Goal: Task Accomplishment & Management: Use online tool/utility

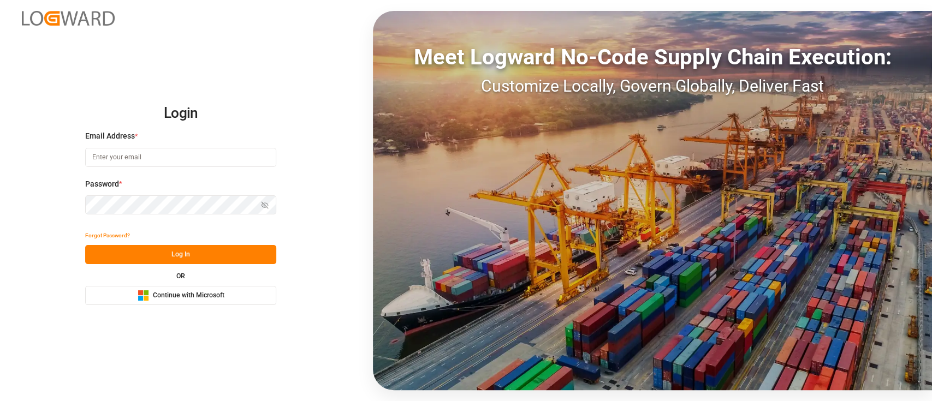
click at [194, 289] on button "Microsoft Logo Continue with Microsoft" at bounding box center [180, 295] width 191 height 19
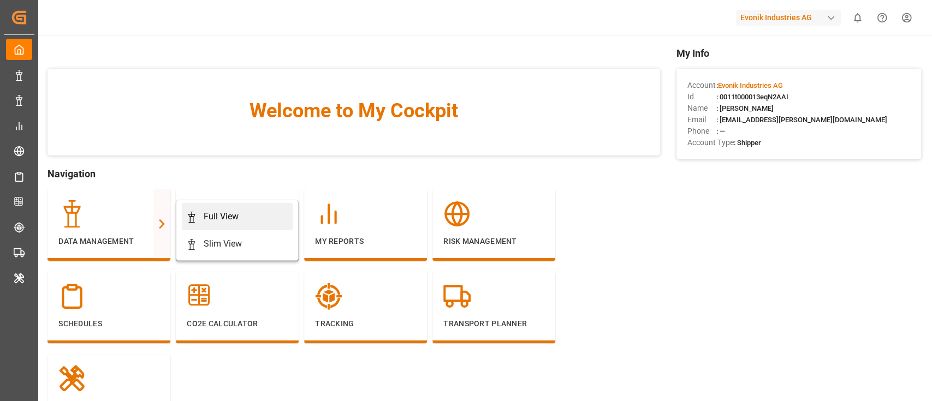
click at [223, 216] on div "Full View" at bounding box center [221, 216] width 35 height 13
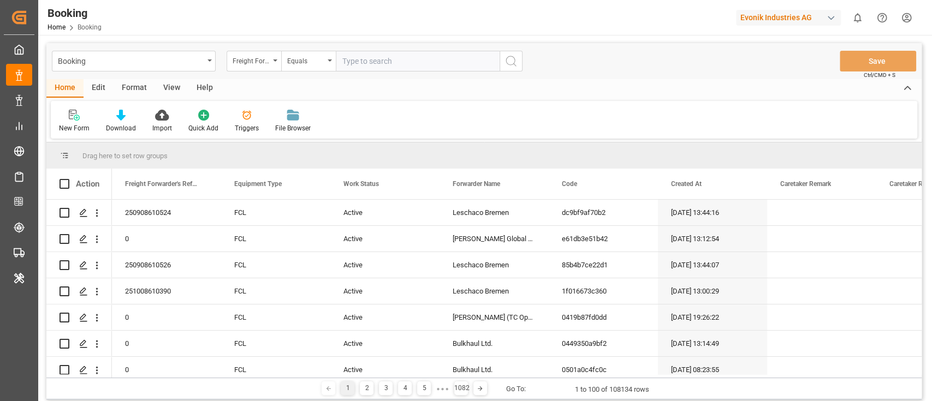
click at [139, 89] on div "Format" at bounding box center [135, 88] width 42 height 19
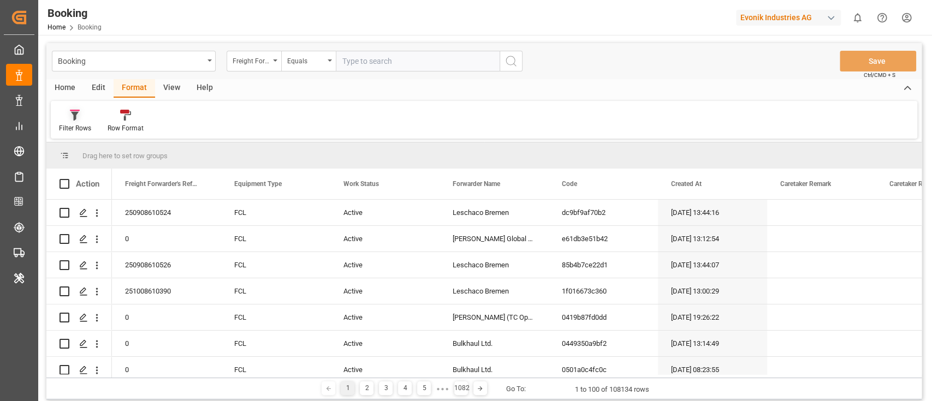
click at [58, 119] on div "Filter Rows" at bounding box center [75, 121] width 49 height 24
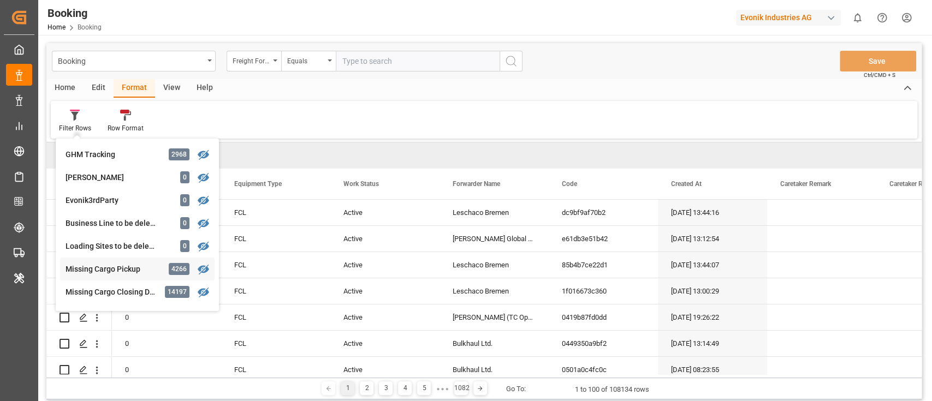
scroll to position [145, 0]
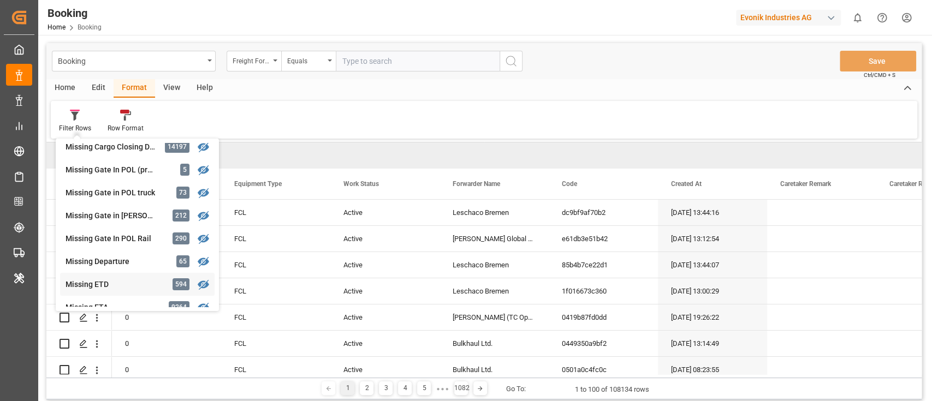
click at [110, 279] on div "Booking Freight Forwarder's Reference No. Equals Save Ctrl/CMD + S Home Edit Fo…" at bounding box center [483, 221] width 875 height 357
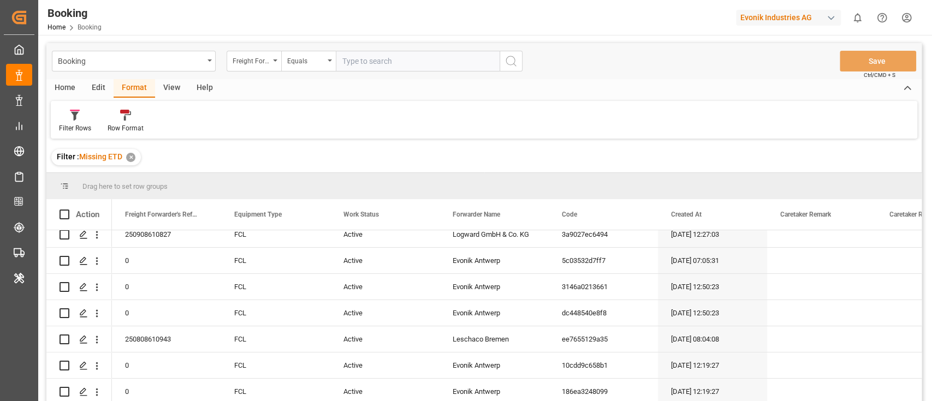
scroll to position [145, 0]
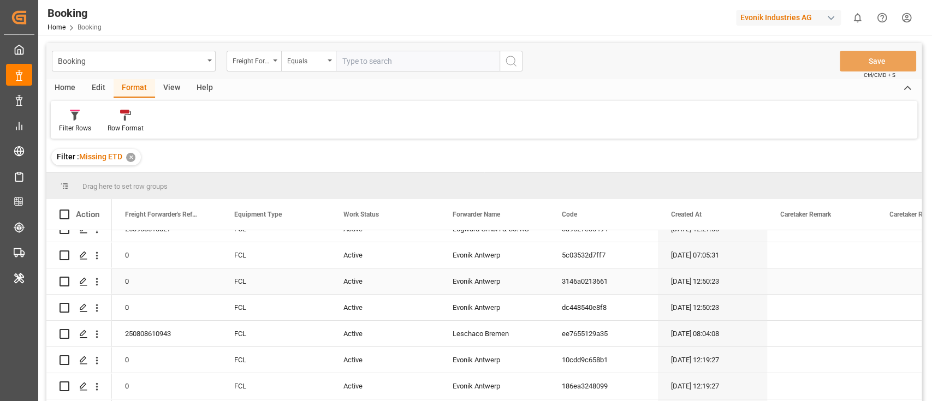
click at [469, 283] on div "Evonik Antwerp" at bounding box center [494, 282] width 109 height 26
click at [244, 70] on div "Freight Forwarder's Reference No." at bounding box center [254, 61] width 55 height 21
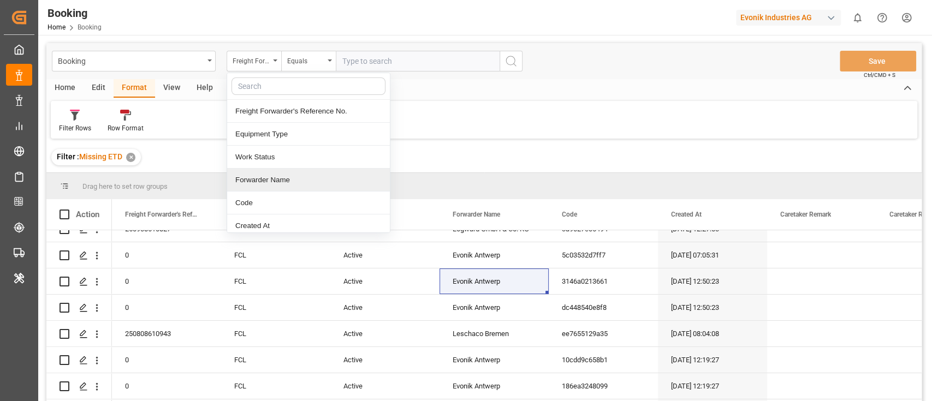
click at [294, 178] on div "Forwarder Name" at bounding box center [308, 180] width 163 height 23
click at [398, 56] on input "text" at bounding box center [418, 61] width 164 height 21
paste input "Evonik Antwerp"
type input "Evonik Antwerp"
click at [507, 58] on circle "search button" at bounding box center [510, 60] width 9 height 9
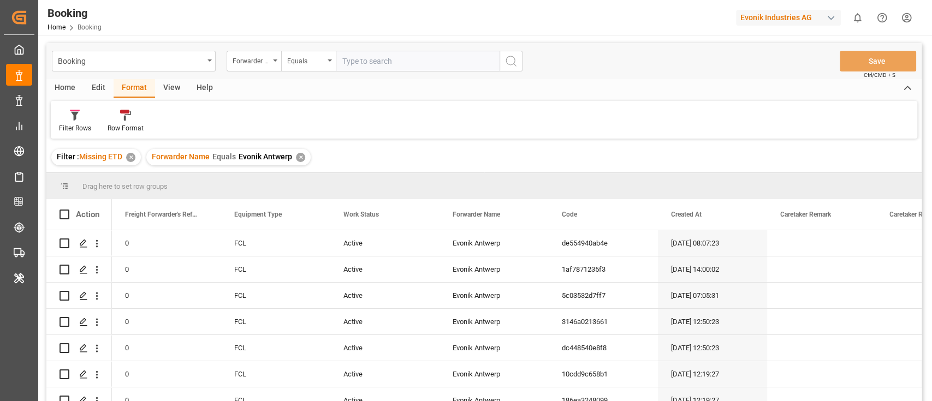
click at [170, 95] on div "View" at bounding box center [171, 88] width 33 height 19
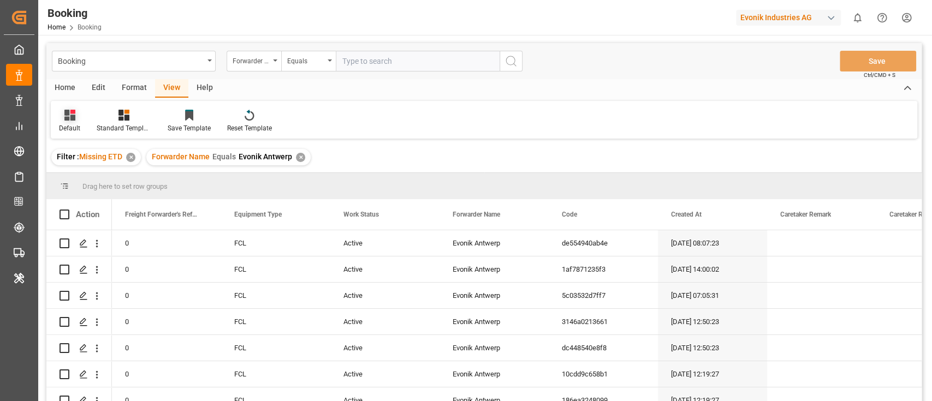
click at [65, 127] on div "Default" at bounding box center [69, 128] width 21 height 10
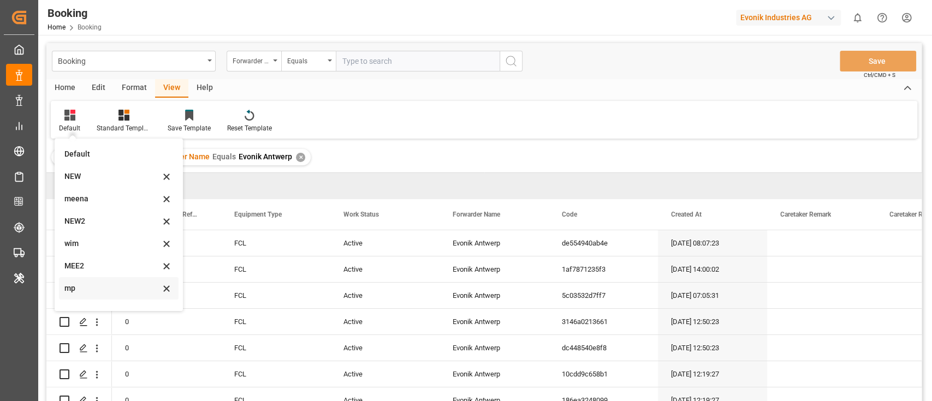
click at [92, 292] on div "mp" at bounding box center [112, 288] width 96 height 11
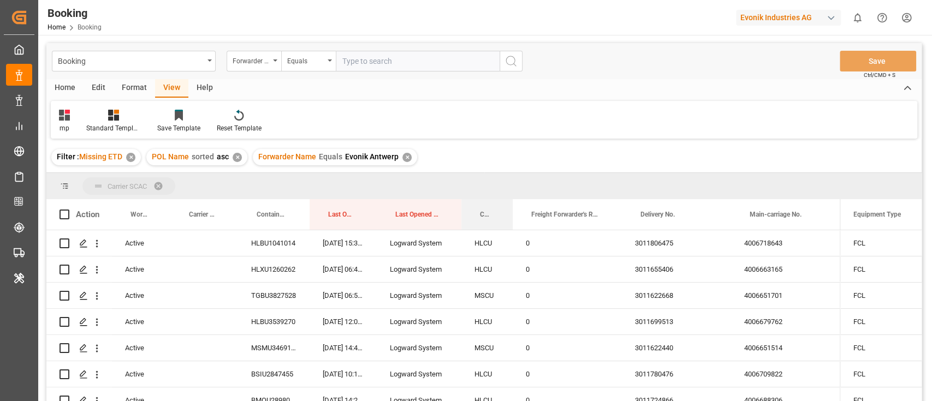
drag, startPoint x: 478, startPoint y: 215, endPoint x: 478, endPoint y: 185, distance: 30.6
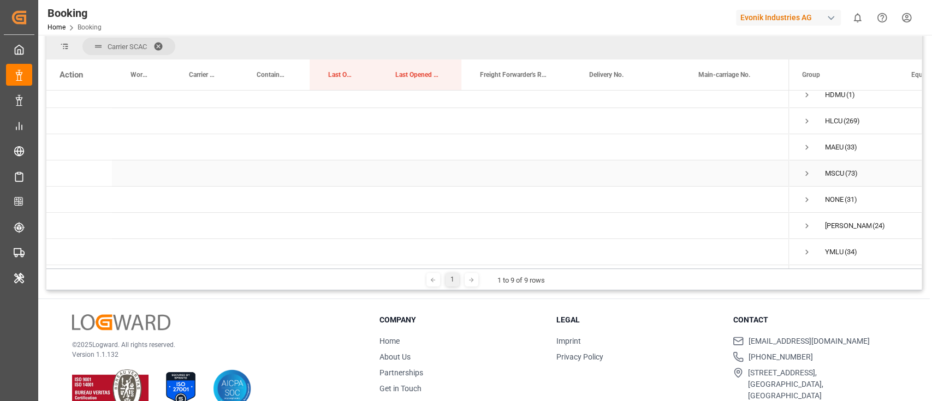
scroll to position [145, 0]
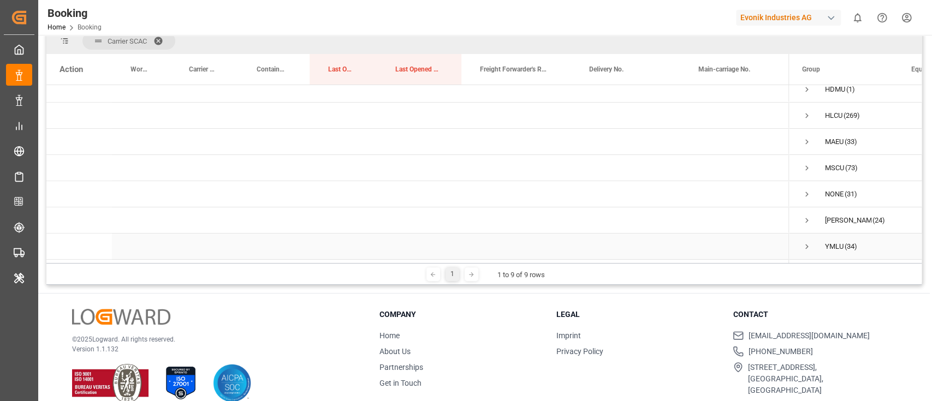
click at [806, 242] on span "Press SPACE to select this row." at bounding box center [807, 247] width 10 height 10
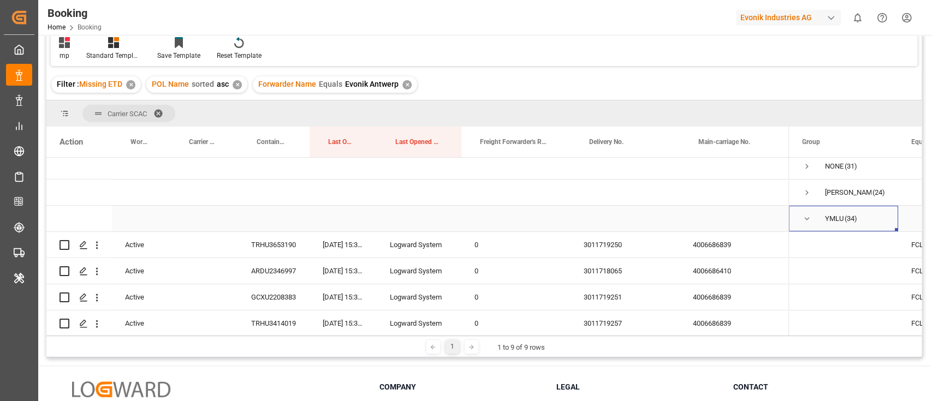
scroll to position [210, 0]
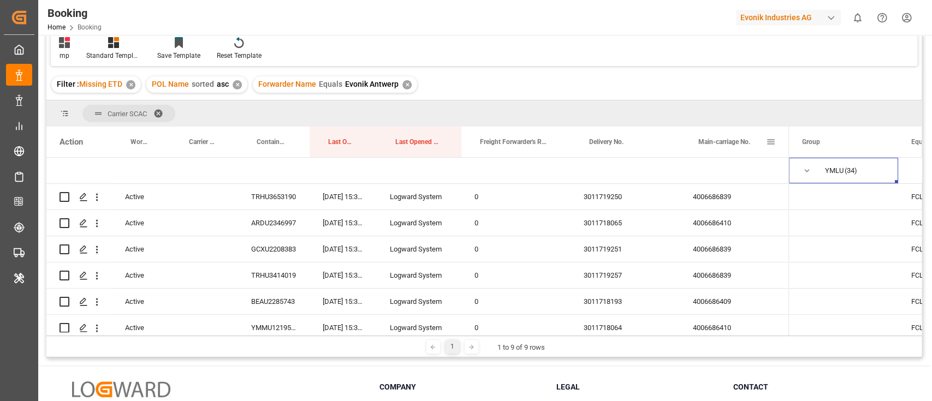
click at [718, 142] on span "Main-carriage No." at bounding box center [725, 142] width 52 height 8
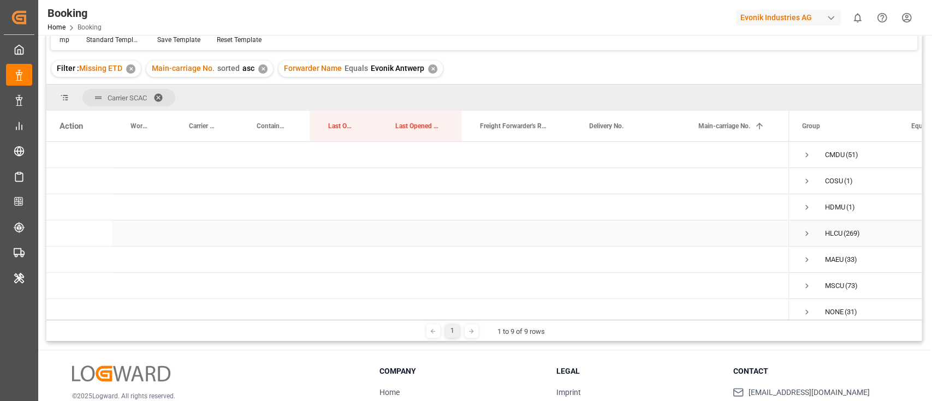
click at [806, 234] on span "Press SPACE to select this row." at bounding box center [807, 234] width 10 height 10
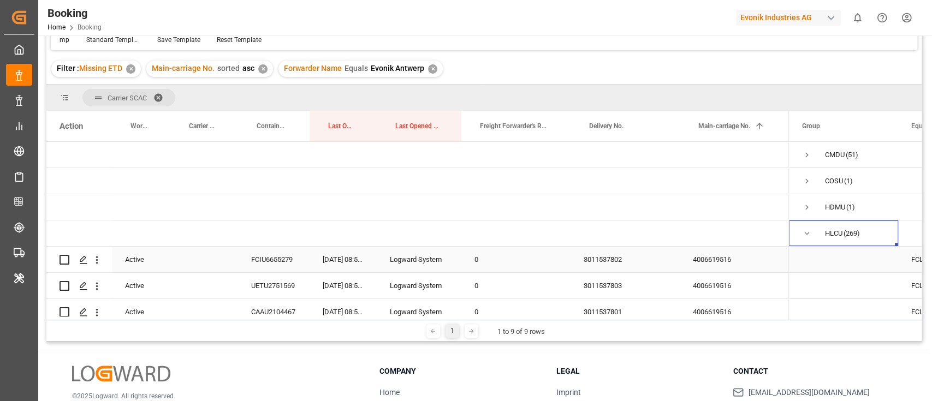
click at [249, 265] on div "FCIU6655279" at bounding box center [274, 260] width 72 height 26
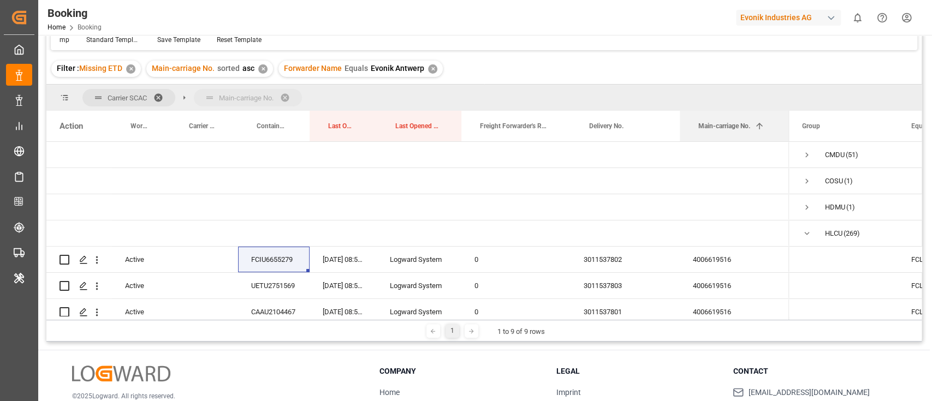
drag, startPoint x: 721, startPoint y: 125, endPoint x: 724, endPoint y: 92, distance: 32.9
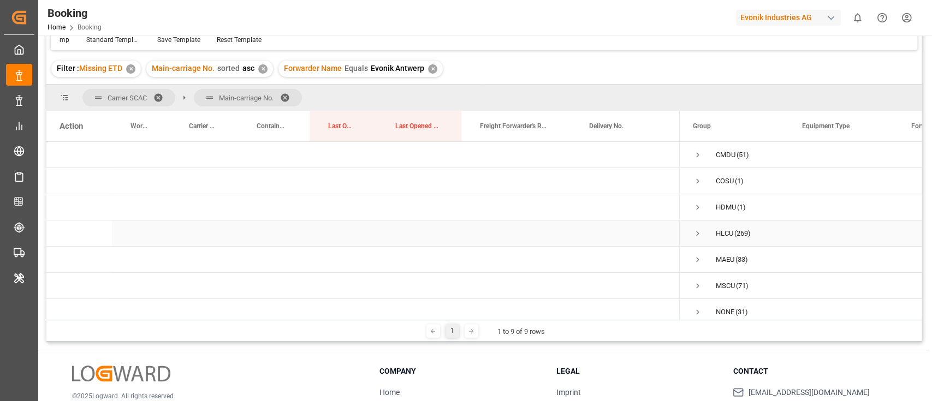
click at [694, 230] on span "Press SPACE to select this row." at bounding box center [698, 234] width 10 height 10
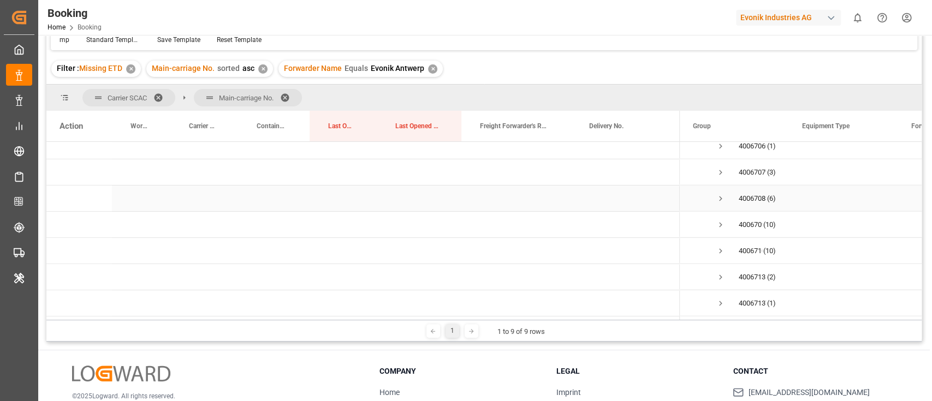
scroll to position [2100, 0]
click at [717, 204] on span "Press SPACE to select this row." at bounding box center [721, 204] width 10 height 10
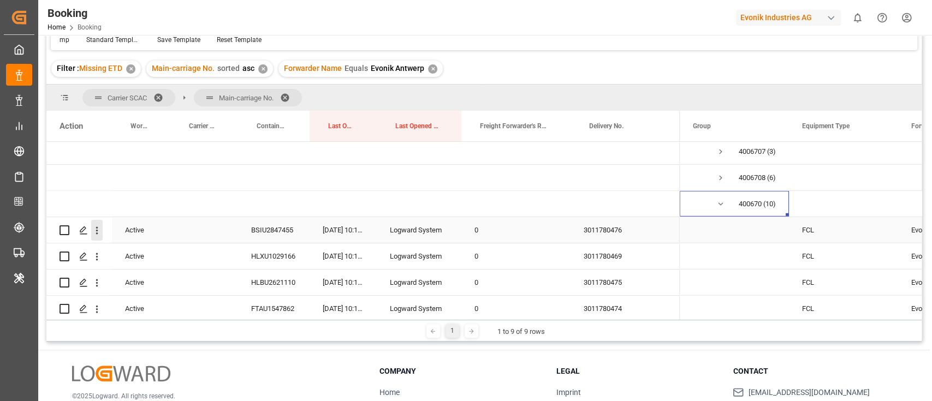
click at [97, 233] on icon "open menu" at bounding box center [97, 231] width 2 height 8
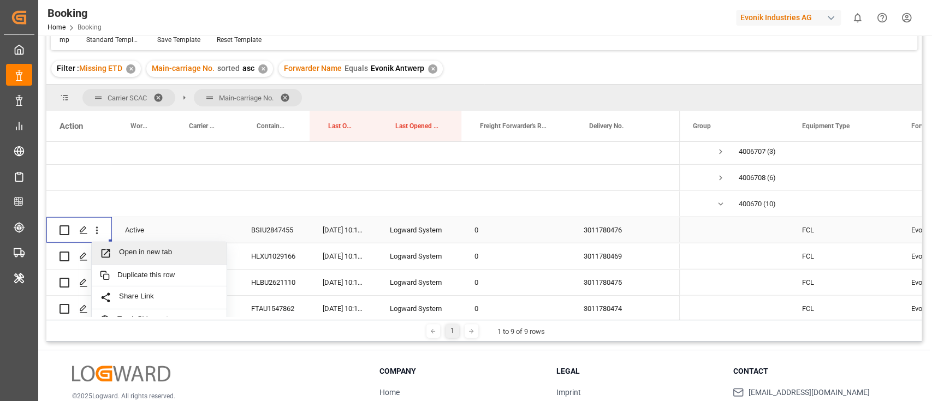
click at [137, 248] on span "Open in new tab" at bounding box center [168, 253] width 99 height 11
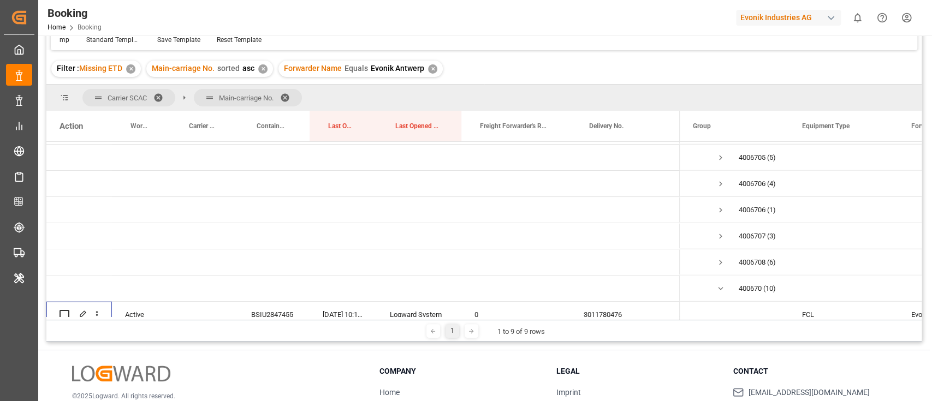
scroll to position [2027, 0]
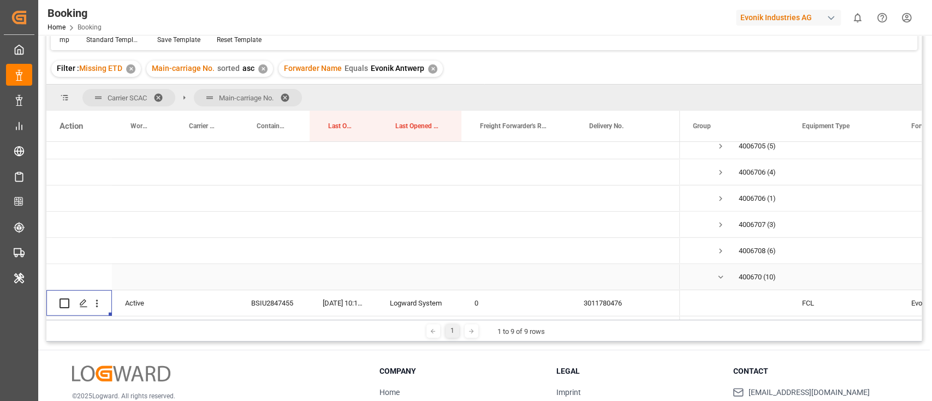
click at [722, 273] on span "Press SPACE to select this row." at bounding box center [721, 278] width 10 height 10
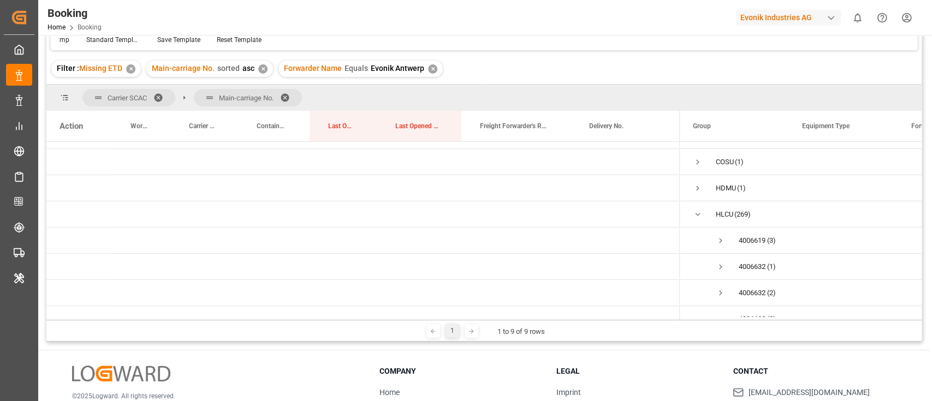
scroll to position [0, 0]
click at [699, 230] on span "Press SPACE to select this row." at bounding box center [698, 234] width 10 height 10
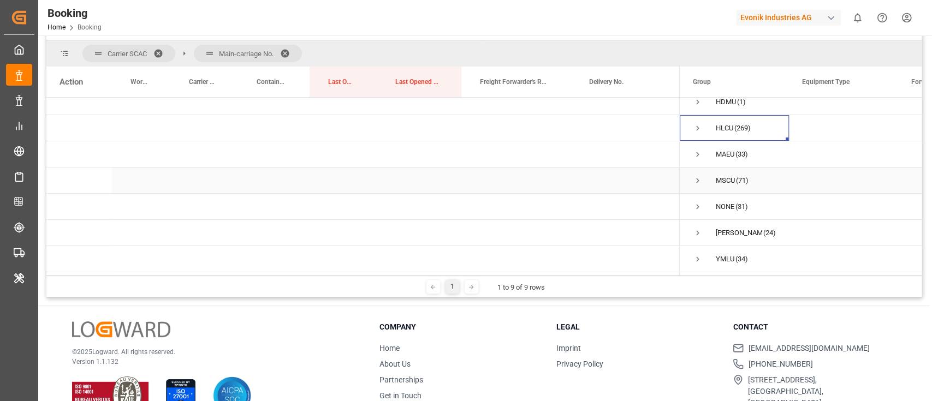
scroll to position [162, 0]
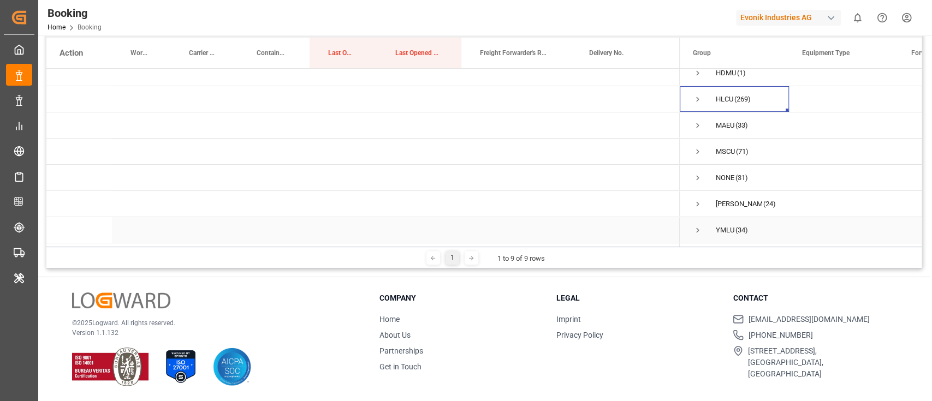
click at [697, 226] on span "Press SPACE to select this row." at bounding box center [698, 231] width 10 height 10
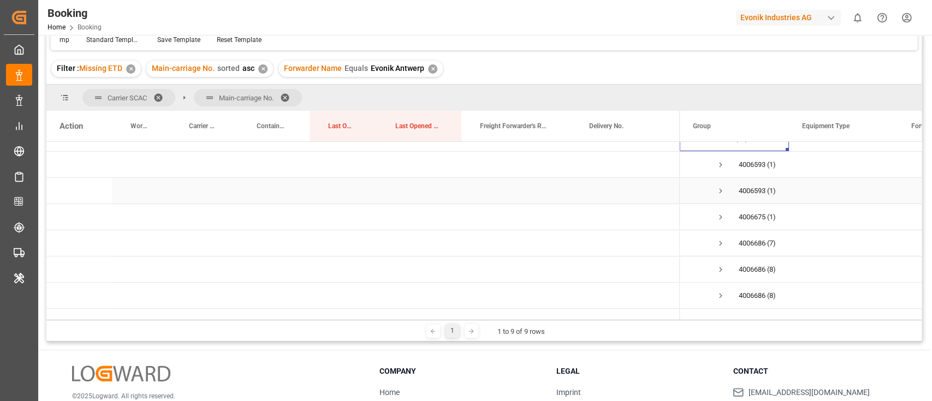
scroll to position [248, 0]
click at [719, 220] on span "Press SPACE to select this row." at bounding box center [721, 225] width 10 height 10
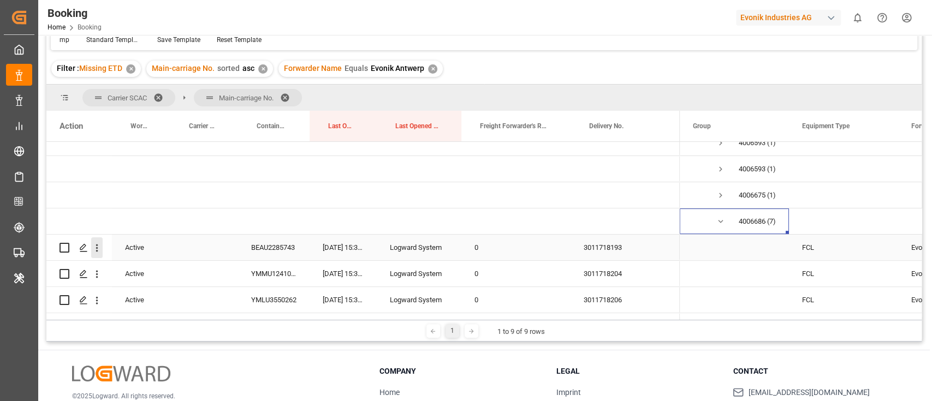
click at [99, 248] on icon "open menu" at bounding box center [96, 247] width 11 height 11
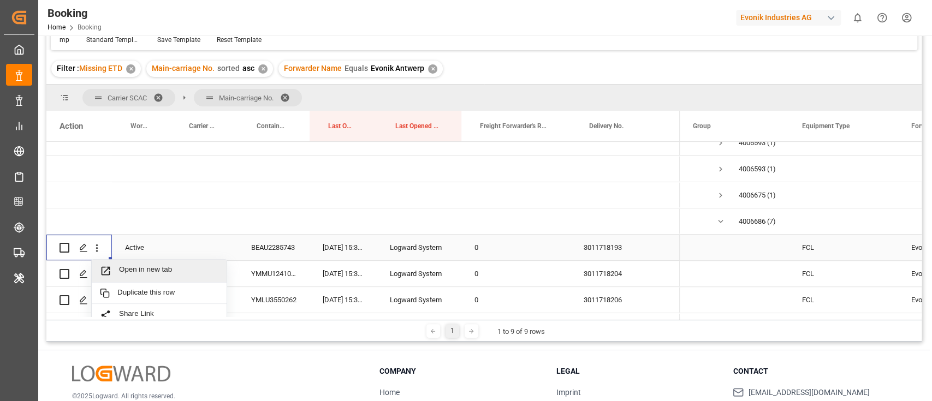
click at [144, 269] on span "Open in new tab" at bounding box center [168, 270] width 99 height 11
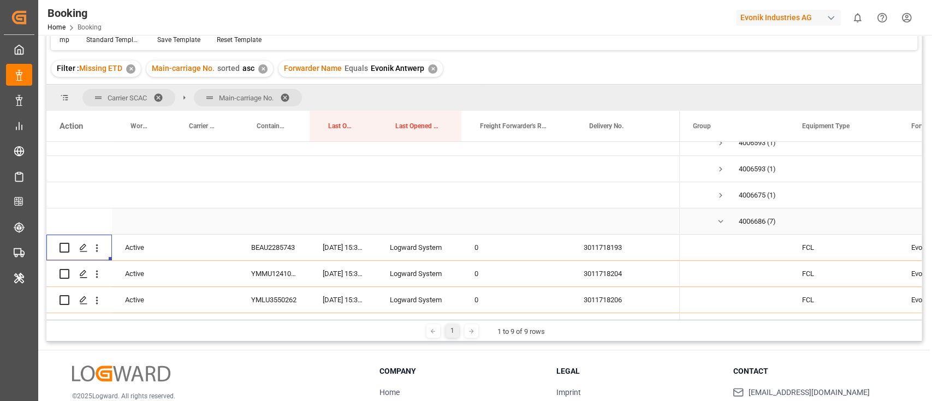
click at [721, 221] on span "Press SPACE to select this row." at bounding box center [721, 222] width 10 height 10
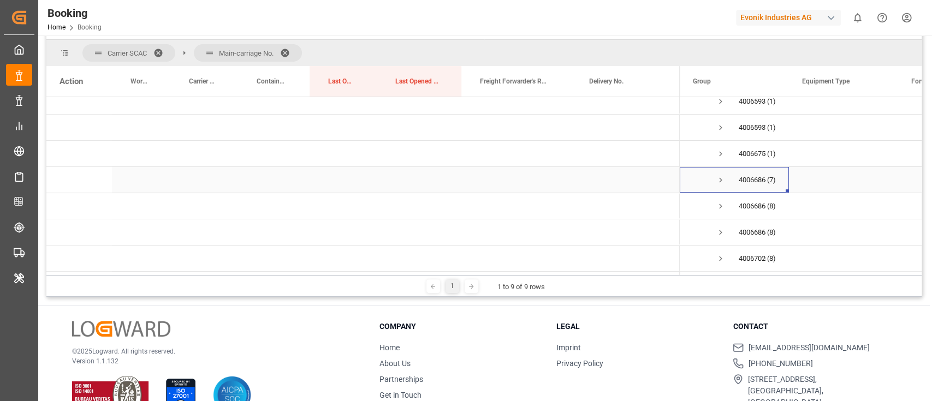
scroll to position [162, 0]
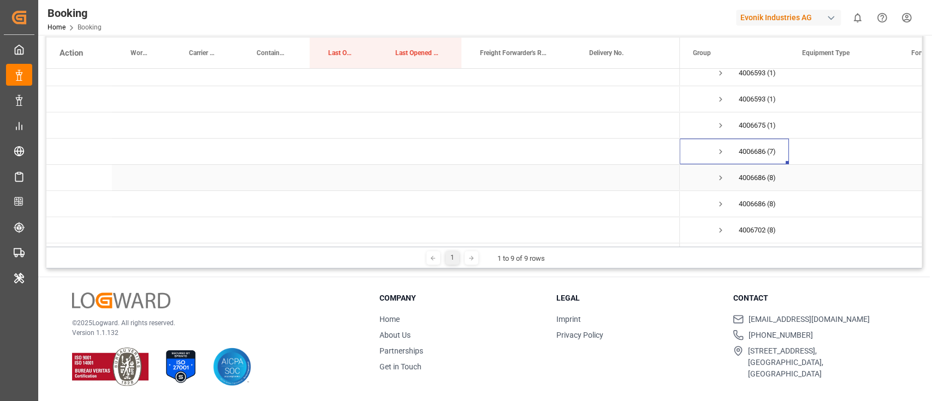
click at [720, 174] on span "Press SPACE to select this row." at bounding box center [721, 178] width 10 height 10
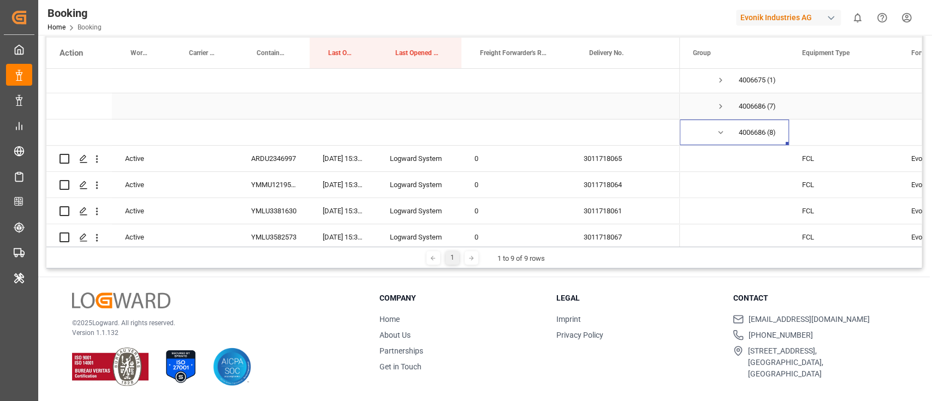
scroll to position [321, 0]
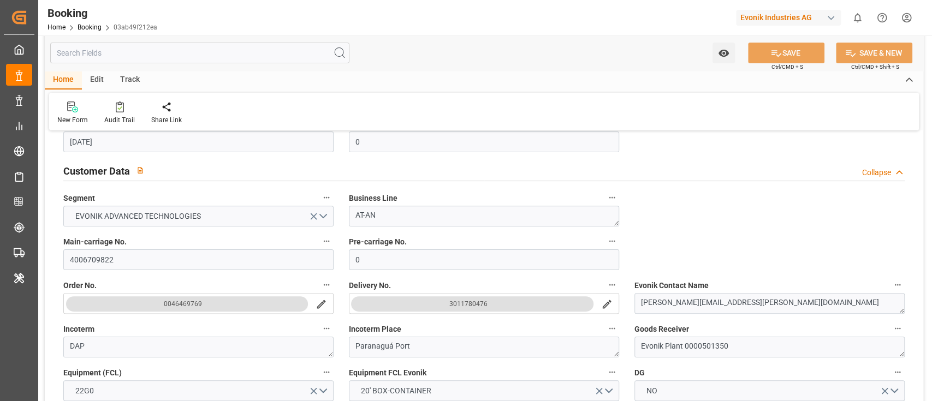
scroll to position [218, 0]
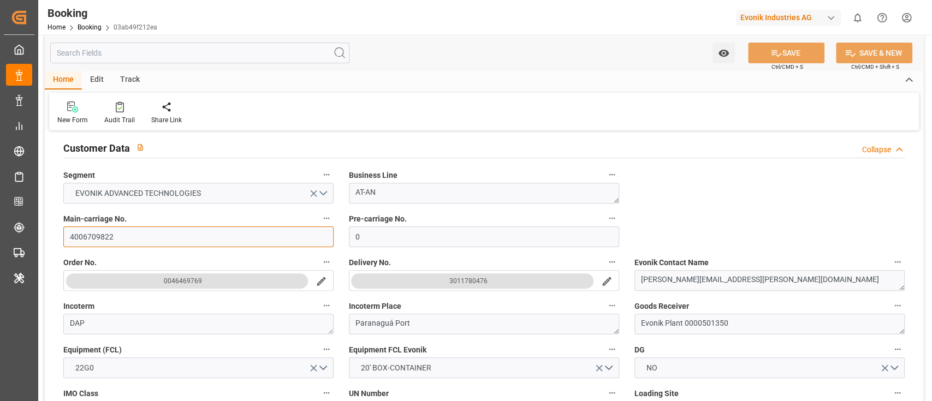
click at [151, 240] on input "4006709822" at bounding box center [198, 237] width 270 height 21
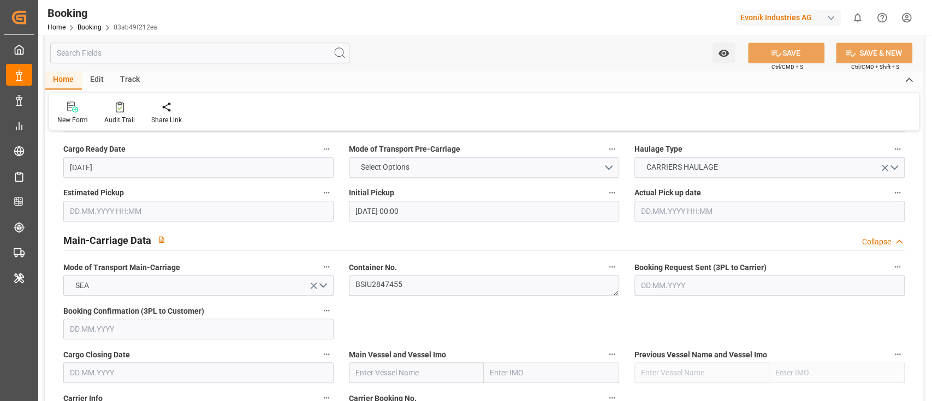
scroll to position [582, 0]
click at [411, 286] on textarea "BSIU2847455" at bounding box center [484, 284] width 270 height 21
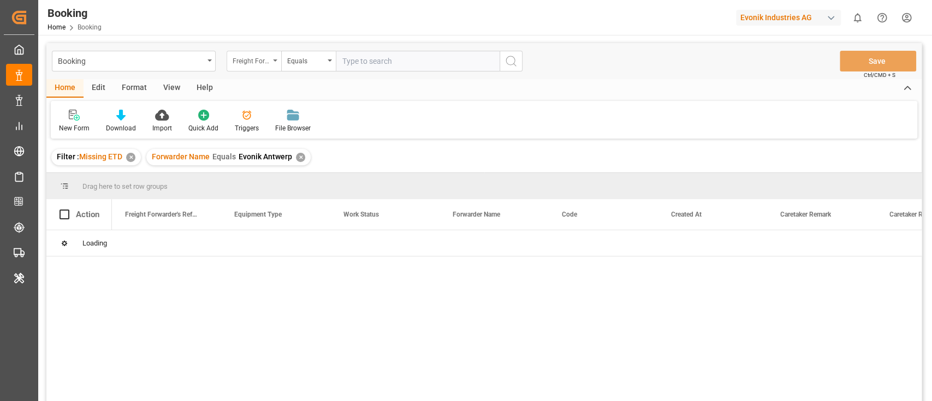
click at [250, 63] on div "Freight Forwarder's Reference No." at bounding box center [251, 60] width 37 height 13
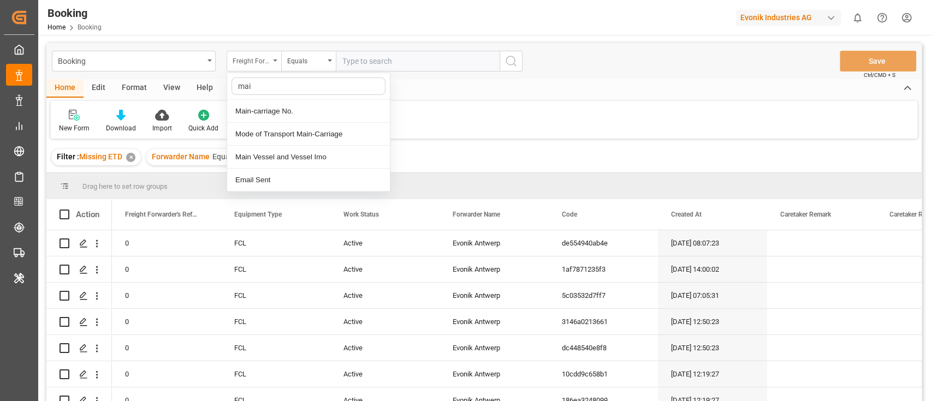
type input "main"
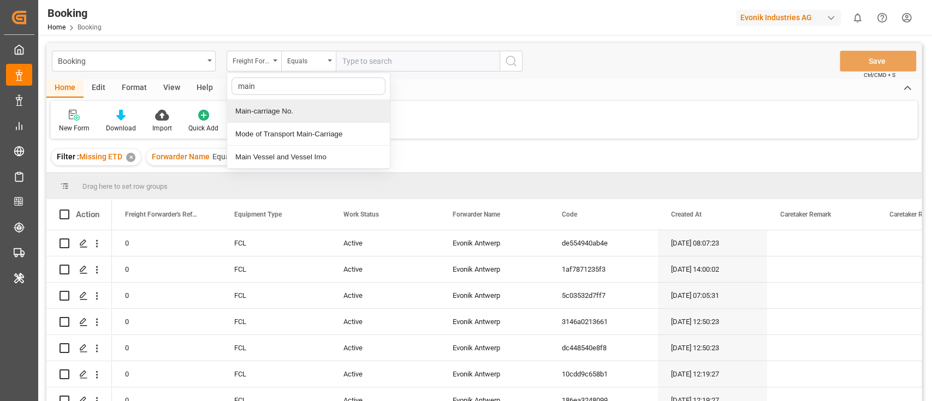
click at [278, 108] on div "Main-carriage No." at bounding box center [308, 111] width 163 height 23
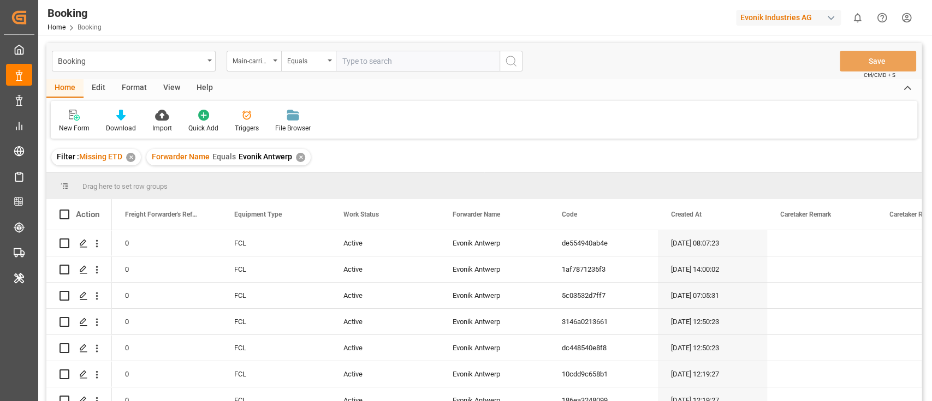
click at [298, 158] on div "✕" at bounding box center [300, 157] width 9 height 9
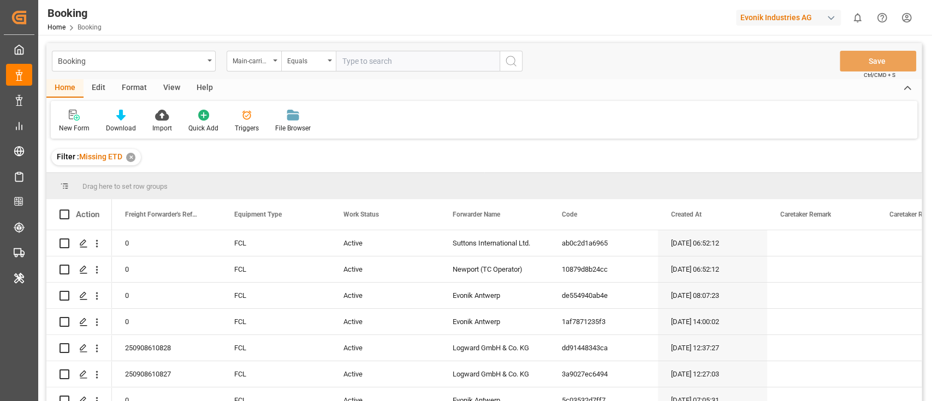
click at [133, 155] on div "✕" at bounding box center [130, 157] width 9 height 9
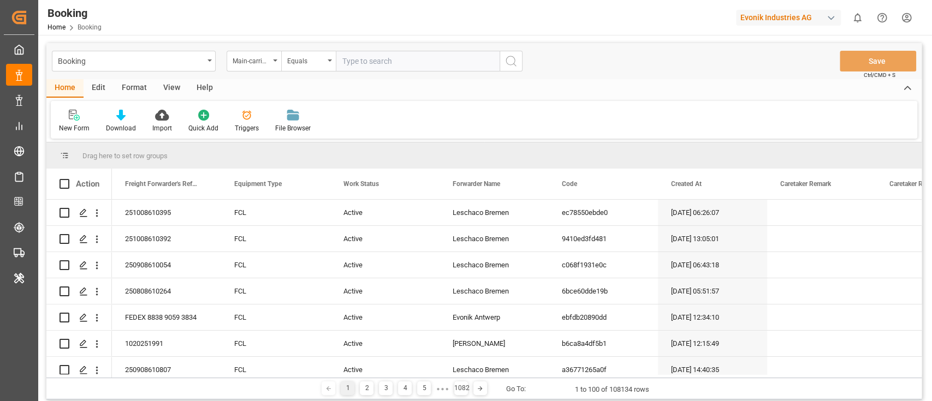
click at [360, 57] on input "text" at bounding box center [418, 61] width 164 height 21
paste input "4006686409"
type input "4006686409"
click at [508, 64] on icon "search button" at bounding box center [511, 61] width 13 height 13
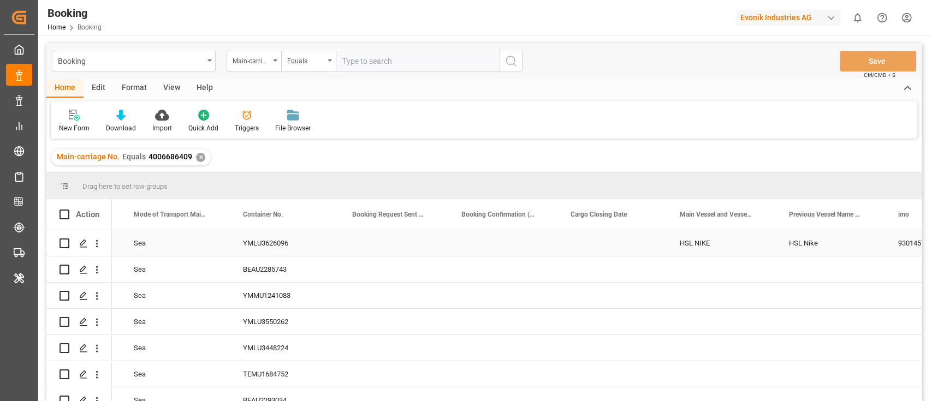
click at [244, 243] on div "YMLU3626096" at bounding box center [284, 243] width 109 height 26
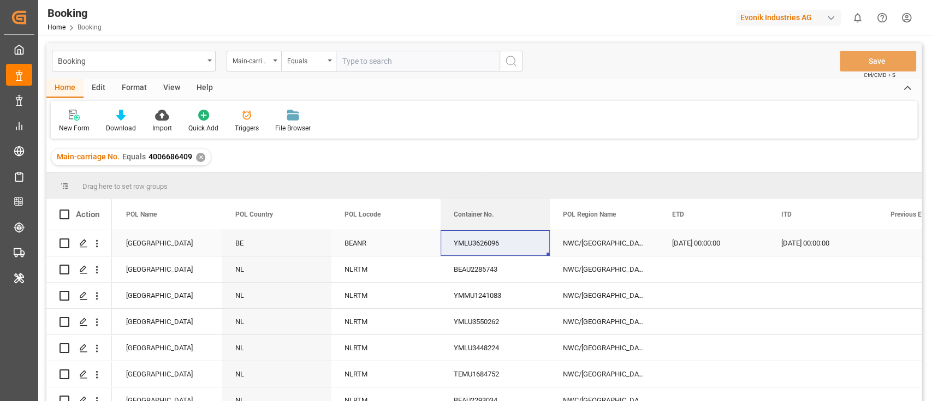
drag, startPoint x: 408, startPoint y: 218, endPoint x: 813, endPoint y: 255, distance: 406.4
click at [813, 255] on div "Action Container No. Carrier Carrier Booking No. ETD" at bounding box center [483, 303] width 875 height 209
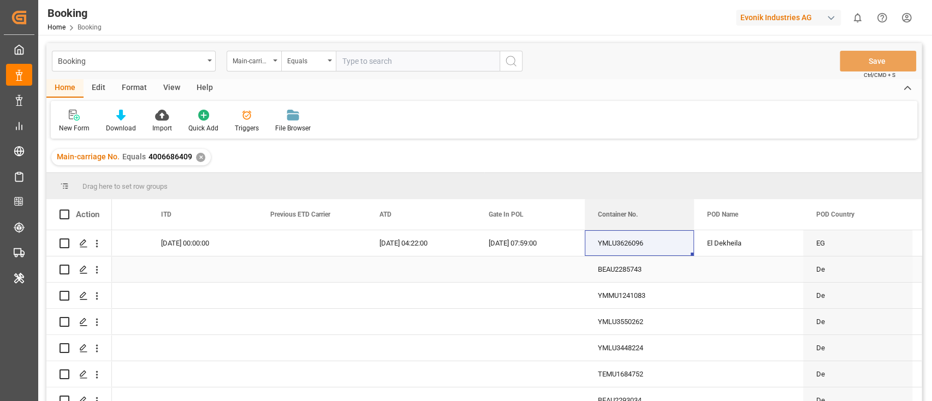
drag, startPoint x: 466, startPoint y: 212, endPoint x: 602, endPoint y: 265, distance: 145.4
click at [602, 265] on div "Action Container No. POL Region Name ETD" at bounding box center [483, 303] width 875 height 209
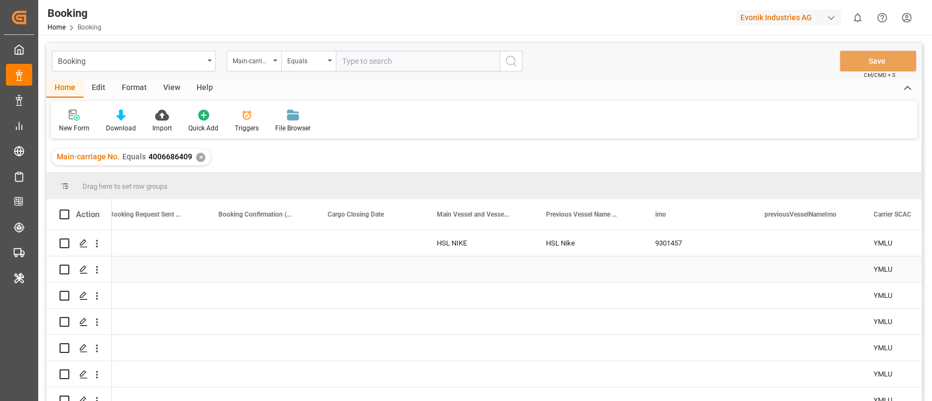
click at [455, 249] on div "HSL NIKE" at bounding box center [478, 243] width 109 height 26
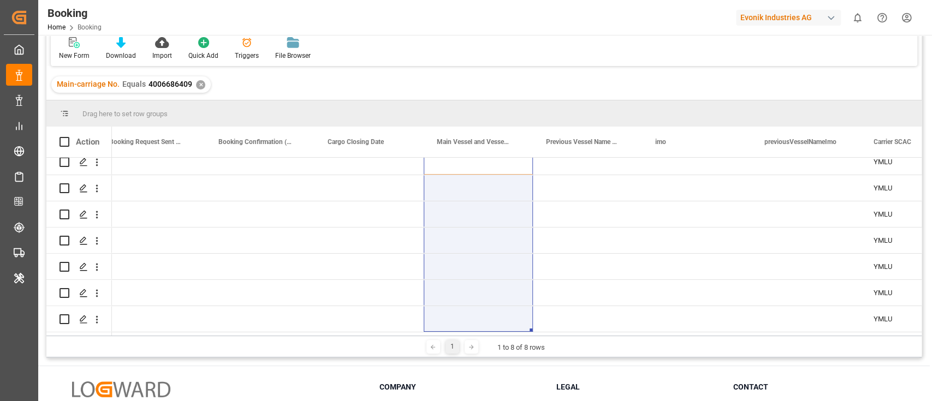
drag, startPoint x: 478, startPoint y: 200, endPoint x: 487, endPoint y: 331, distance: 131.4
click at [487, 331] on div "Sea" at bounding box center [483, 245] width 875 height 175
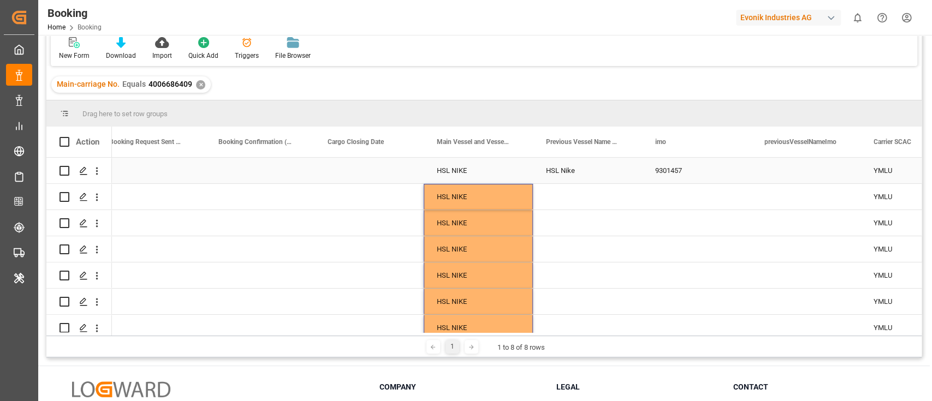
click at [573, 163] on div "HSL Nike" at bounding box center [587, 171] width 109 height 26
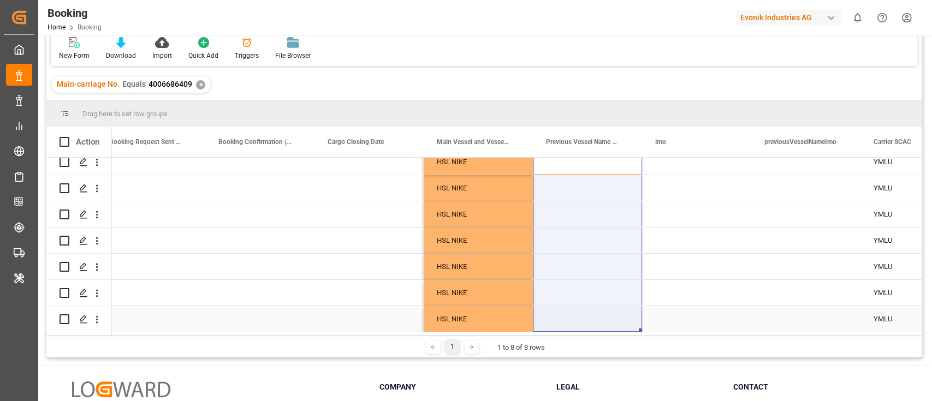
drag, startPoint x: 579, startPoint y: 187, endPoint x: 584, endPoint y: 336, distance: 149.2
click at [584, 336] on div "Drag here to set row groups Drag here to set column labels Action Container No.…" at bounding box center [483, 228] width 875 height 257
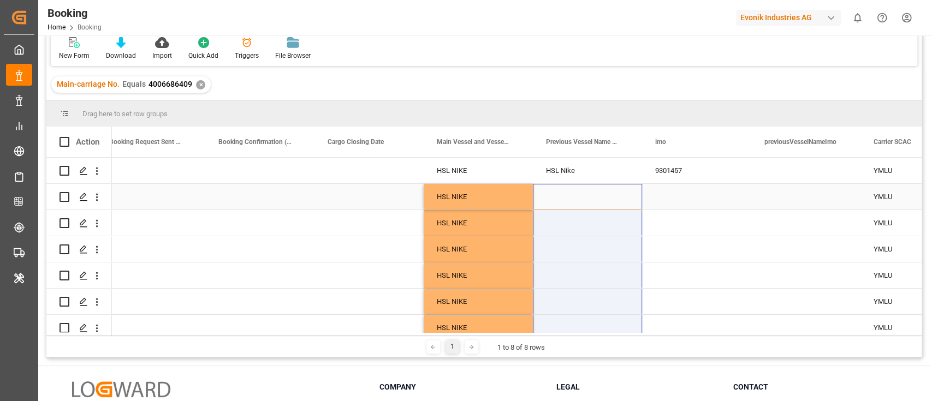
click at [670, 173] on div "9301457" at bounding box center [696, 171] width 109 height 26
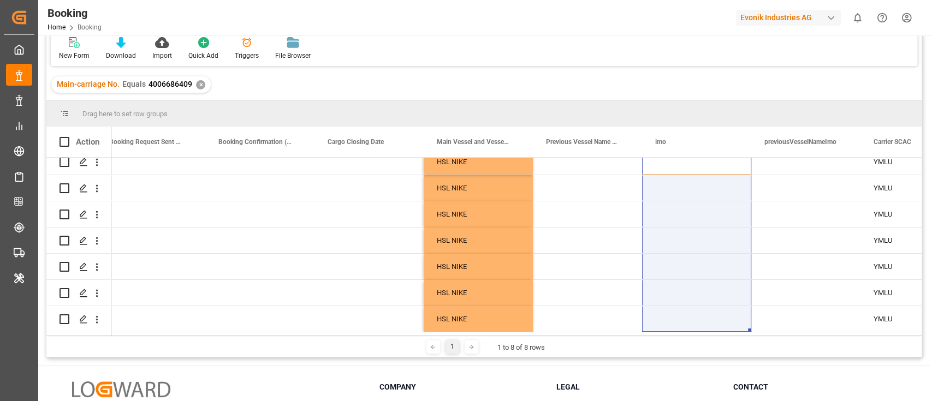
drag, startPoint x: 673, startPoint y: 200, endPoint x: 685, endPoint y: 355, distance: 155.6
click at [685, 355] on div "Drag here to set row groups Drag here to set column labels Action Container No.…" at bounding box center [483, 228] width 875 height 257
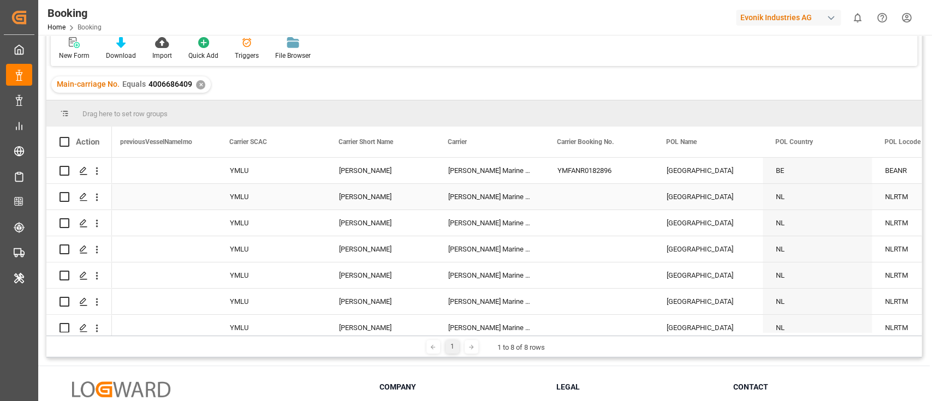
click at [594, 176] on div "YMFANR0182896" at bounding box center [598, 171] width 109 height 26
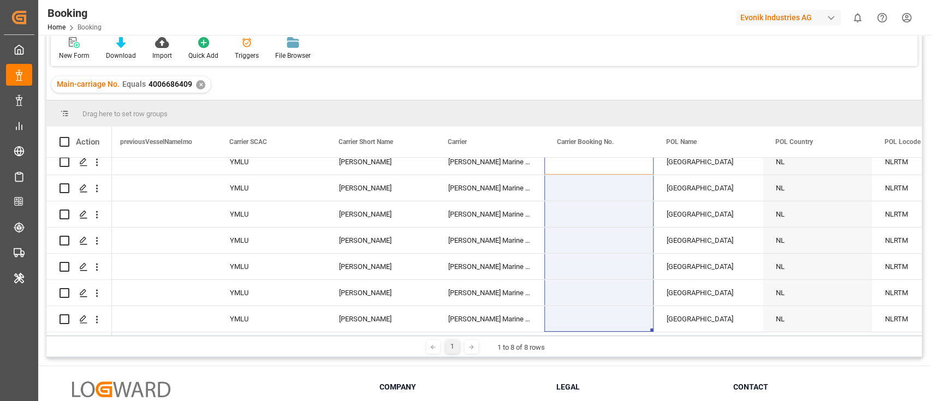
drag, startPoint x: 595, startPoint y: 188, endPoint x: 586, endPoint y: 349, distance: 161.4
click at [586, 349] on div "Drag here to set row groups Drag here to set column labels Action imo previousV…" at bounding box center [483, 228] width 875 height 257
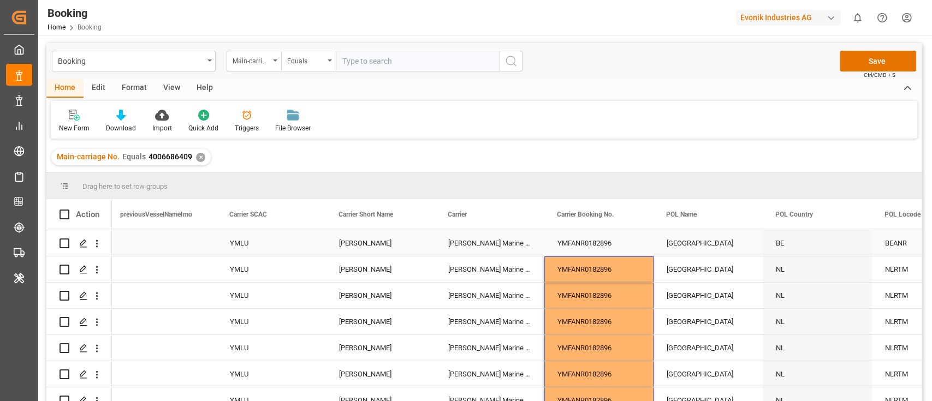
click at [686, 241] on div "[GEOGRAPHIC_DATA]" at bounding box center [708, 243] width 109 height 26
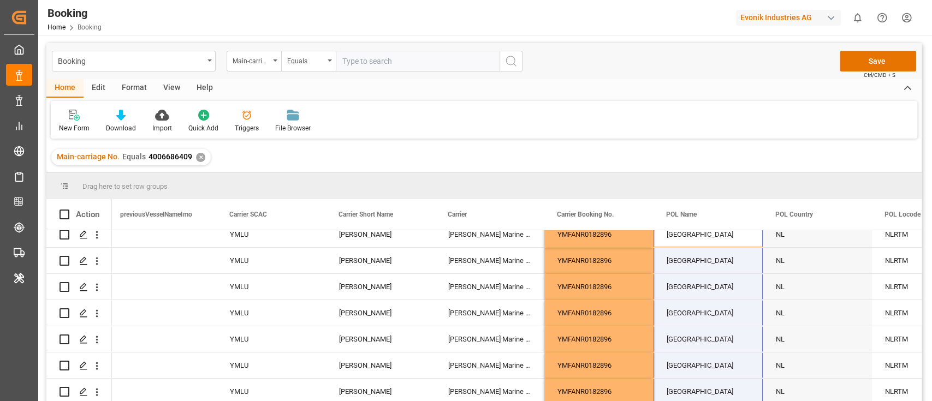
drag, startPoint x: 694, startPoint y: 263, endPoint x: 694, endPoint y: 435, distance: 172.6
click at [694, 401] on html "Created by potrace 1.15, written by Peter Selinger 2001-2017 Created by potrace…" at bounding box center [466, 200] width 932 height 401
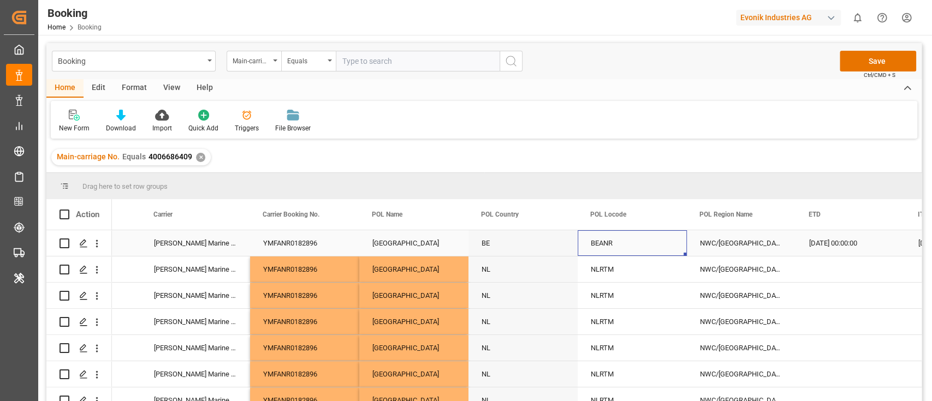
click at [607, 248] on div "BEANR" at bounding box center [632, 243] width 109 height 26
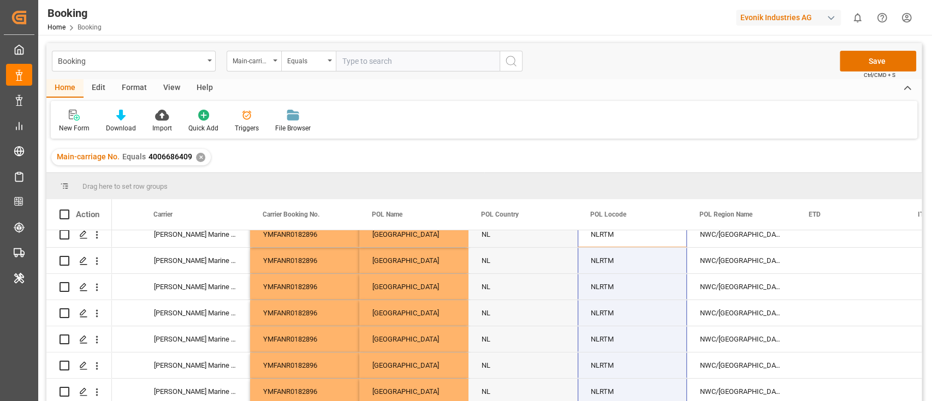
drag, startPoint x: 611, startPoint y: 261, endPoint x: 648, endPoint y: 435, distance: 178.7
click at [648, 401] on html "Created by potrace 1.15, written by Peter Selinger 2001-2017 Created by potrace…" at bounding box center [466, 200] width 932 height 401
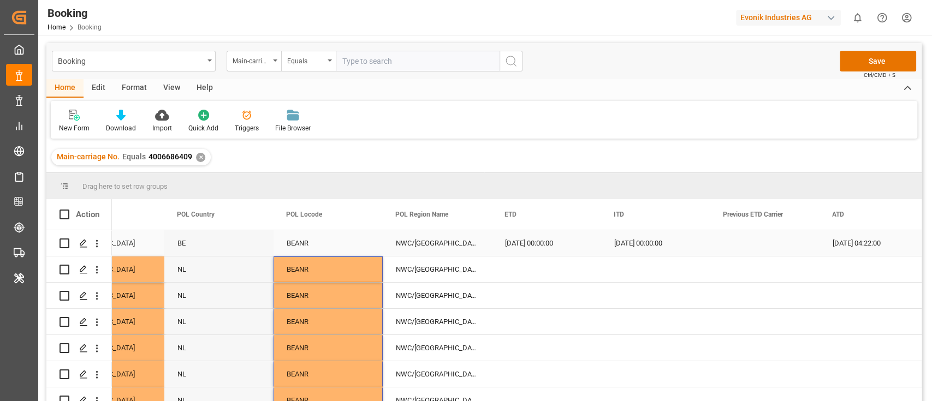
click at [533, 250] on div "02.09.2025 00:00:00" at bounding box center [546, 243] width 109 height 26
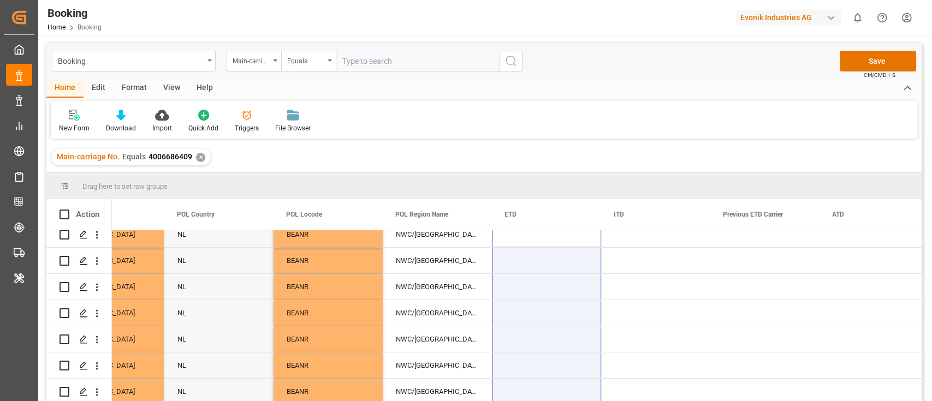
drag, startPoint x: 528, startPoint y: 430, endPoint x: 498, endPoint y: 435, distance: 30.4
click at [498, 401] on html "Created by potrace 1.15, written by Peter Selinger 2001-2017 Created by potrace…" at bounding box center [466, 200] width 932 height 401
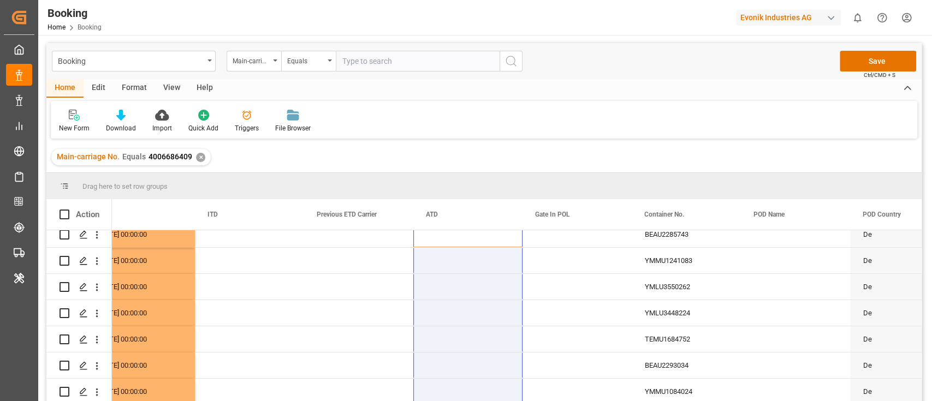
drag, startPoint x: 442, startPoint y: 264, endPoint x: 446, endPoint y: 435, distance: 171.0
click at [446, 401] on html "Created by potrace 1.15, written by Peter Selinger 2001-2017 Created by potrace…" at bounding box center [466, 200] width 932 height 401
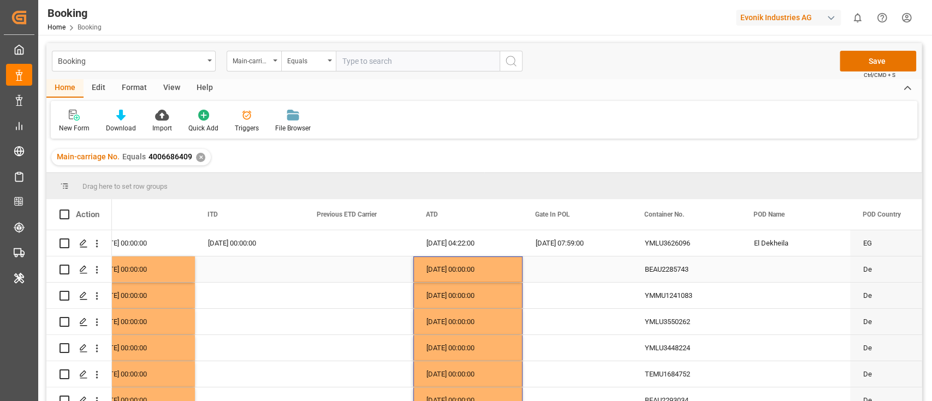
click at [665, 267] on div "BEAU2285743" at bounding box center [686, 270] width 109 height 26
click at [568, 238] on div "29.08.2025 07:59:00" at bounding box center [577, 243] width 109 height 26
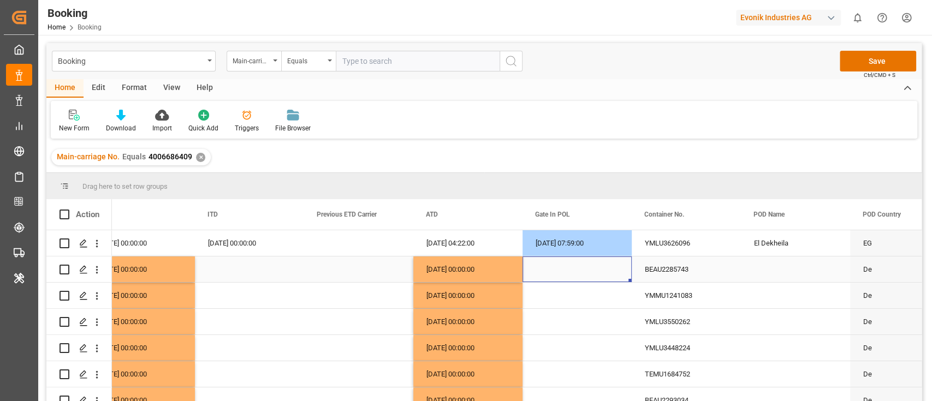
click at [561, 258] on div "Press SPACE to select this row." at bounding box center [577, 270] width 109 height 26
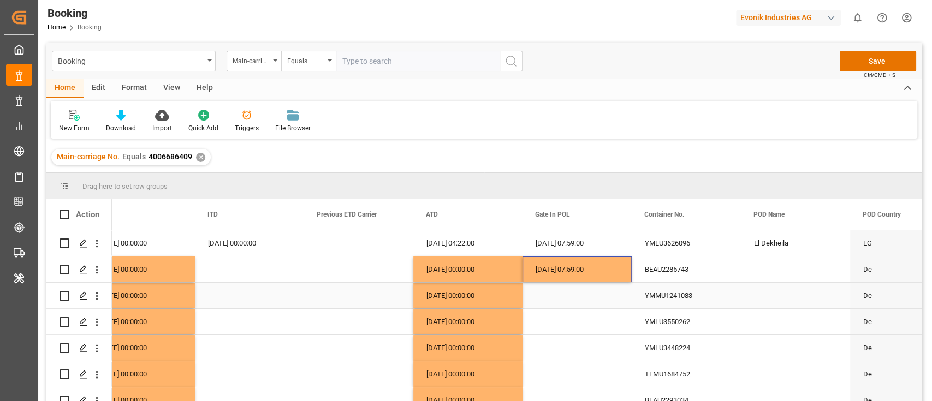
click at [667, 299] on div "YMMU1241083" at bounding box center [686, 296] width 109 height 26
click at [555, 270] on div "29.08.2025 07:59:00" at bounding box center [577, 270] width 109 height 26
click at [547, 288] on div "Press SPACE to select this row." at bounding box center [577, 296] width 109 height 26
click at [661, 325] on div "YMLU3550262" at bounding box center [686, 322] width 109 height 26
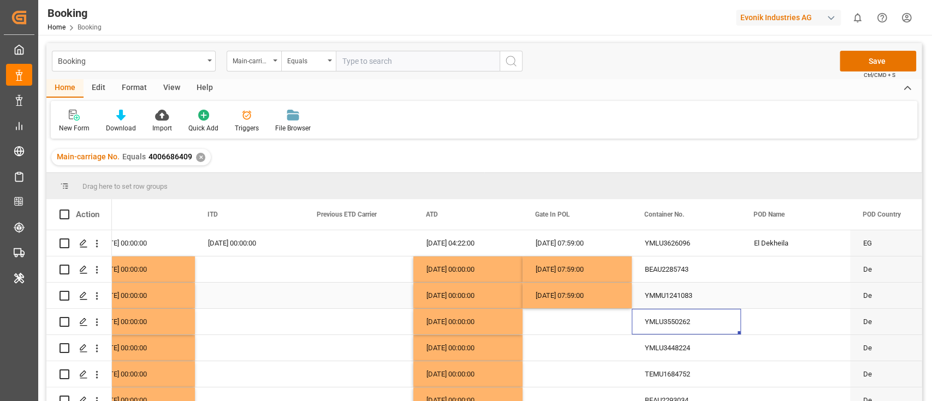
click at [588, 298] on div "29.08.2025 07:59:00" at bounding box center [577, 296] width 109 height 26
click at [551, 321] on div "Press SPACE to select this row." at bounding box center [577, 322] width 109 height 26
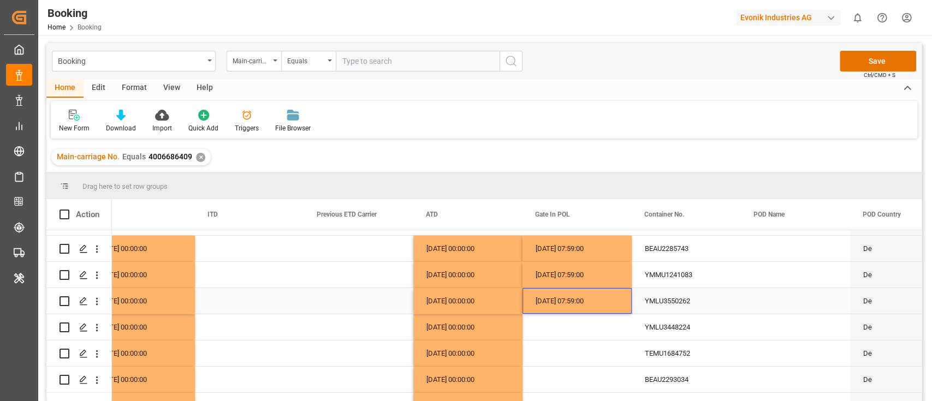
scroll to position [38, 0]
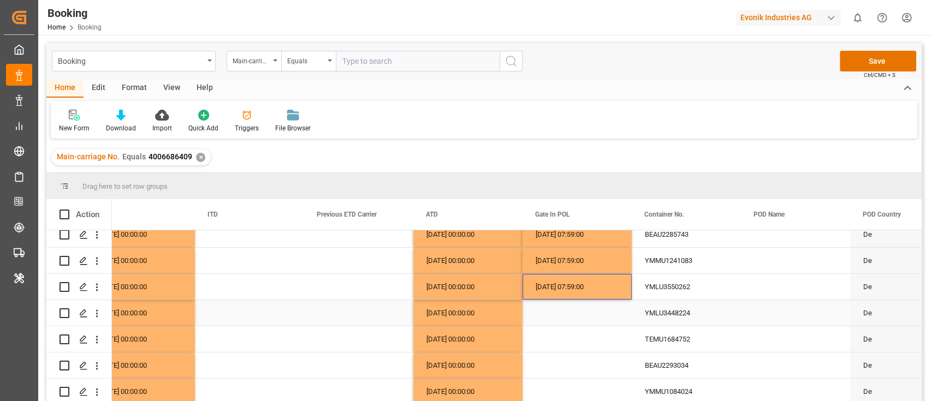
click at [670, 304] on div "YMLU3448224" at bounding box center [686, 313] width 109 height 26
click at [553, 284] on div "29.08.2025 07:59:00" at bounding box center [577, 287] width 109 height 26
click at [558, 300] on div "Press SPACE to select this row." at bounding box center [577, 313] width 109 height 26
click at [558, 300] on div "29.08.2025 07:59:00" at bounding box center [577, 313] width 109 height 26
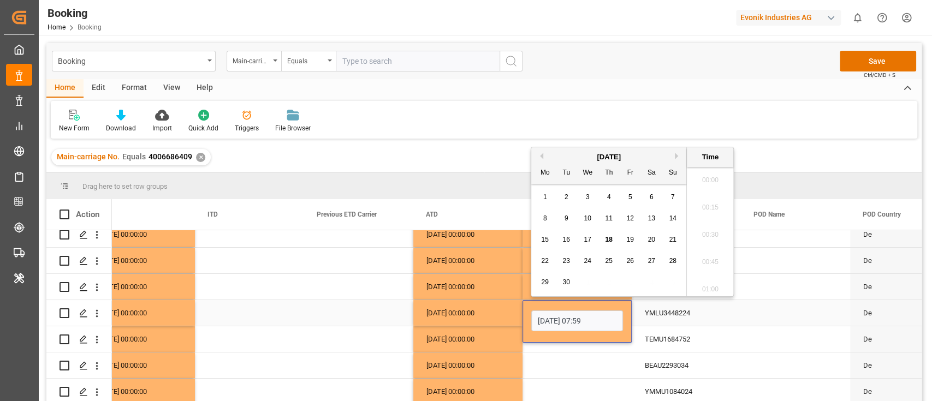
scroll to position [1369, 0]
click at [545, 318] on input "[DATE] 07:59" at bounding box center [577, 321] width 92 height 21
type input "28.08.2025 07:59"
click at [608, 282] on span "28" at bounding box center [608, 283] width 7 height 8
click at [577, 357] on div "Press SPACE to select this row." at bounding box center [577, 366] width 109 height 26
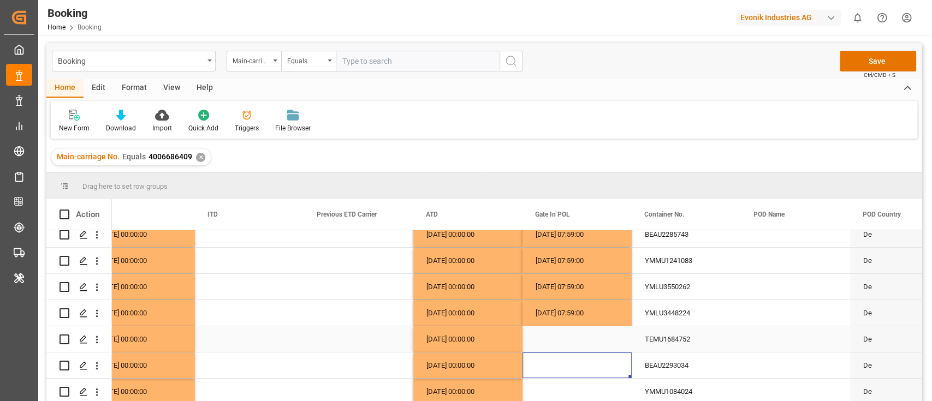
click at [657, 327] on div "TEMU1684752" at bounding box center [686, 340] width 109 height 26
click at [563, 303] on div "28.08.2025 07:59:00" at bounding box center [577, 313] width 109 height 26
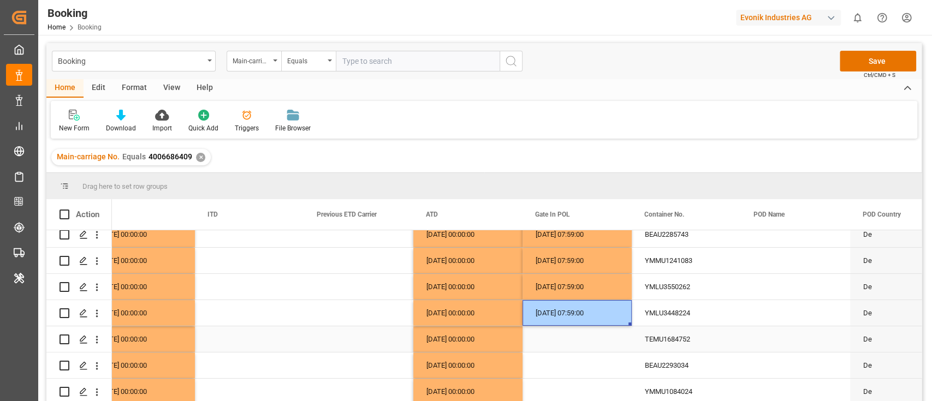
click at [555, 332] on div "Press SPACE to select this row." at bounding box center [577, 340] width 109 height 26
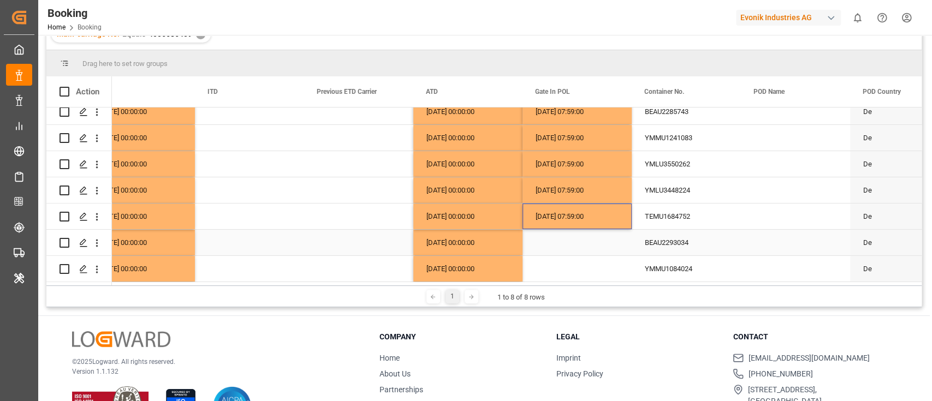
scroll to position [162, 0]
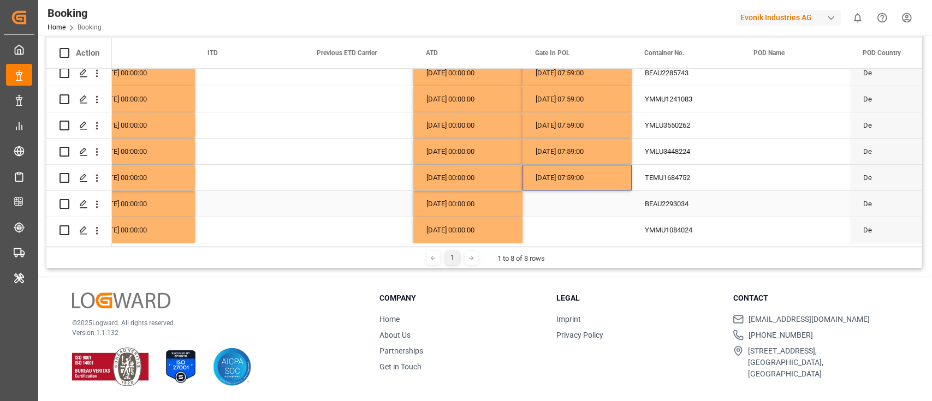
click at [659, 198] on div "BEAU2293034" at bounding box center [686, 204] width 109 height 26
click at [570, 123] on div "29.08.2025 07:59:00" at bounding box center [577, 126] width 109 height 26
click at [552, 204] on div "Press SPACE to select this row." at bounding box center [577, 204] width 109 height 26
click at [685, 230] on div "YMMU1084024" at bounding box center [686, 230] width 109 height 26
click at [566, 180] on div "28.08.2025 07:59:00" at bounding box center [577, 178] width 109 height 26
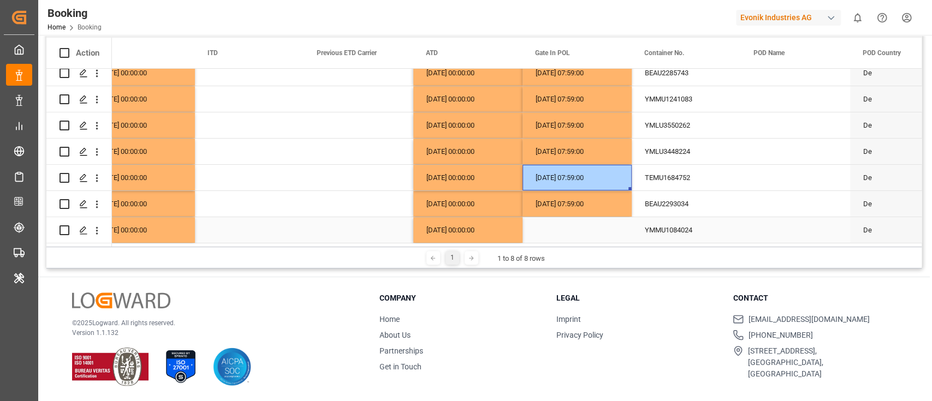
click at [566, 231] on div "Press SPACE to select this row." at bounding box center [577, 230] width 109 height 26
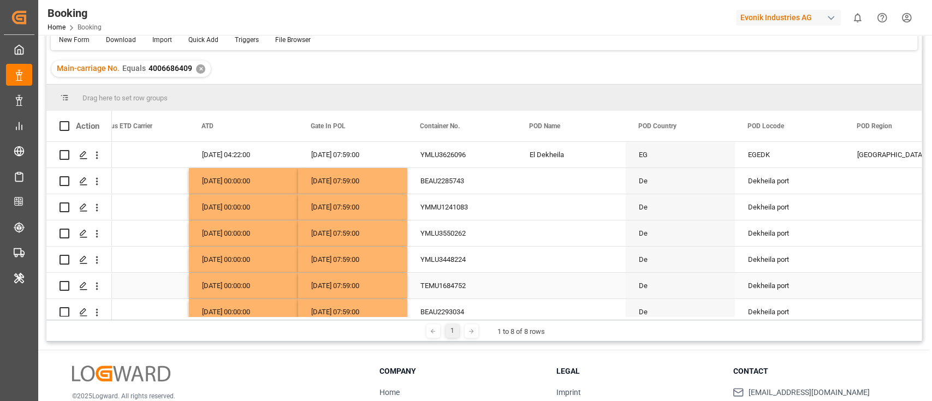
scroll to position [0, 0]
click at [552, 158] on div "El Dekheila" at bounding box center [571, 155] width 109 height 26
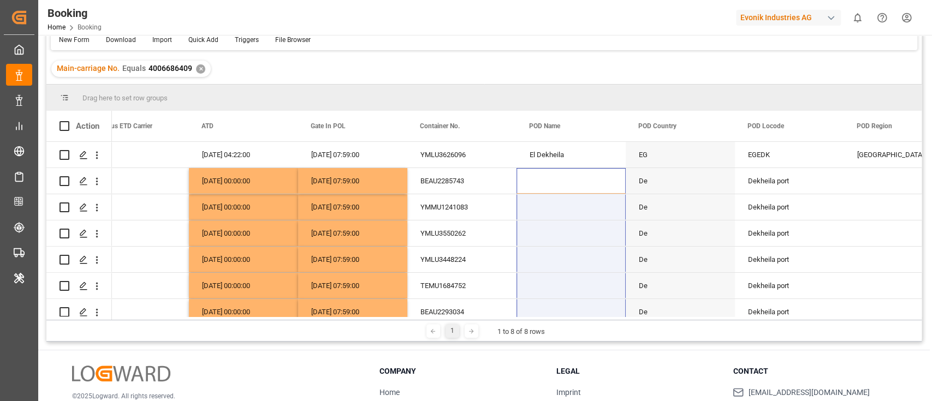
scroll to position [38, 0]
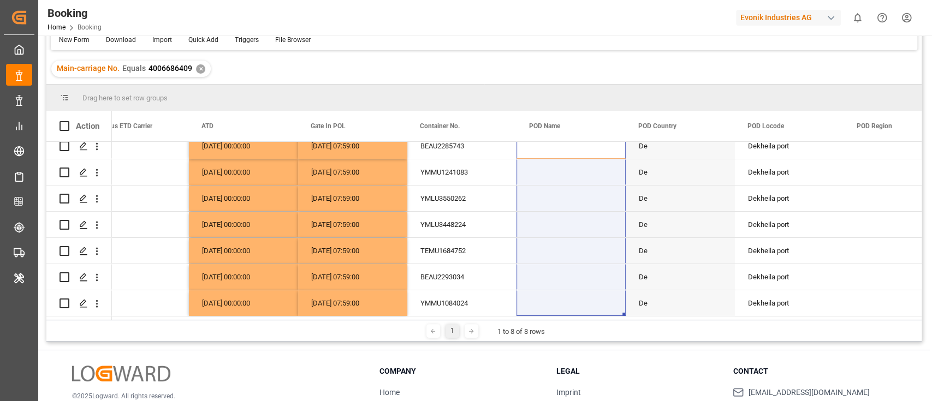
drag, startPoint x: 562, startPoint y: 242, endPoint x: 565, endPoint y: 329, distance: 86.3
click at [565, 329] on div "Drag here to set row groups Drag here to set column labels Action ITD Previous …" at bounding box center [483, 213] width 875 height 257
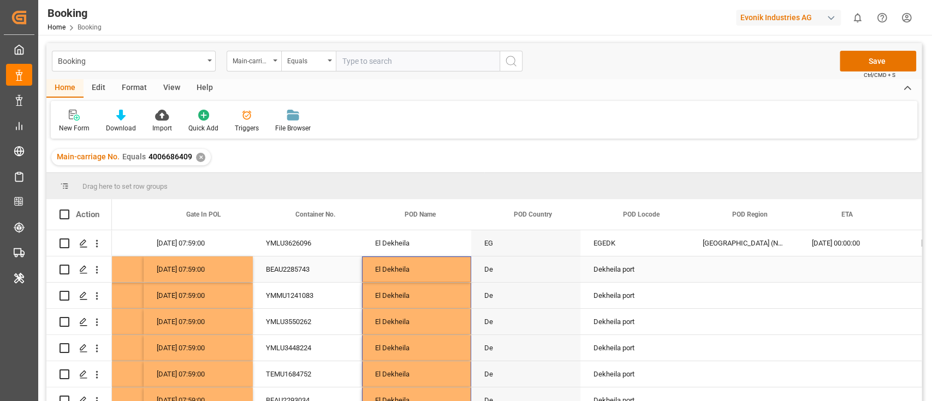
scroll to position [0, 5869]
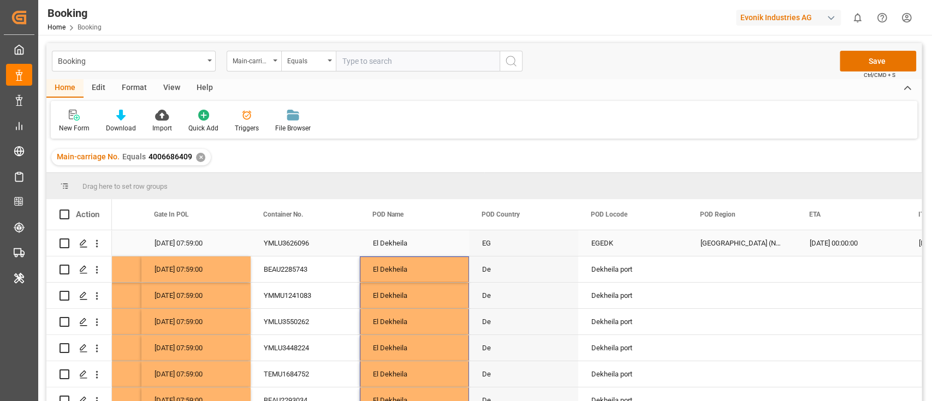
click at [611, 248] on div "EGEDK" at bounding box center [632, 243] width 109 height 26
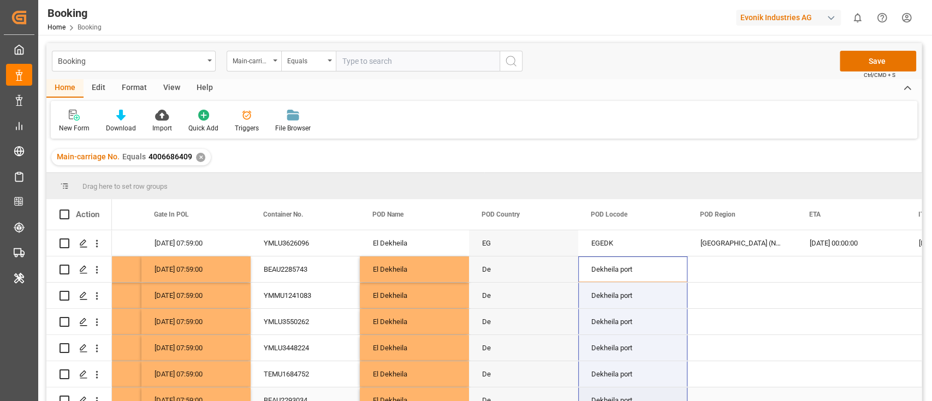
scroll to position [38, 0]
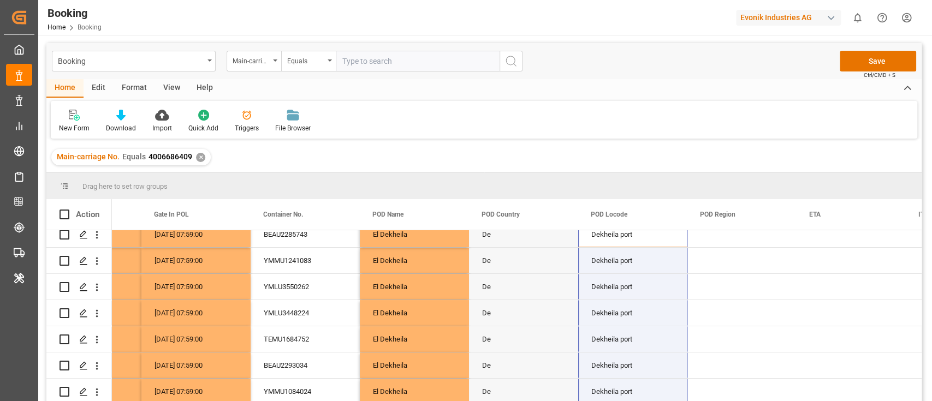
drag, startPoint x: 613, startPoint y: 282, endPoint x: 608, endPoint y: 433, distance: 150.8
click at [608, 401] on html "Created by potrace 1.15, written by Peter Selinger 2001-2017 Created by potrace…" at bounding box center [466, 200] width 932 height 401
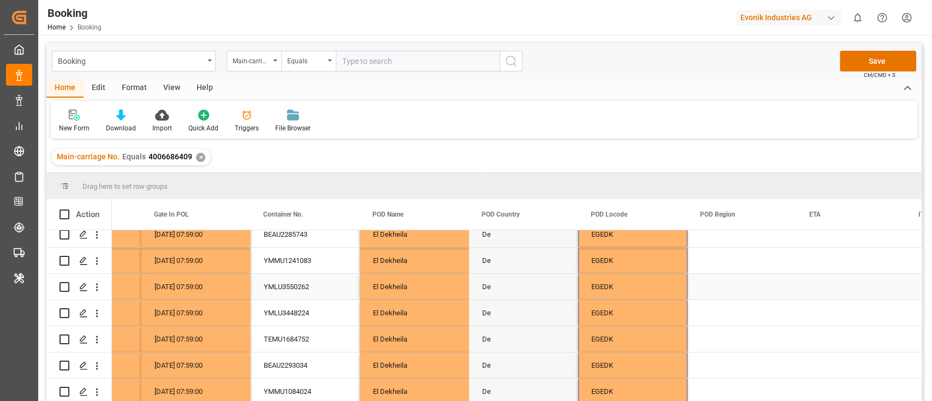
click at [757, 308] on div "Press SPACE to select this row." at bounding box center [742, 313] width 109 height 26
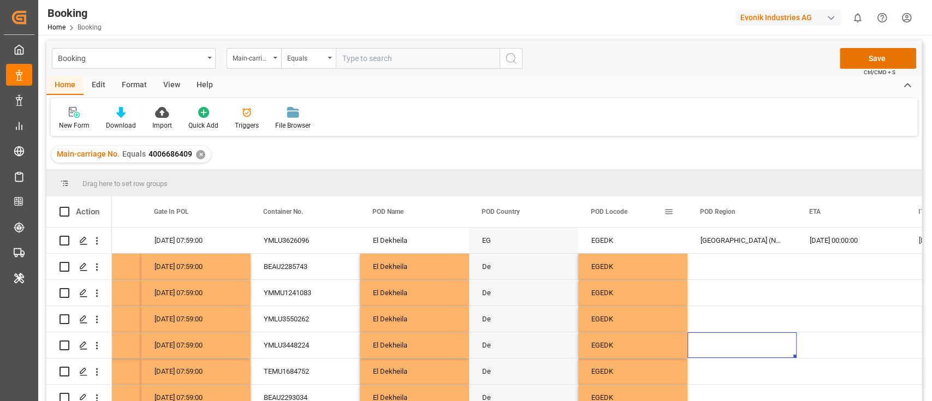
scroll to position [0, 0]
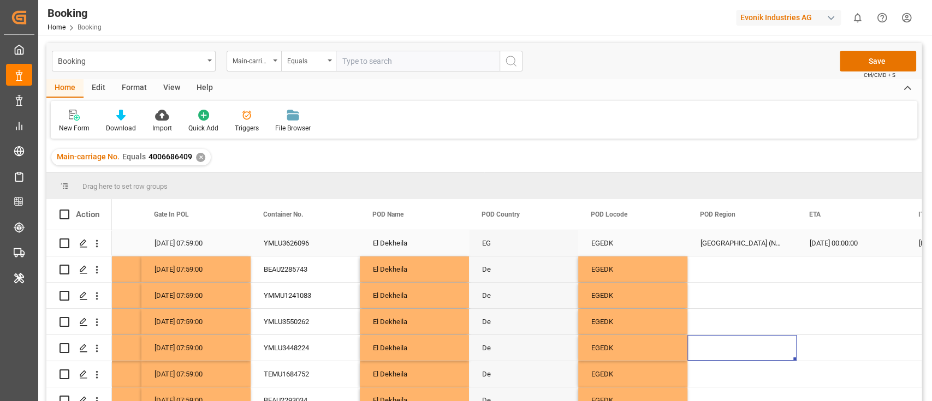
click at [726, 241] on div "Africa (North)" at bounding box center [742, 243] width 109 height 26
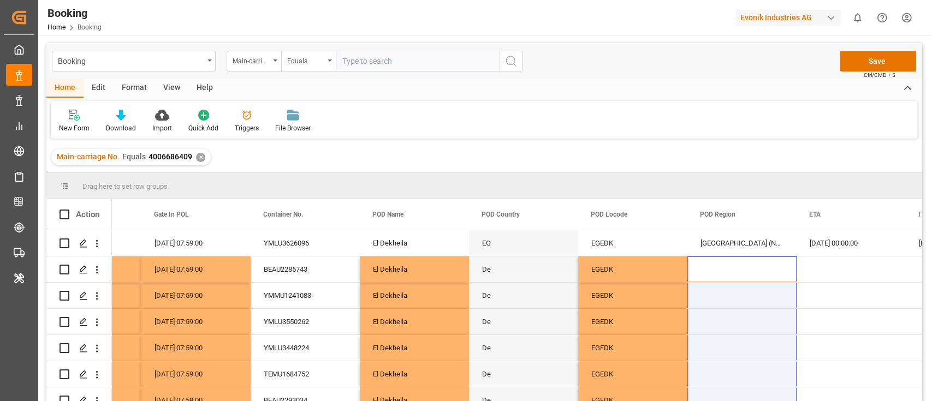
scroll to position [38, 0]
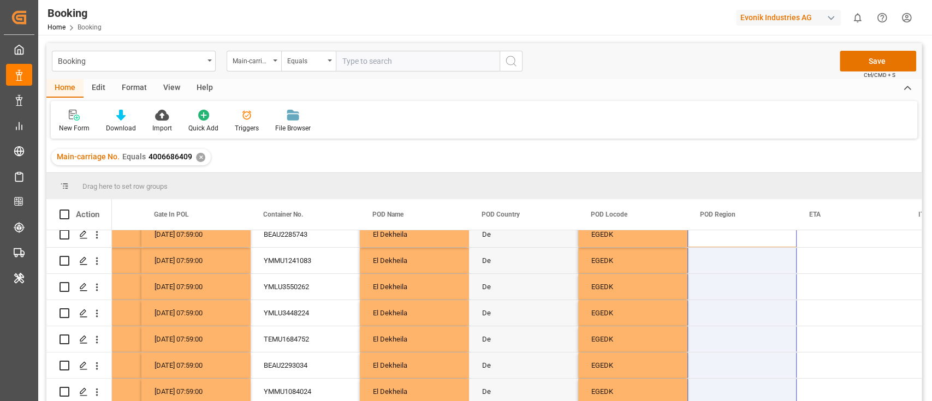
drag, startPoint x: 736, startPoint y: 261, endPoint x: 744, endPoint y: 435, distance: 173.9
click at [744, 401] on html "Created by potrace 1.15, written by Peter Selinger 2001-2017 Created by potrace…" at bounding box center [466, 200] width 932 height 401
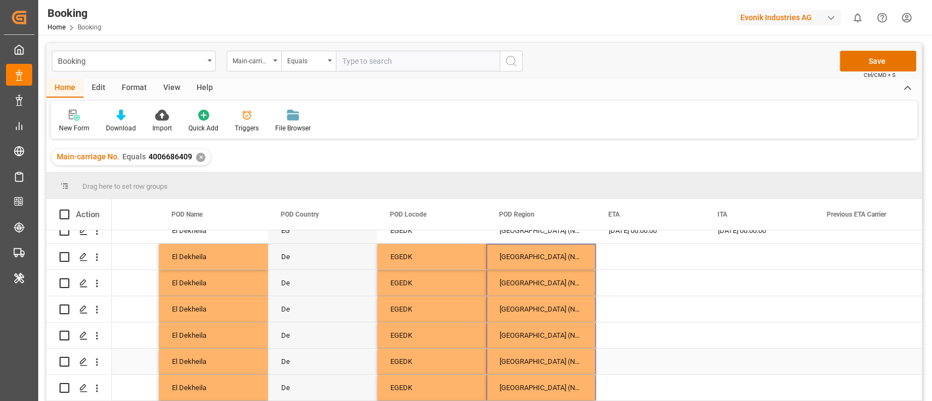
scroll to position [0, 0]
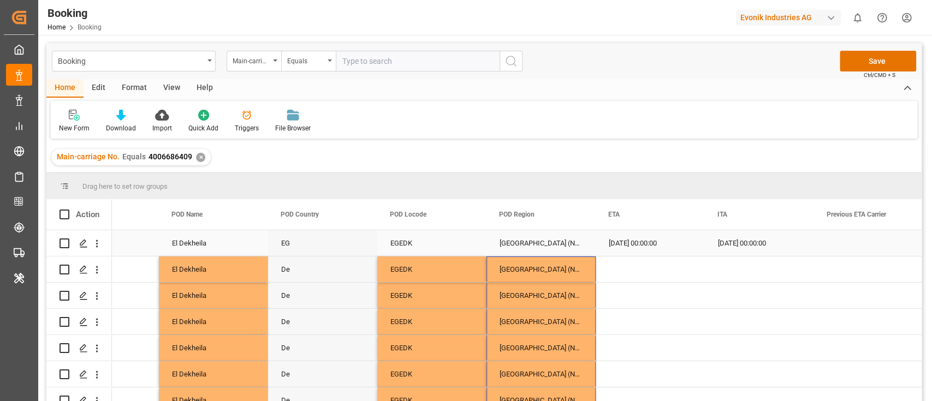
click at [630, 242] on div "15.09.2025 00:00:00" at bounding box center [650, 243] width 109 height 26
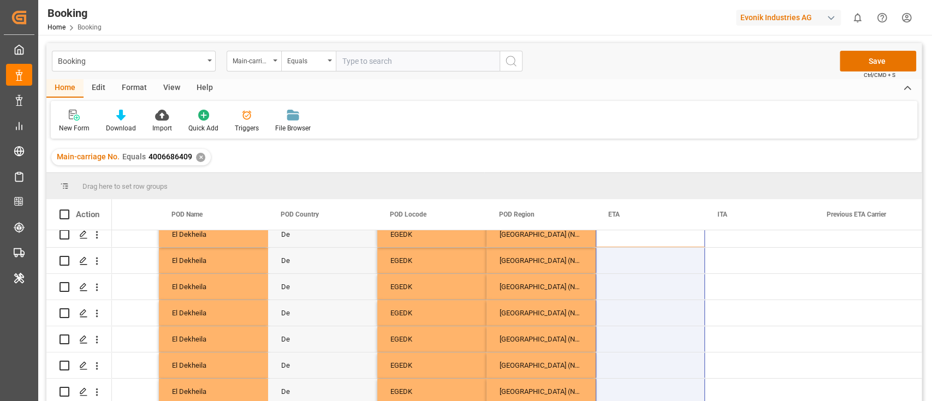
drag, startPoint x: 632, startPoint y: 273, endPoint x: 636, endPoint y: 422, distance: 148.6
click at [636, 401] on html "Created by potrace 1.15, written by Peter Selinger 2001-2017 Created by potrace…" at bounding box center [466, 200] width 932 height 401
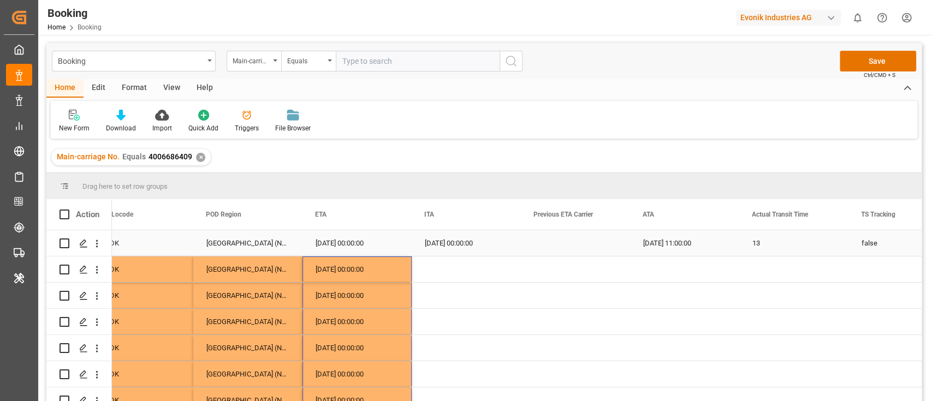
click at [676, 239] on div "15.09.2025 11:00:00" at bounding box center [684, 243] width 109 height 26
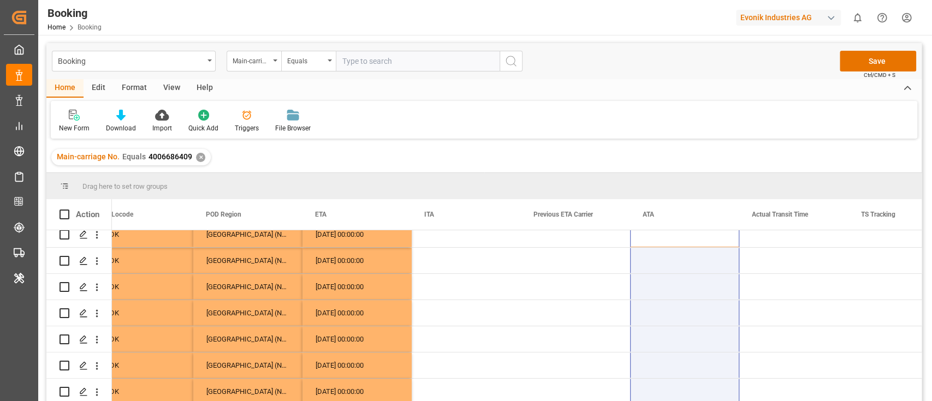
drag, startPoint x: 674, startPoint y: 300, endPoint x: 655, endPoint y: 435, distance: 136.2
click at [655, 401] on html "Created by potrace 1.15, written by Peter Selinger 2001-2017 Created by potrace…" at bounding box center [466, 200] width 932 height 401
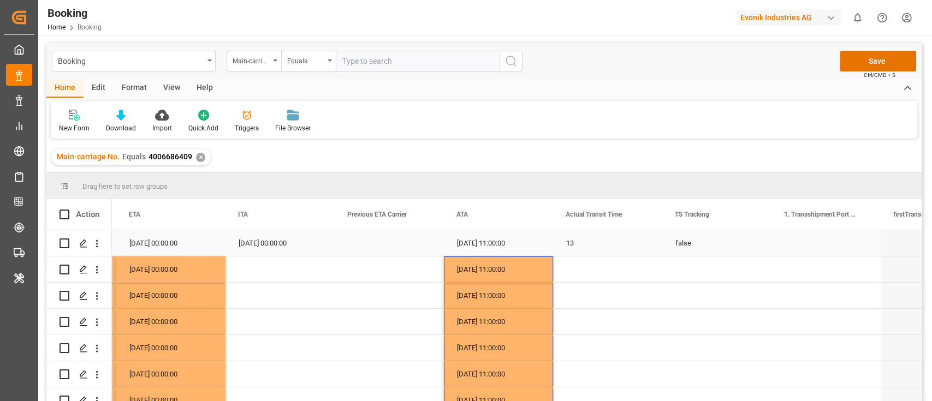
click at [706, 245] on div "false" at bounding box center [716, 243] width 109 height 26
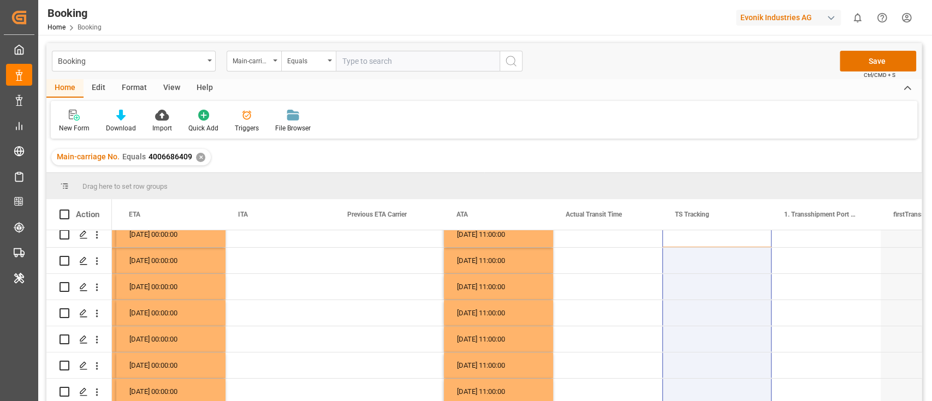
drag, startPoint x: 692, startPoint y: 264, endPoint x: 662, endPoint y: 435, distance: 173.6
click at [662, 401] on html "Created by potrace 1.15, written by Peter Selinger 2001-2017 Created by potrace…" at bounding box center [466, 200] width 932 height 401
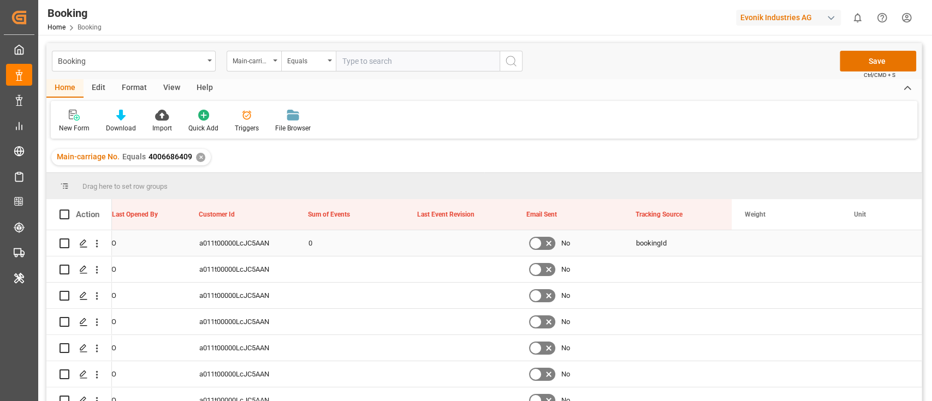
click at [333, 254] on div "0" at bounding box center [349, 243] width 109 height 26
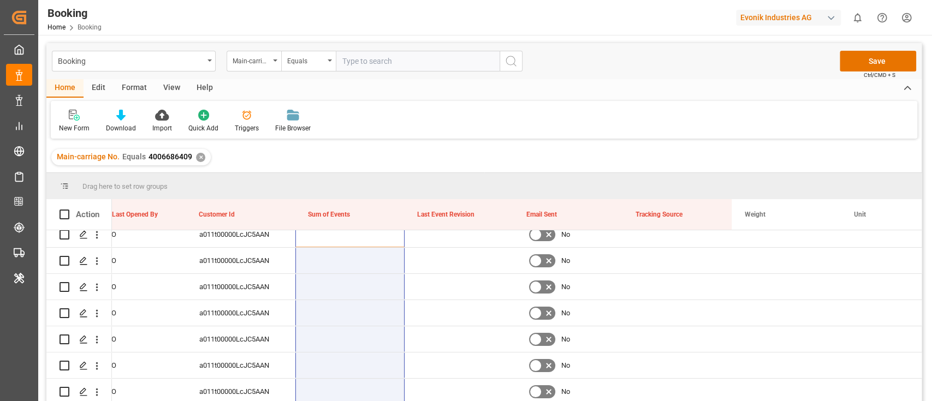
drag, startPoint x: 329, startPoint y: 276, endPoint x: 313, endPoint y: 435, distance: 160.2
click at [313, 401] on html "Created by potrace 1.15, written by Peter Selinger 2001-2017 Created by potrace…" at bounding box center [466, 200] width 932 height 401
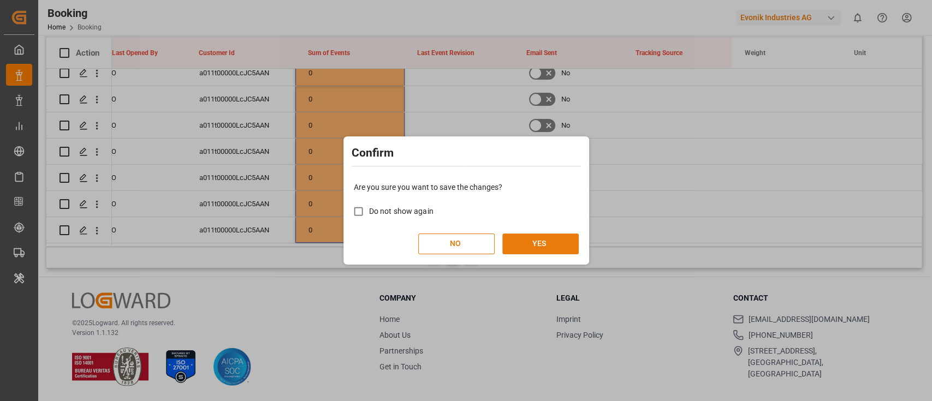
click at [542, 237] on button "YES" at bounding box center [540, 244] width 76 height 21
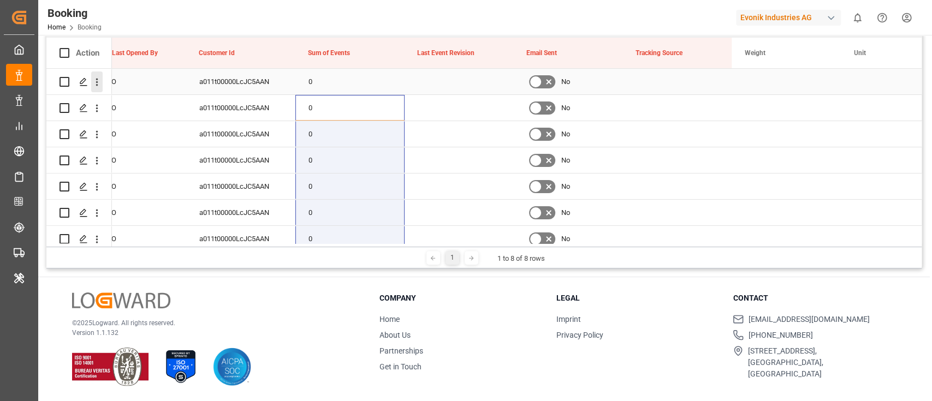
click at [96, 88] on icon "open menu" at bounding box center [96, 81] width 11 height 11
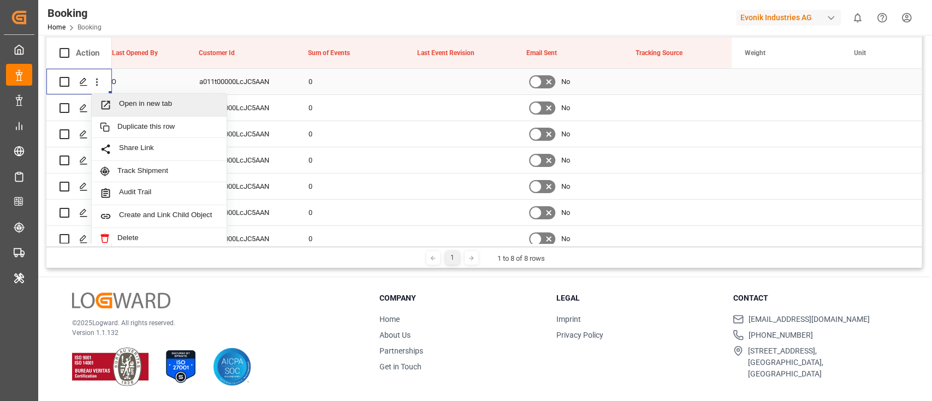
click at [138, 98] on div "Open in new tab" at bounding box center [159, 105] width 135 height 23
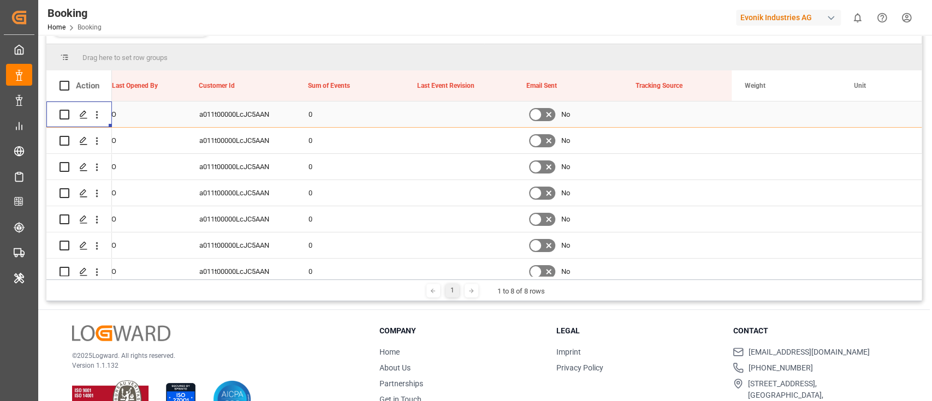
scroll to position [194, 0]
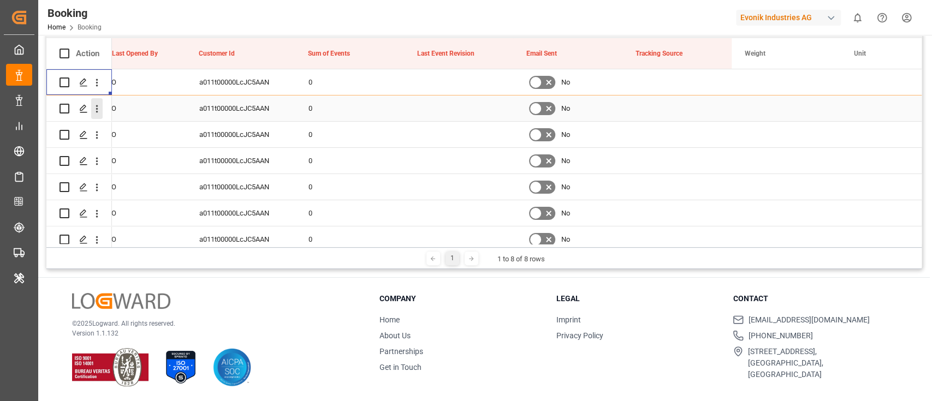
click at [95, 112] on icon "open menu" at bounding box center [96, 108] width 11 height 11
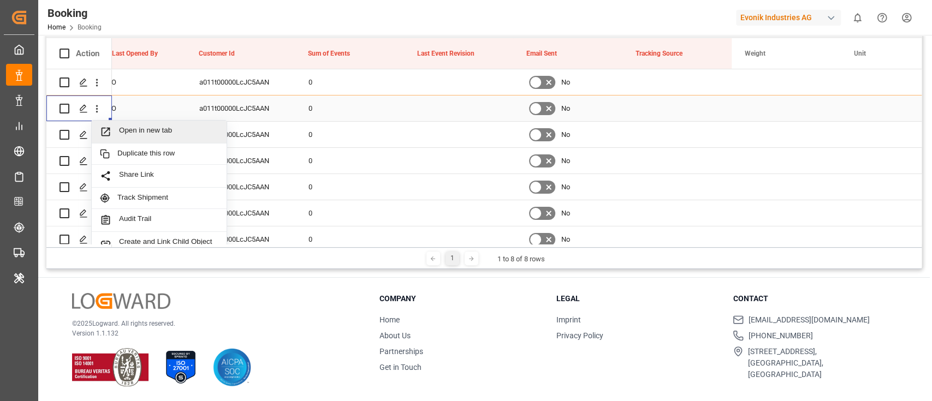
click at [131, 125] on div "Open in new tab" at bounding box center [159, 132] width 135 height 23
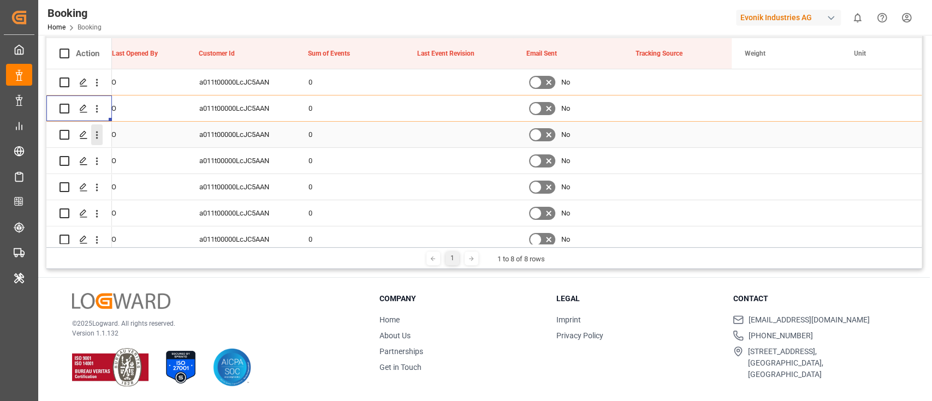
click at [100, 138] on icon "open menu" at bounding box center [96, 134] width 11 height 11
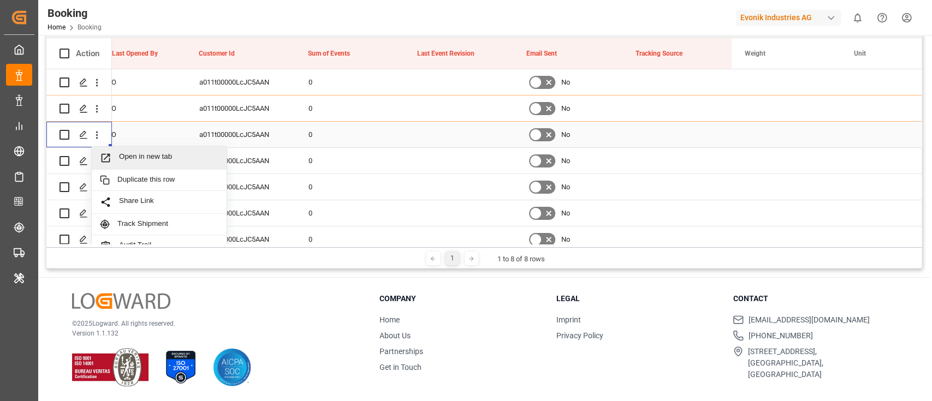
click at [149, 155] on span "Open in new tab" at bounding box center [168, 157] width 99 height 11
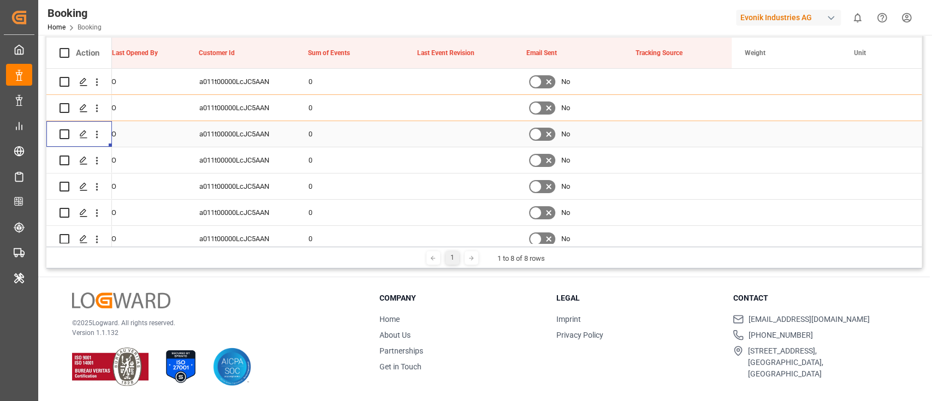
click at [96, 164] on icon "open menu" at bounding box center [97, 161] width 2 height 8
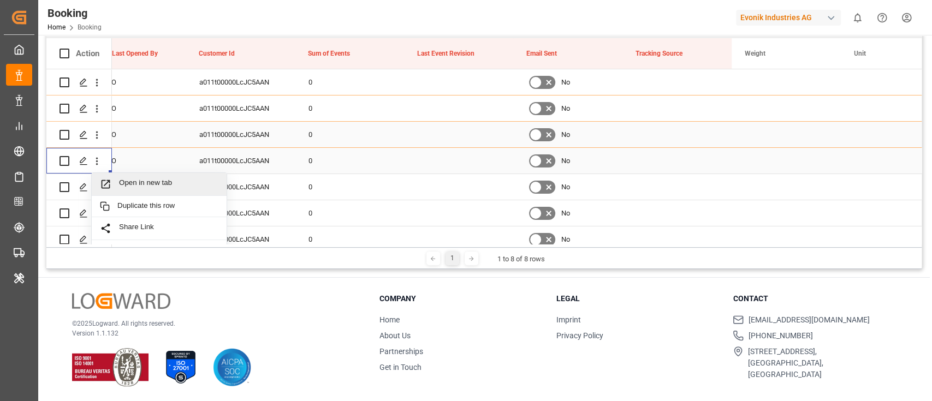
click at [111, 179] on icon "Press SPACE to select this row." at bounding box center [105, 184] width 11 height 11
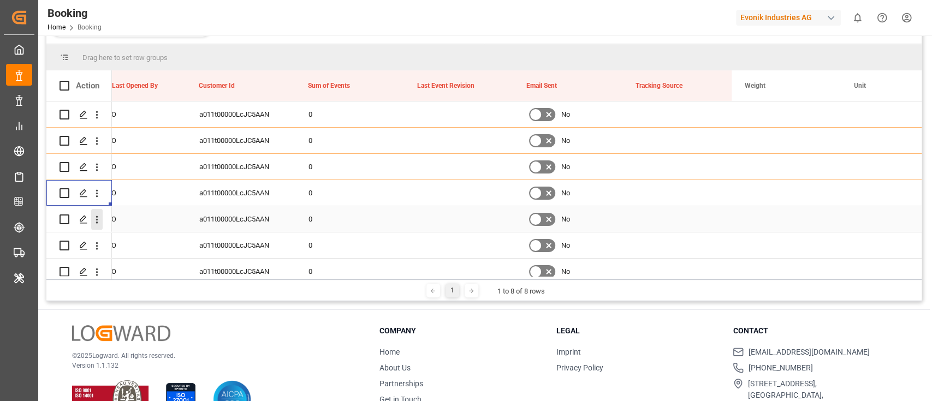
click at [94, 214] on icon "open menu" at bounding box center [96, 219] width 11 height 11
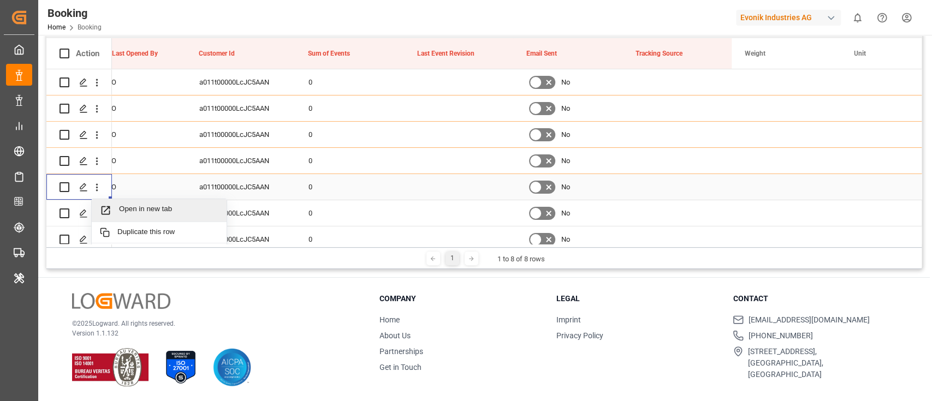
click at [144, 205] on span "Open in new tab" at bounding box center [168, 210] width 99 height 11
click at [98, 214] on icon "open menu" at bounding box center [96, 213] width 11 height 11
click at [152, 230] on div "Open in new tab" at bounding box center [159, 237] width 135 height 23
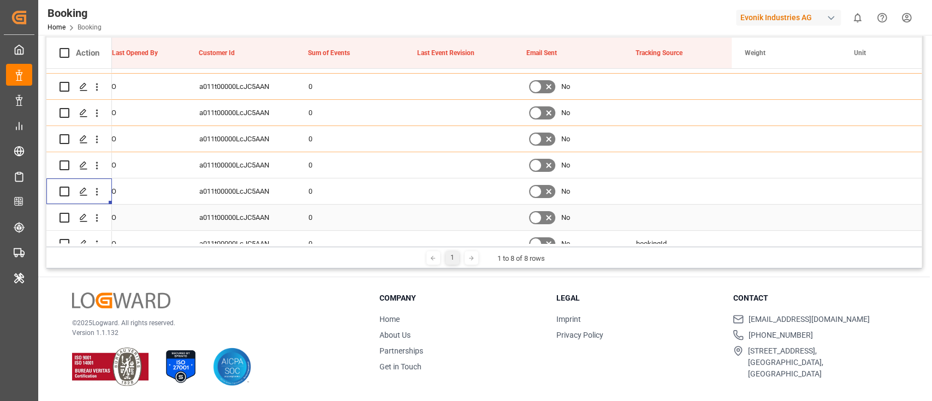
scroll to position [38, 0]
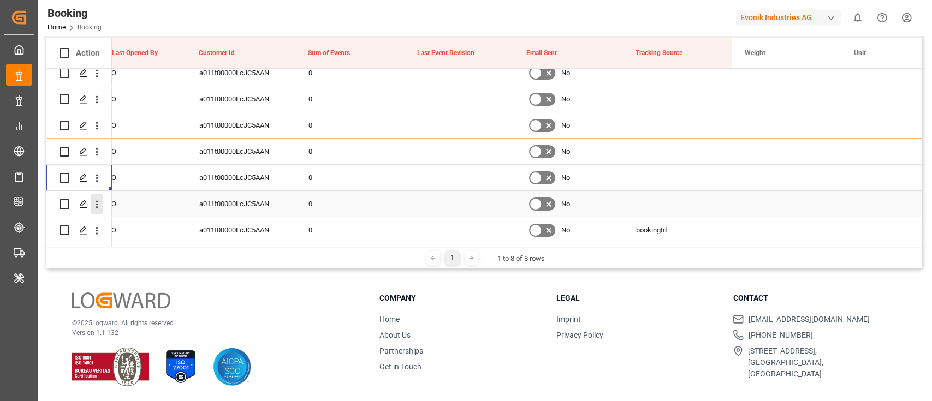
click at [94, 206] on icon "open menu" at bounding box center [96, 204] width 11 height 11
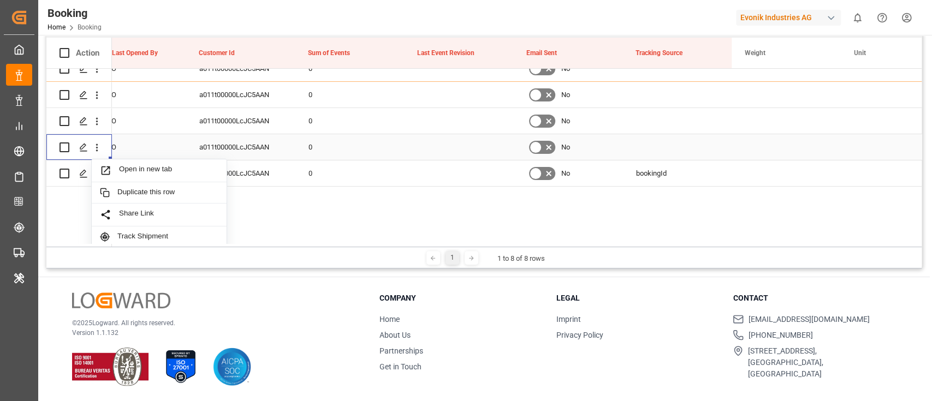
scroll to position [111, 0]
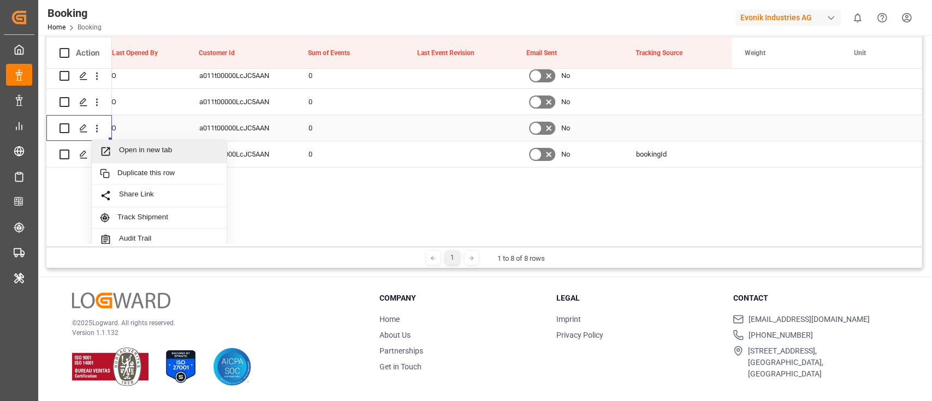
click at [157, 152] on span "Open in new tab" at bounding box center [168, 151] width 99 height 11
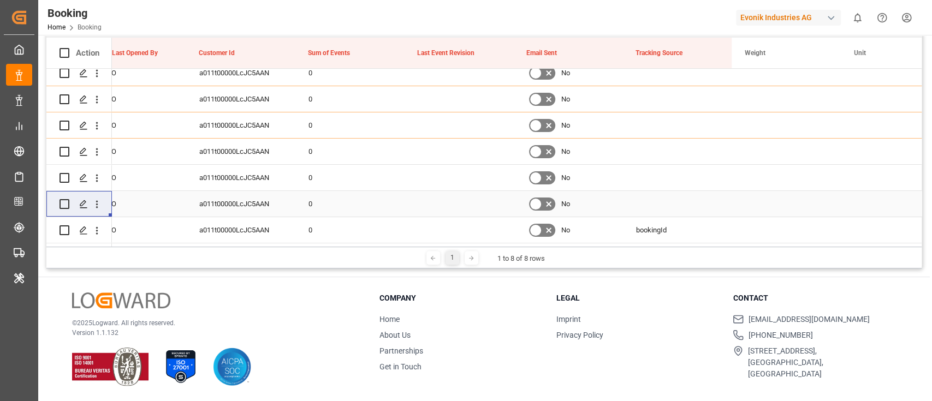
scroll to position [38, 0]
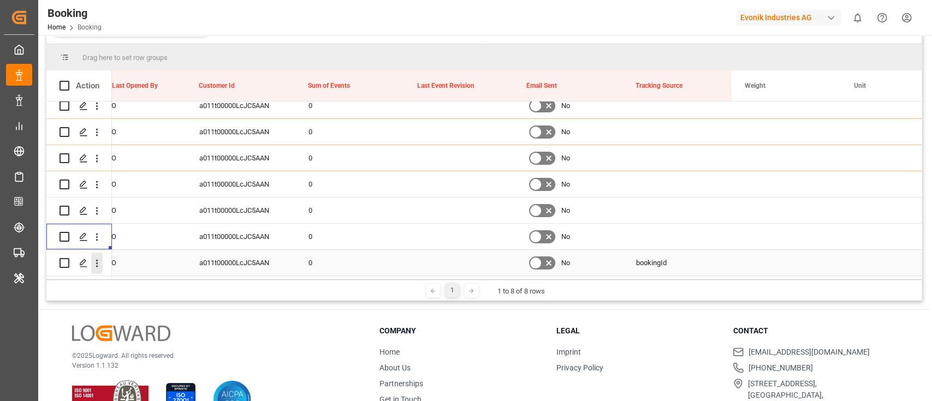
click at [98, 258] on icon "open menu" at bounding box center [96, 263] width 11 height 11
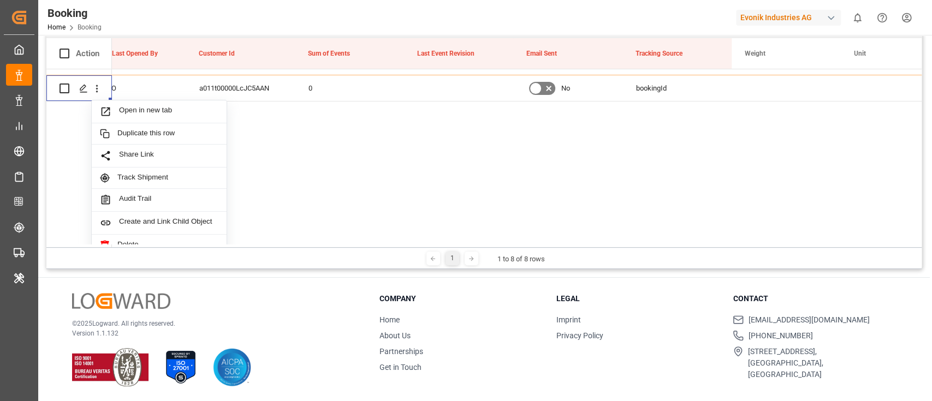
scroll to position [192, 0]
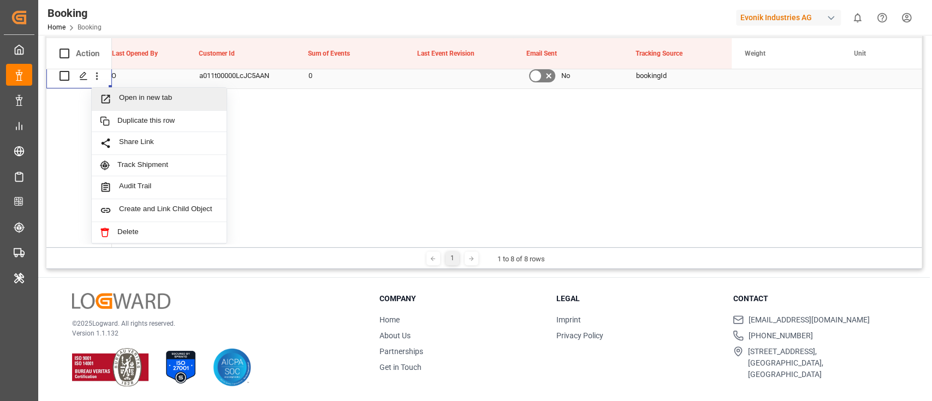
click at [168, 90] on div "Open in new tab" at bounding box center [159, 99] width 135 height 23
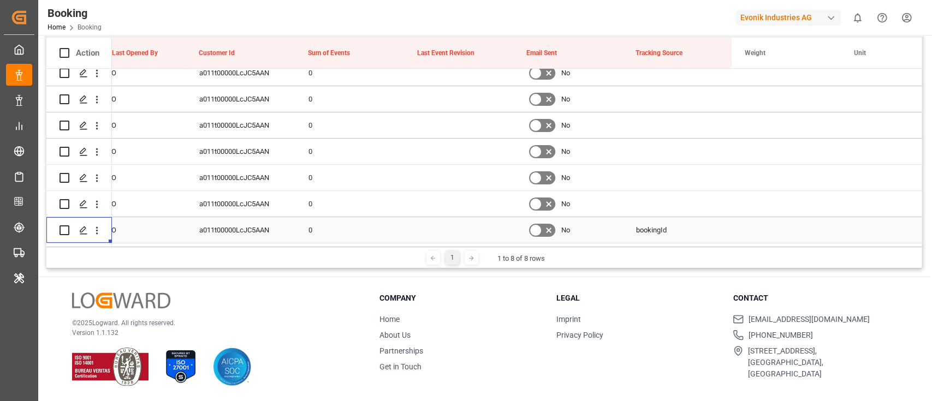
scroll to position [162, 0]
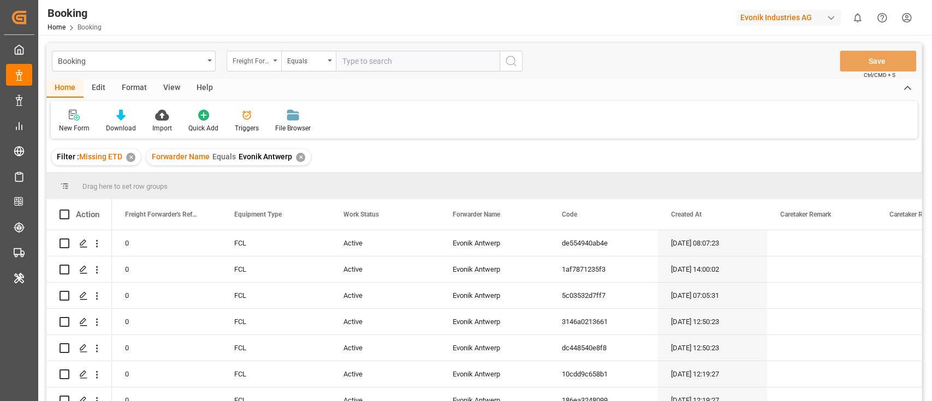
click at [246, 66] on div "Freight Forwarder's Reference No." at bounding box center [254, 61] width 55 height 21
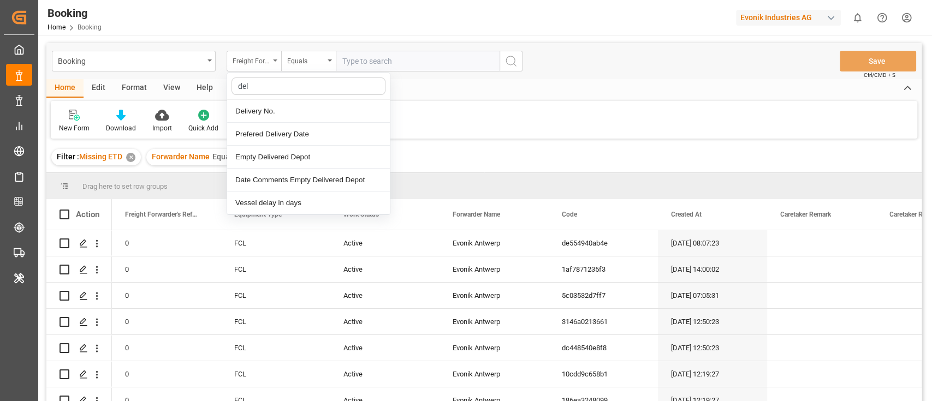
type input "deli"
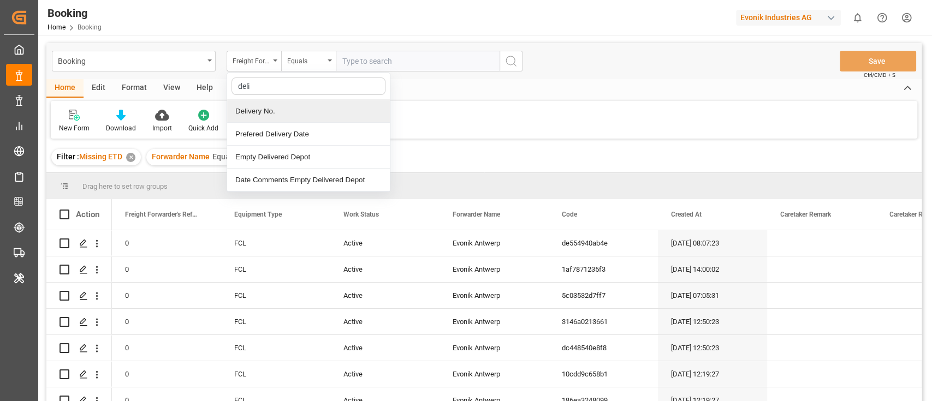
click at [276, 104] on div "Delivery No." at bounding box center [308, 111] width 163 height 23
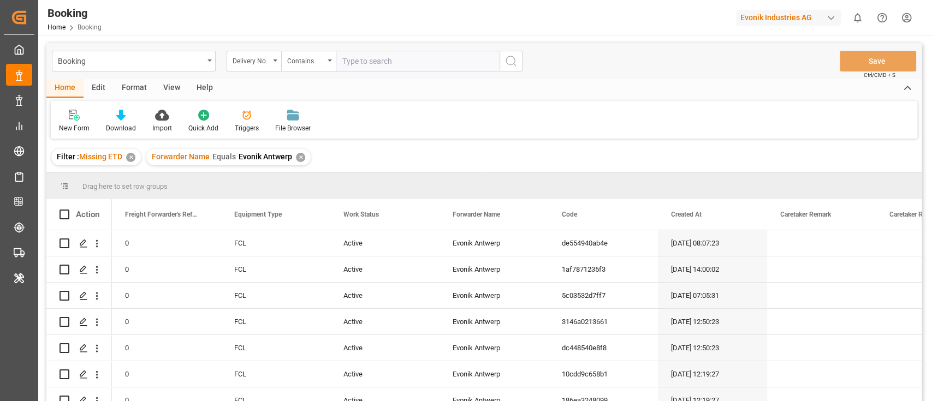
click at [295, 152] on div "Forwarder Name Equals Evonik Antwerp ✕" at bounding box center [228, 157] width 164 height 16
click at [299, 157] on div "✕" at bounding box center [300, 157] width 9 height 9
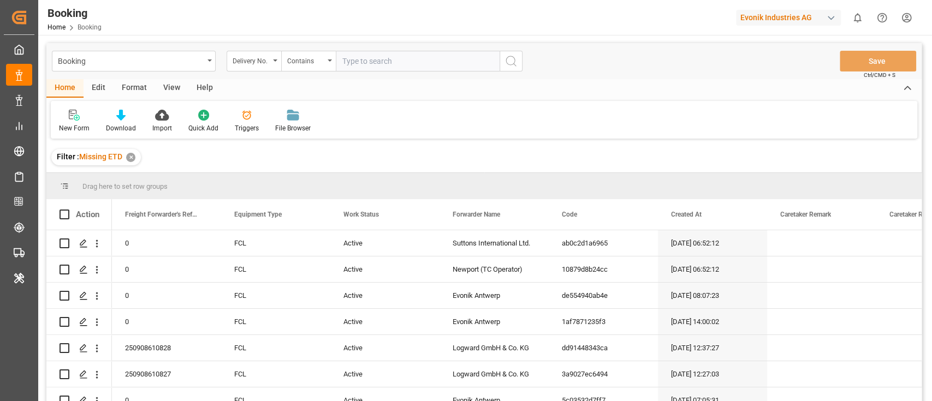
click at [133, 156] on div "✕" at bounding box center [130, 157] width 9 height 9
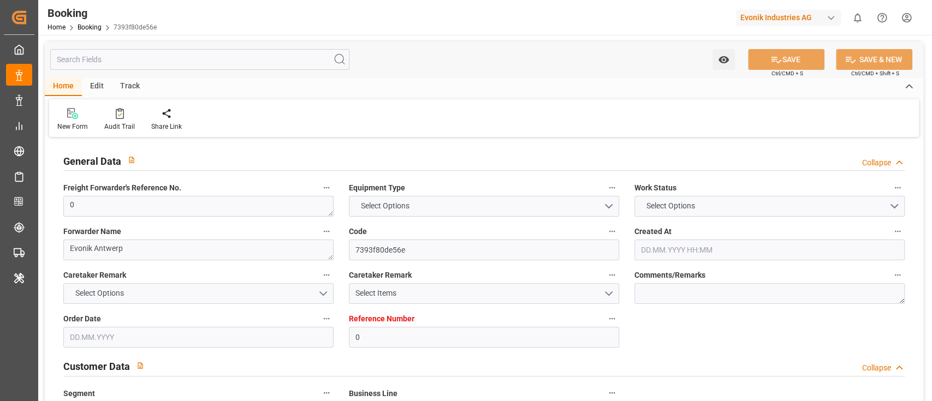
type input "0"
type input "[PERSON_NAME]"
type input "[PERSON_NAME] Marine Transport Corp."
type input "NLRTM"
type input "Dekheila port"
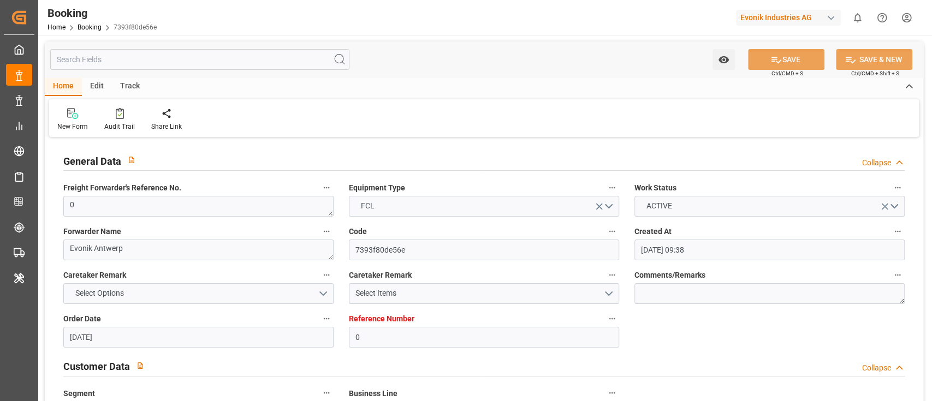
type input "[DATE] 09:38"
type input "[DATE]"
type input "[DATE] 15:36"
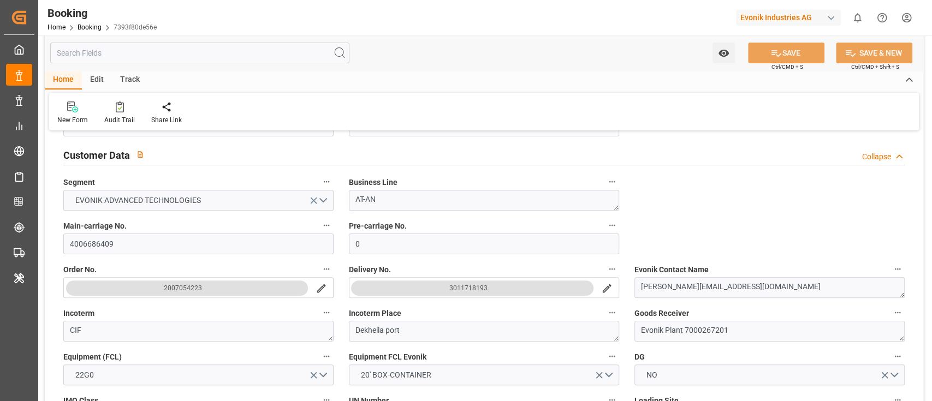
scroll to position [218, 0]
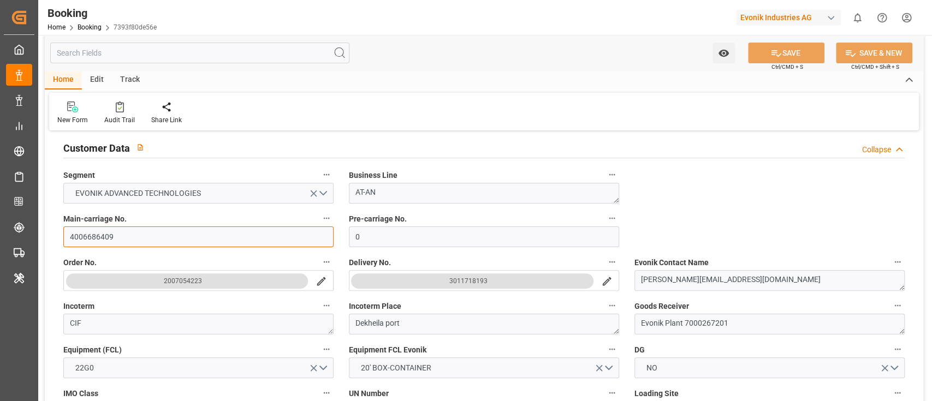
click at [126, 238] on input "4006686409" at bounding box center [198, 237] width 270 height 21
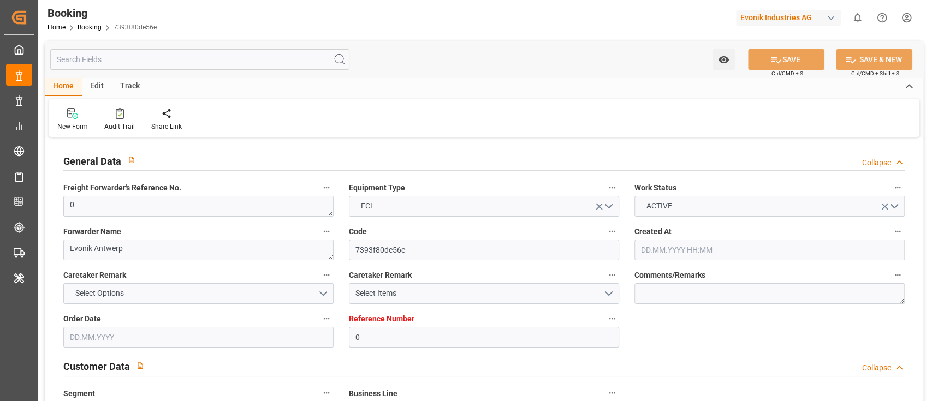
type input "0"
type input "9301457"
type input "[PERSON_NAME]"
type input "[PERSON_NAME] Marine Transport Corp."
type input "BEANR"
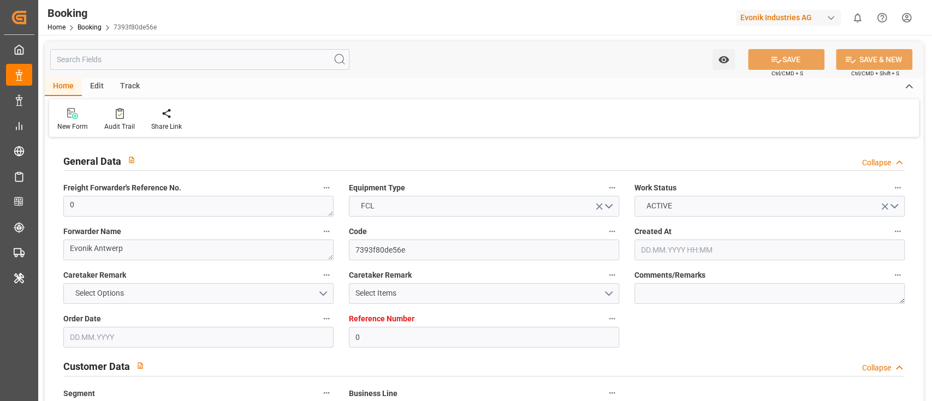
type input "EGEDK"
type input "13"
type input "0"
type input "[DATE] 09:38"
type input "[DATE]"
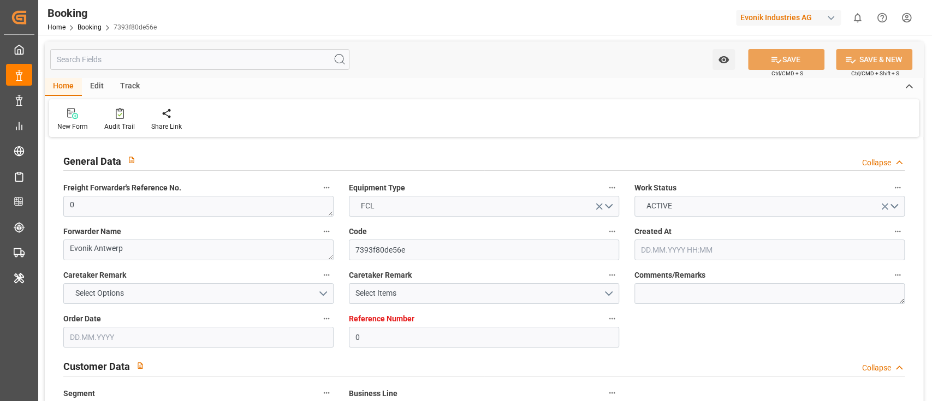
type input "[DATE]"
type input "[DATE] 00:00"
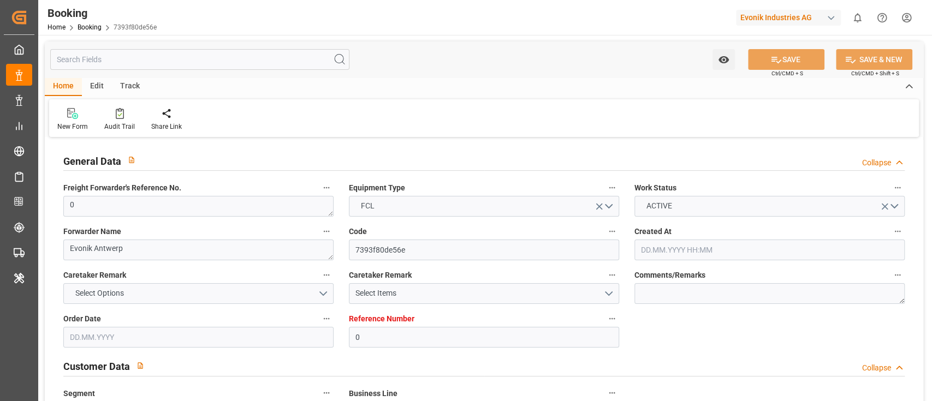
type input "[DATE] 07:59"
type input "[DATE] 00:00"
type input "[DATE] 11:00"
type input "[DATE] 07:46"
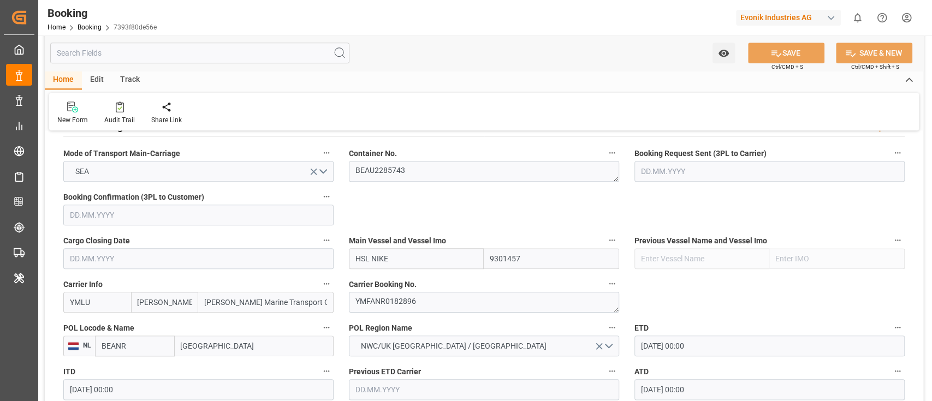
scroll to position [728, 0]
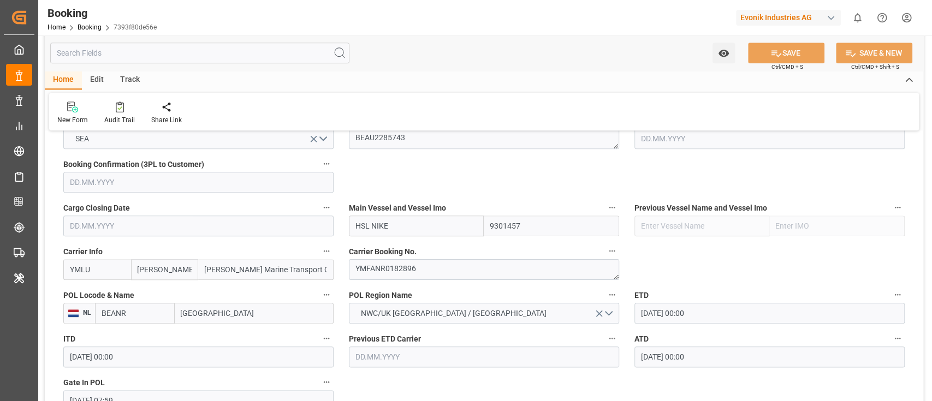
click at [147, 315] on input "BEANR" at bounding box center [135, 313] width 80 height 21
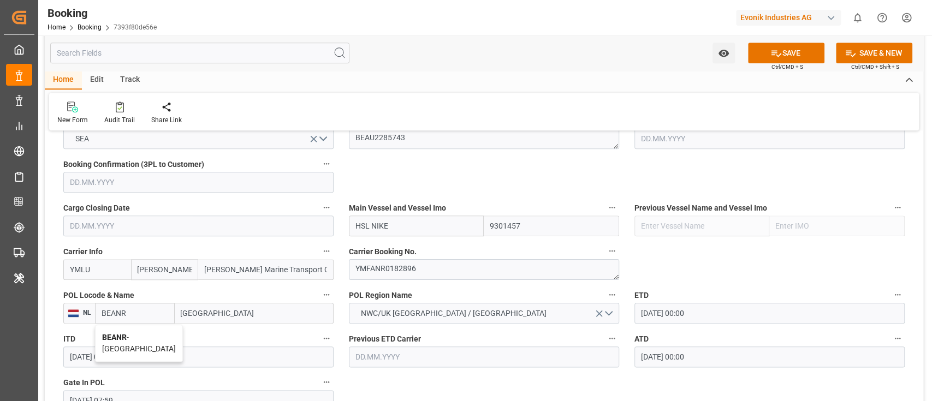
click at [119, 339] on b "BEANR" at bounding box center [114, 337] width 25 height 9
type input "BEANR"
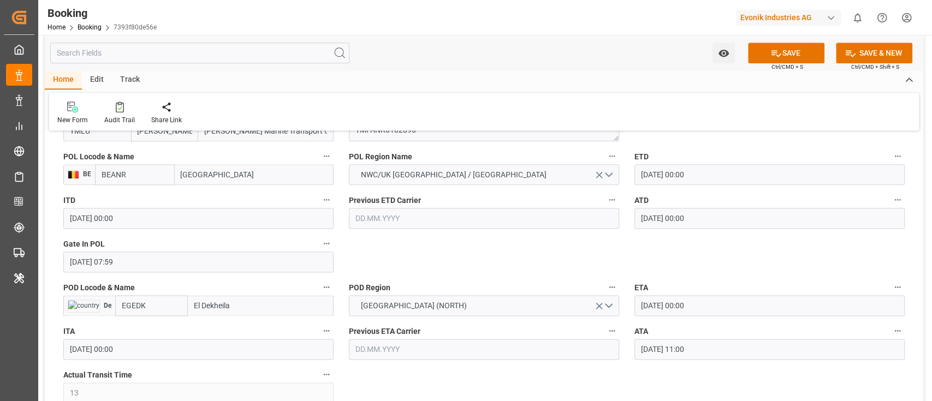
scroll to position [874, 0]
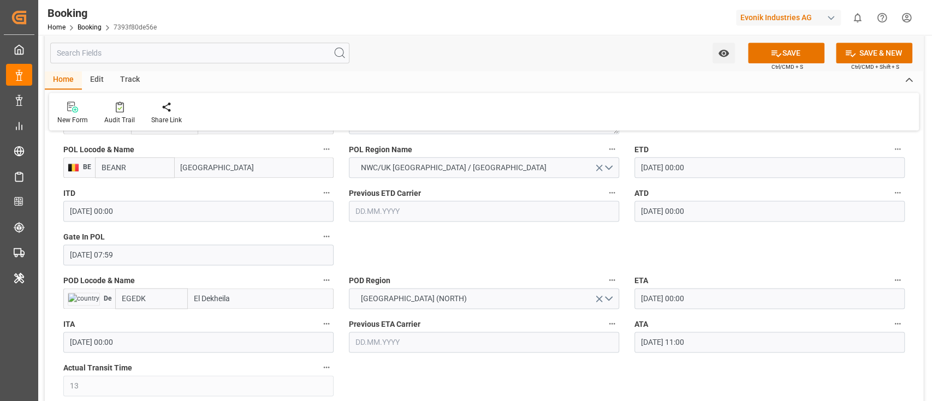
click at [150, 301] on input "EGEDK" at bounding box center [151, 298] width 73 height 21
click at [155, 325] on span "EGEDK - [GEOGRAPHIC_DATA]" at bounding box center [138, 328] width 32 height 20
type input "EGEDK"
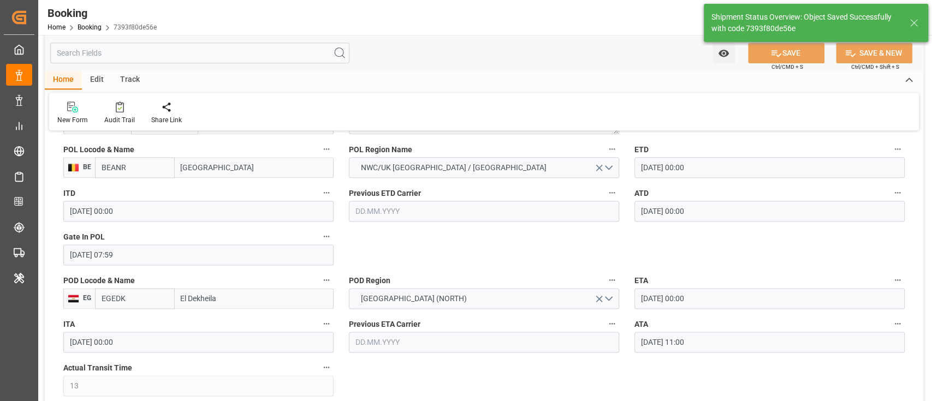
type textarea "businessDivision-businessLine-"
type input "18.09.2025 07:48"
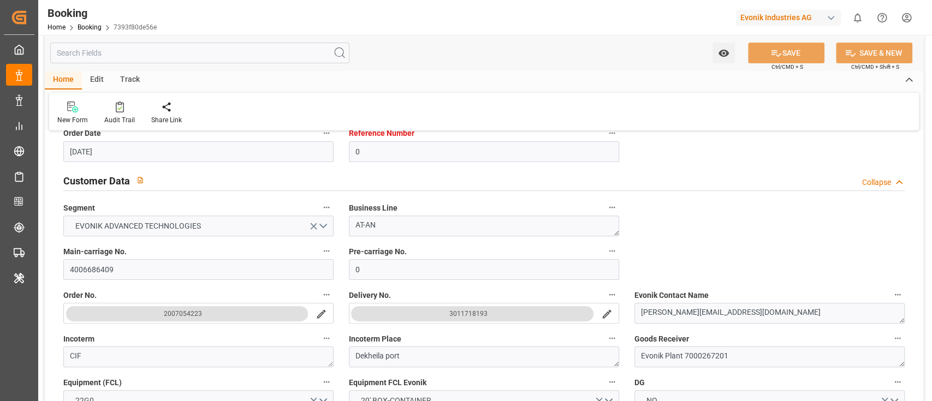
scroll to position [0, 0]
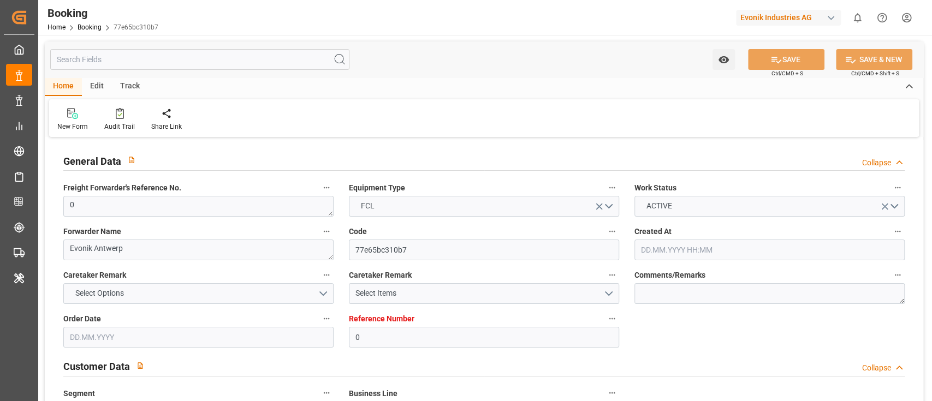
type input "0"
type input "9301457"
type input "[PERSON_NAME]"
type input "[PERSON_NAME] Marine Transport Corp."
type input "BEANR"
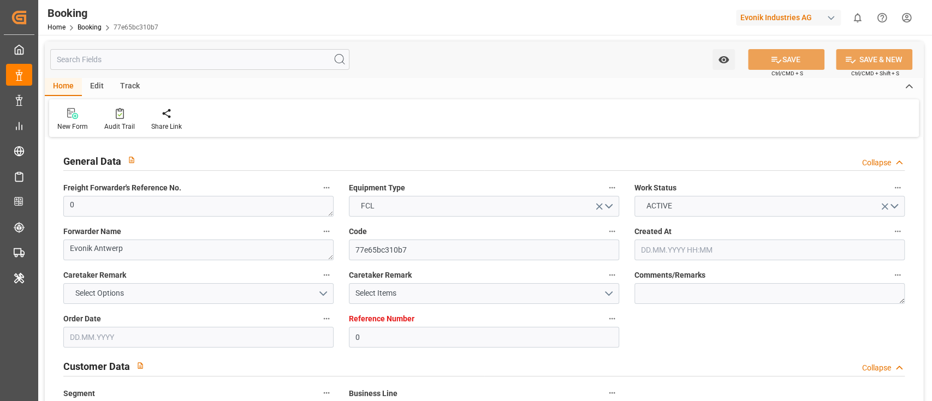
type input "EGEDK"
type input "13"
type input "0"
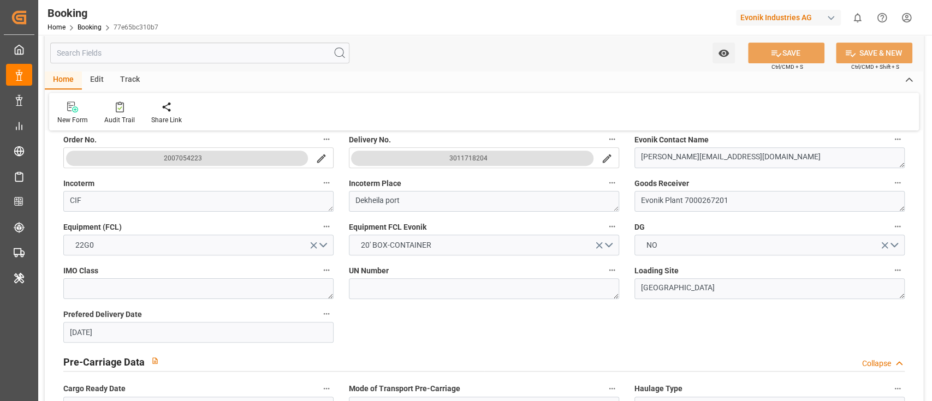
type input "[DATE] 09:38"
type input "[DATE]"
type input "[DATE] 00:00"
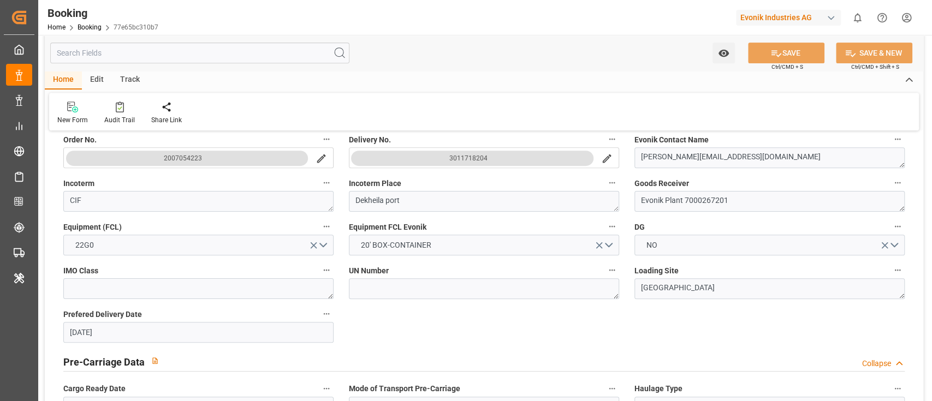
type input "[DATE] 00:00"
type input "[DATE] 07:59"
type input "[DATE] 00:00"
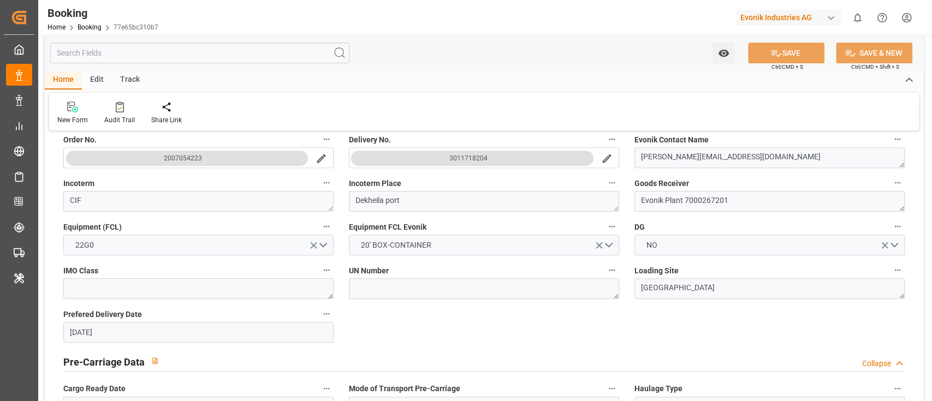
type input "[DATE] 11:00"
type input "[DATE] 07:46"
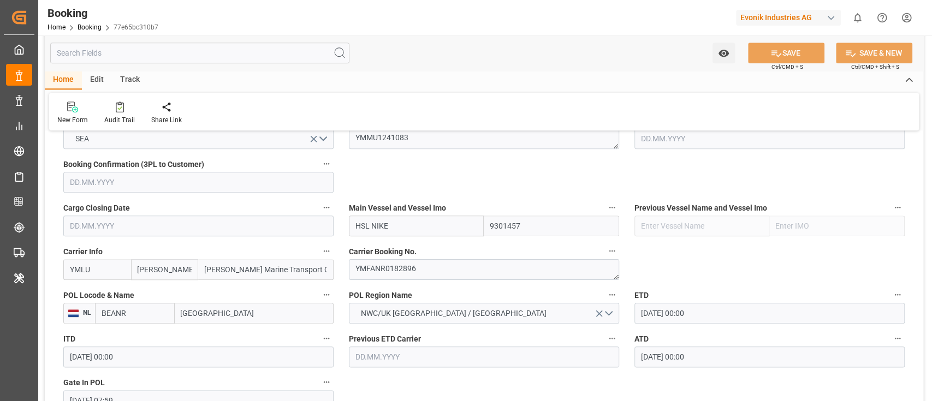
click at [133, 314] on input "BEANR" at bounding box center [135, 313] width 80 height 21
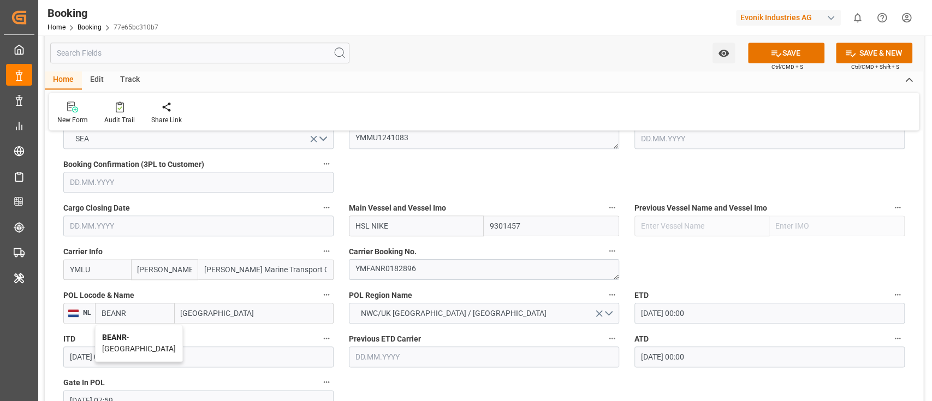
click at [126, 339] on b "BEANR" at bounding box center [114, 337] width 25 height 9
type input "BEANR"
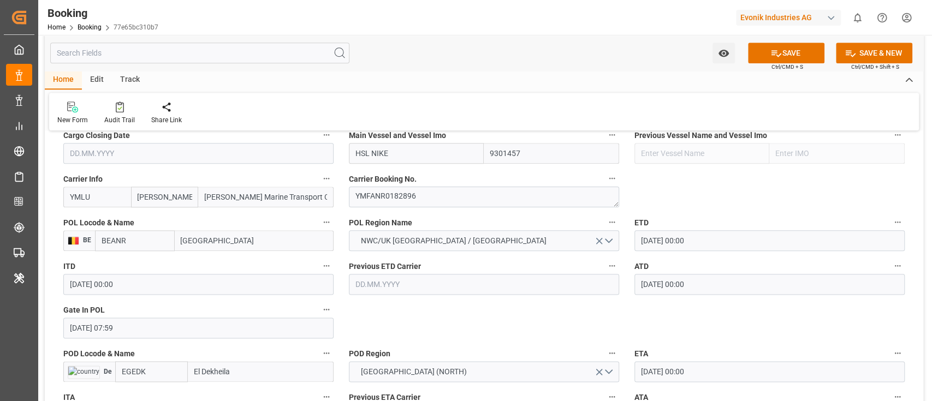
scroll to position [874, 0]
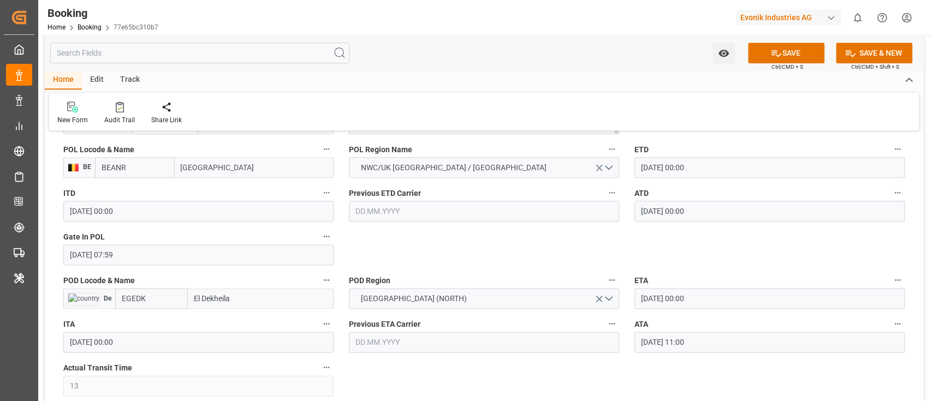
click at [149, 298] on input "EGEDK" at bounding box center [151, 298] width 73 height 21
click at [150, 323] on span "EGEDK - El Dekheila" at bounding box center [138, 328] width 32 height 20
type input "EGEDK"
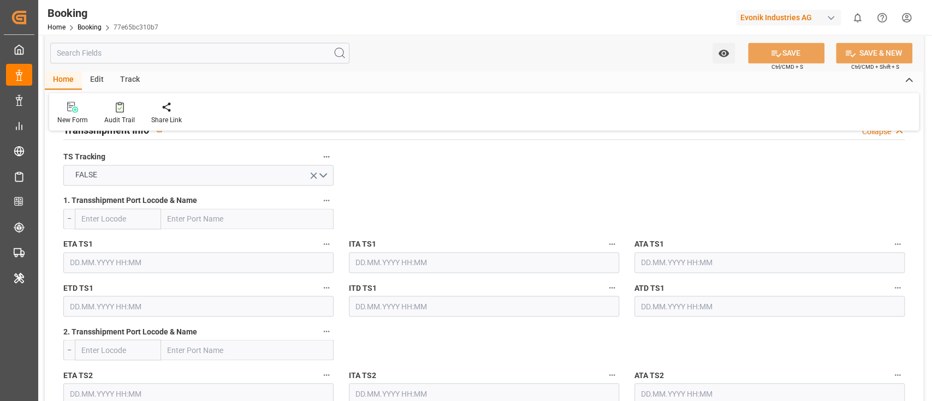
scroll to position [1165, 0]
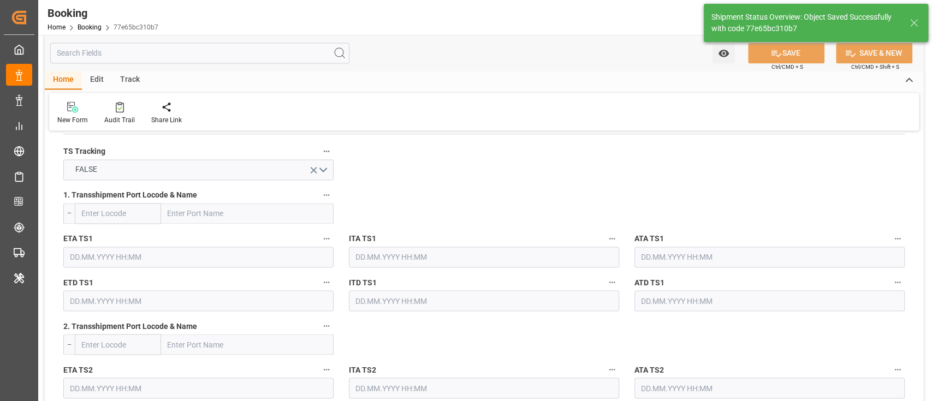
type textarea "businessDivision-businessLine-"
type input "18.09.2025 07:49"
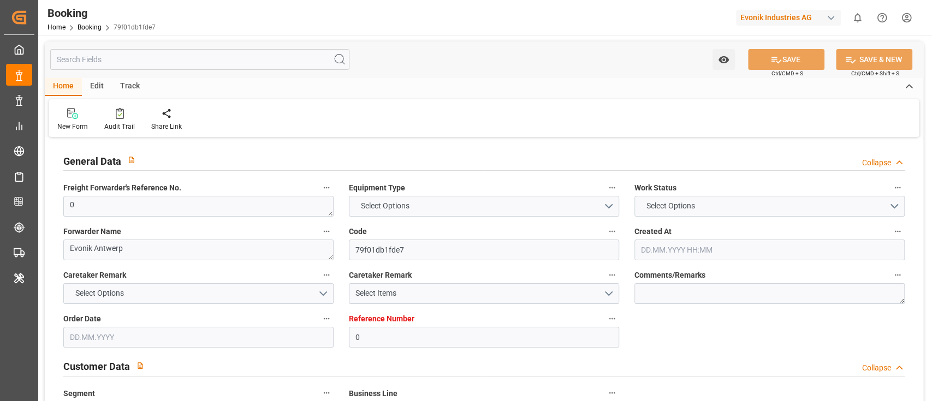
type input "0"
type input "9301457"
type input "[PERSON_NAME]"
type input "[PERSON_NAME] Marine Transport Corp."
type input "BEANR"
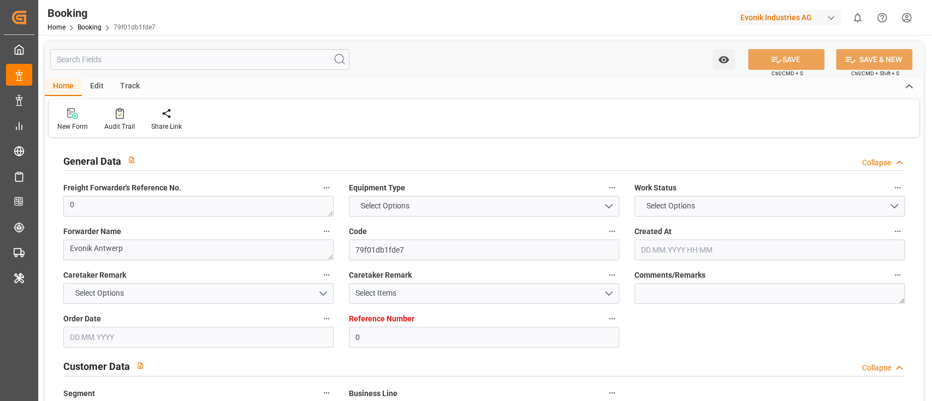
type input "EGEDK"
type input "13"
type input "0"
type input "[DATE] 09:38"
type input "[DATE]"
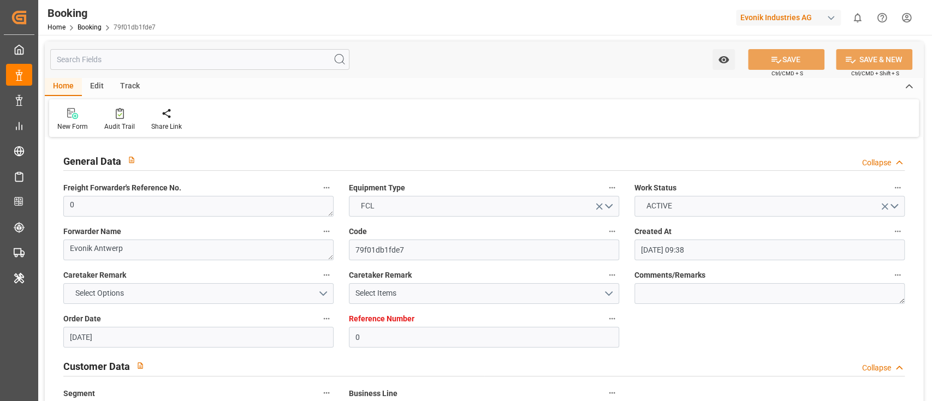
type input "[DATE]"
type input "[DATE] 00:00"
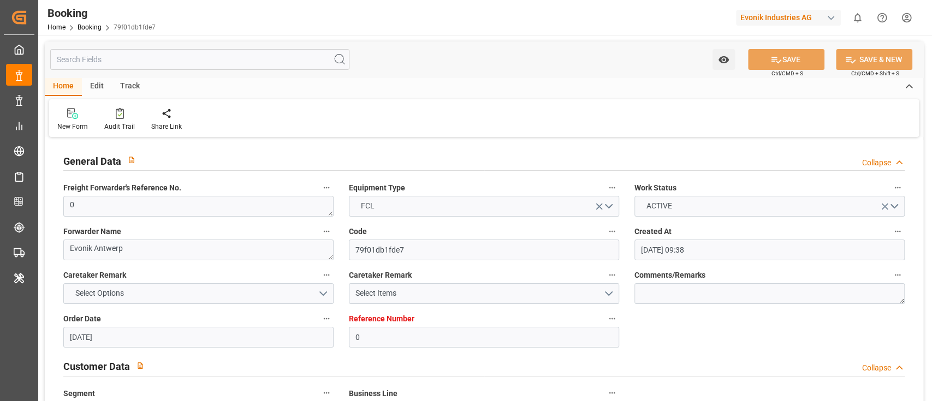
type input "[DATE] 07:59"
type input "[DATE] 00:00"
type input "[DATE] 11:00"
type input "[DATE] 07:46"
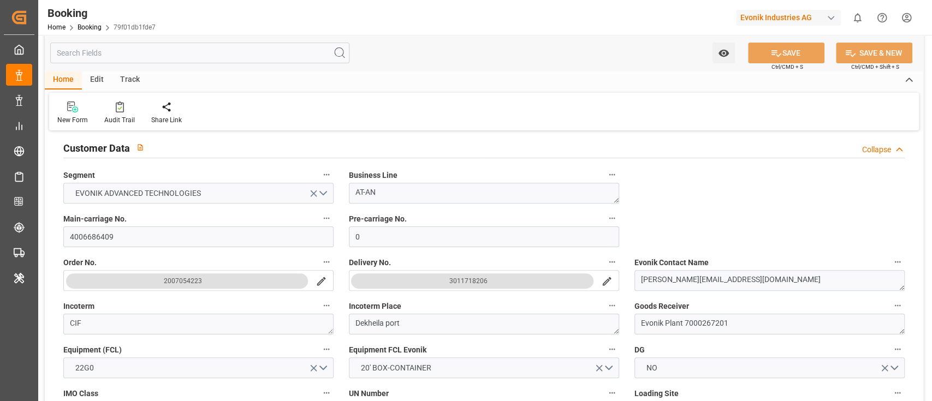
scroll to position [437, 0]
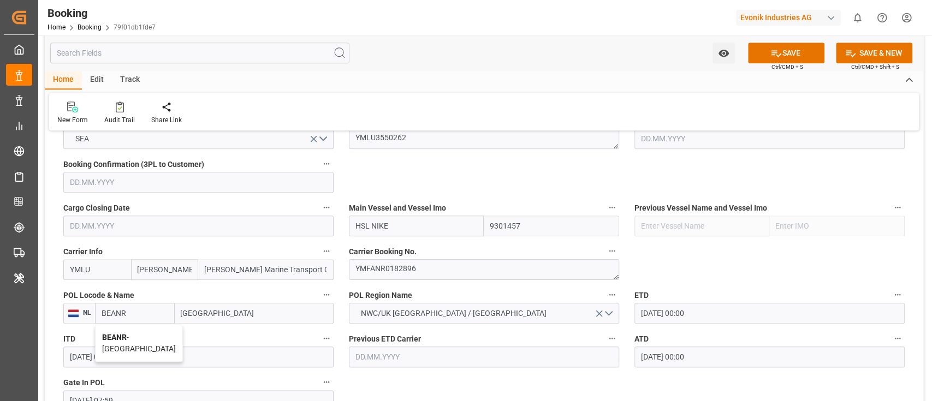
click at [140, 338] on span "BEANR - [GEOGRAPHIC_DATA]" at bounding box center [139, 343] width 74 height 20
type input "BEANR"
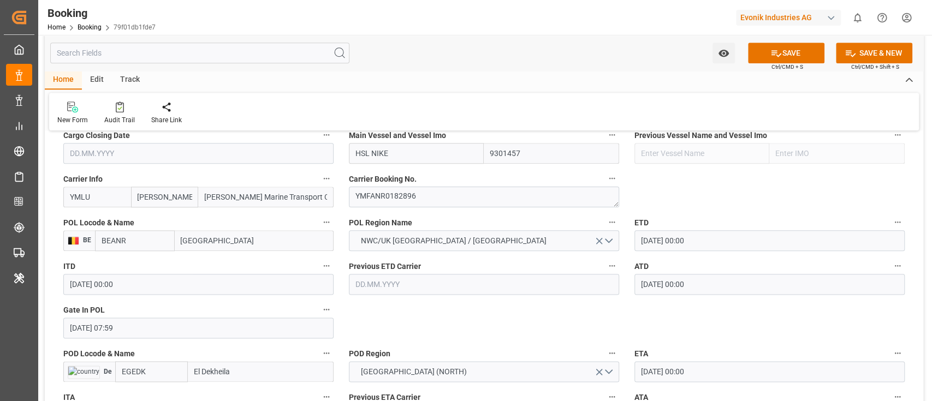
scroll to position [874, 0]
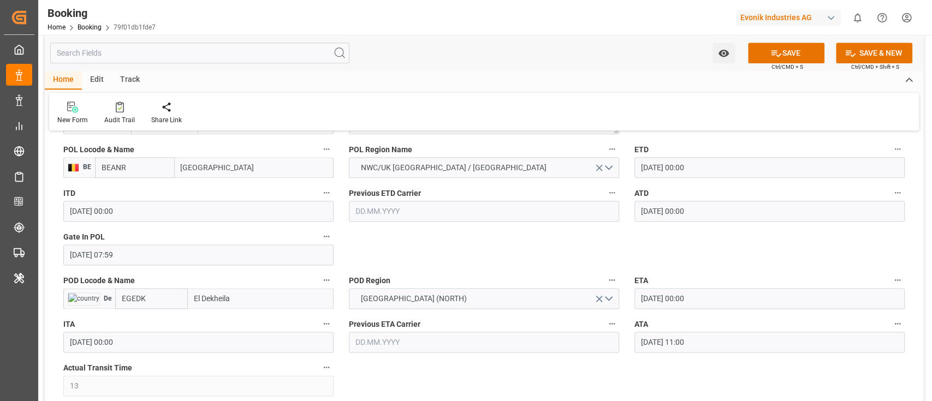
click at [157, 301] on input "EGEDK" at bounding box center [151, 298] width 73 height 21
click at [141, 321] on b "EGEDK" at bounding box center [134, 322] width 24 height 9
type input "EGEDK"
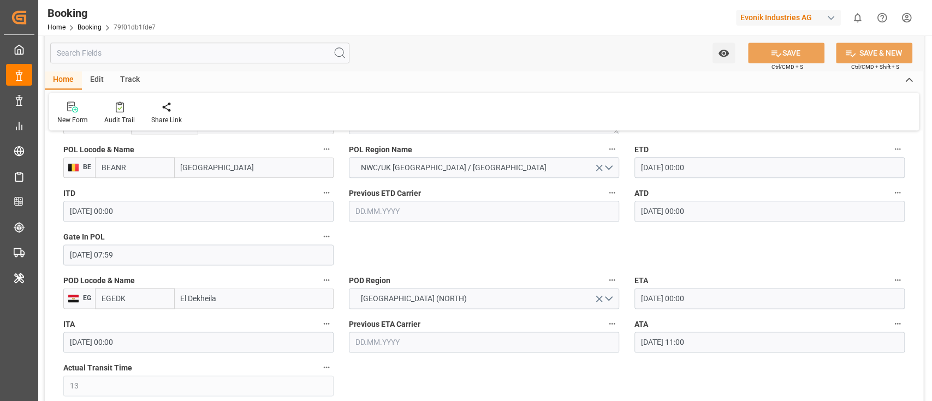
scroll to position [1019, 0]
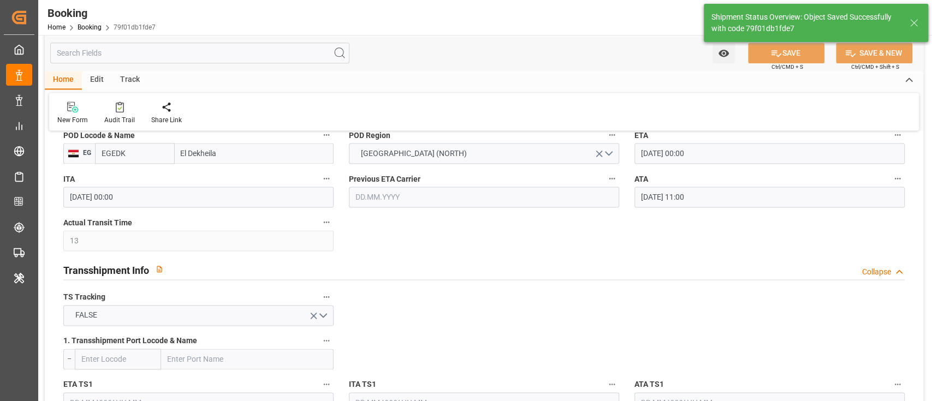
type textarea "businessDivision-businessLine-"
type input "18.09.2025 07:50"
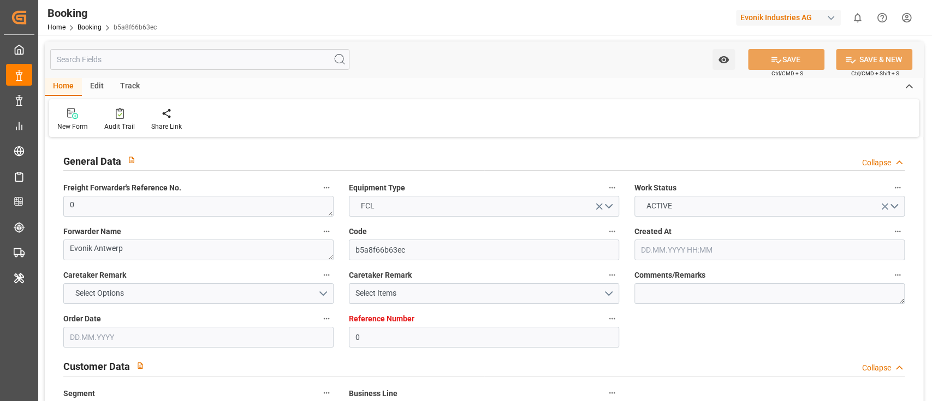
type input "0"
type input "9301457"
type input "[PERSON_NAME]"
type input "[PERSON_NAME] Marine Transport Corp."
type input "BEANR"
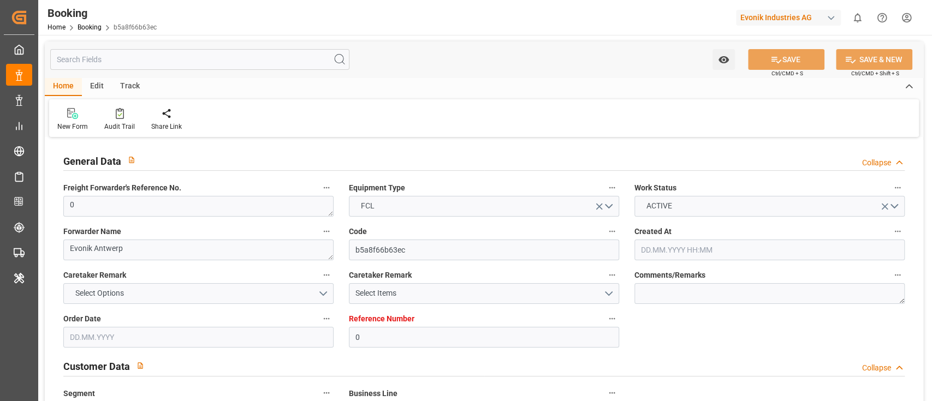
type input "EGEDK"
type input "13"
type input "0"
type input "[DATE] 09:38"
type input "[DATE]"
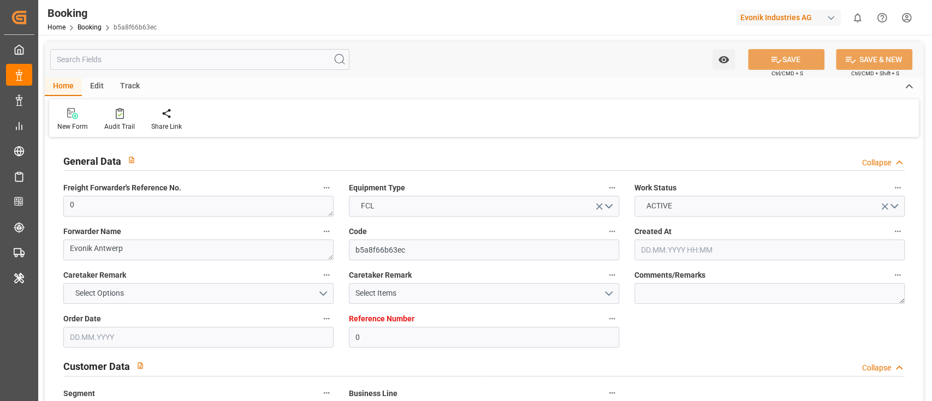
type input "[DATE]"
type input "[DATE] 00:00"
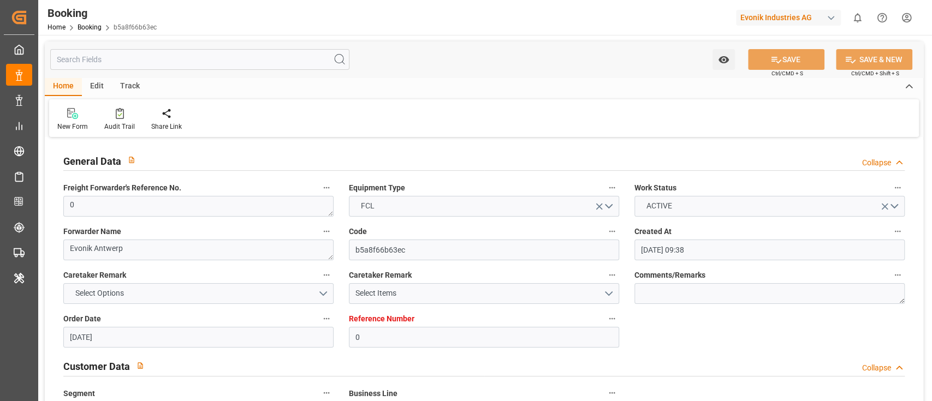
type input "[DATE] 07:59"
type input "[DATE] 00:00"
type input "[DATE] 11:00"
type input "[DATE] 07:46"
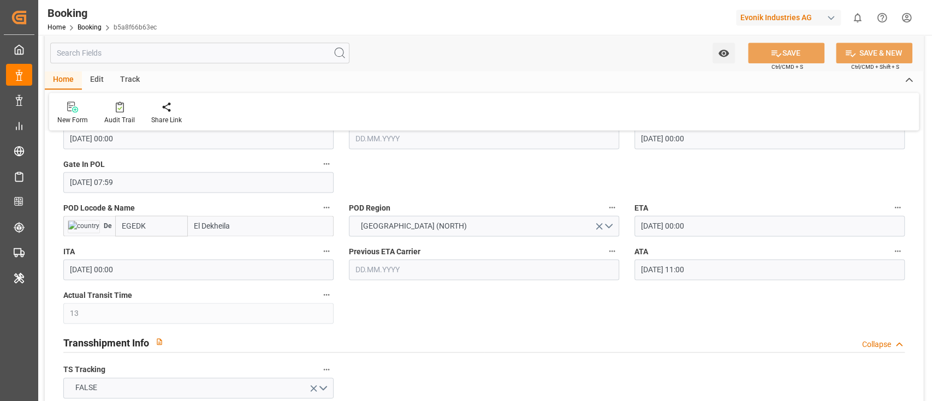
scroll to position [874, 0]
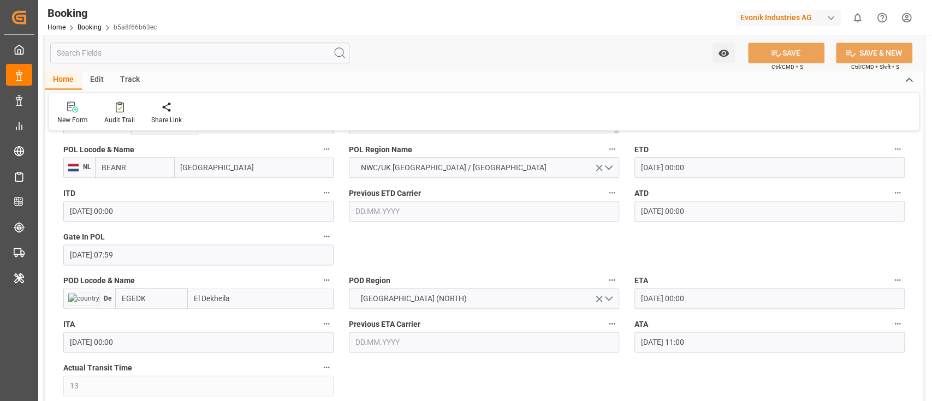
click at [129, 173] on input "BEANR" at bounding box center [135, 167] width 80 height 21
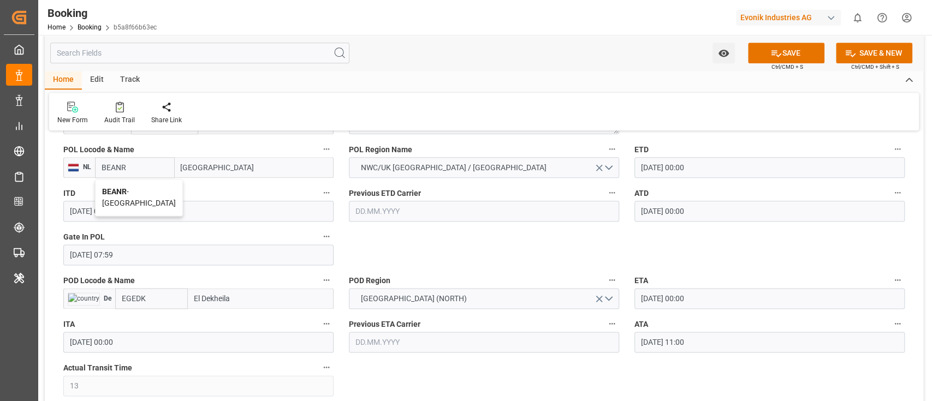
click at [143, 196] on div "BEANR - [GEOGRAPHIC_DATA]" at bounding box center [139, 198] width 87 height 36
type input "BEANR"
click at [162, 292] on input "EGEDK" at bounding box center [151, 298] width 73 height 21
click at [146, 318] on span "EGEDK - [GEOGRAPHIC_DATA]" at bounding box center [138, 328] width 32 height 20
type input "EGEDK"
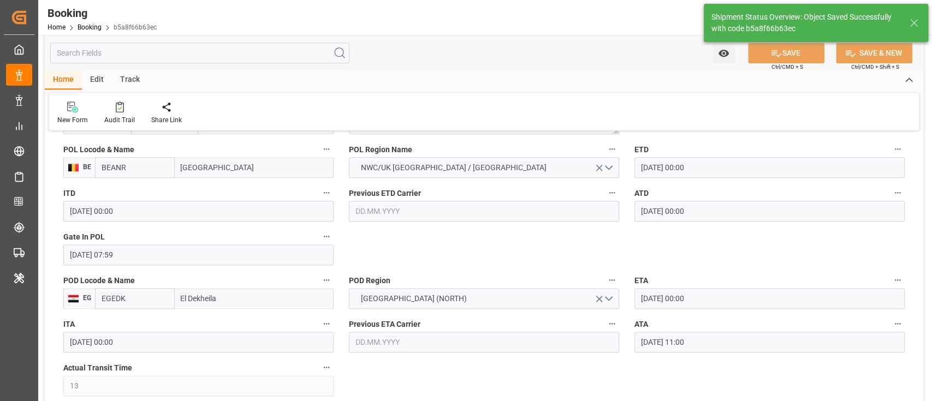
type textarea "businessDivision-businessLine-"
type input "18.09.2025 07:50"
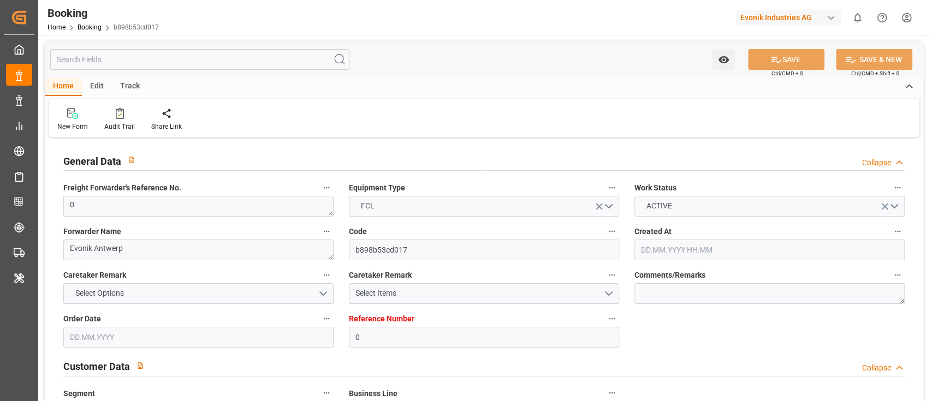
type input "0"
type input "9301457"
type input "[PERSON_NAME]"
type input "[PERSON_NAME] Marine Transport Corp."
type input "BEANR"
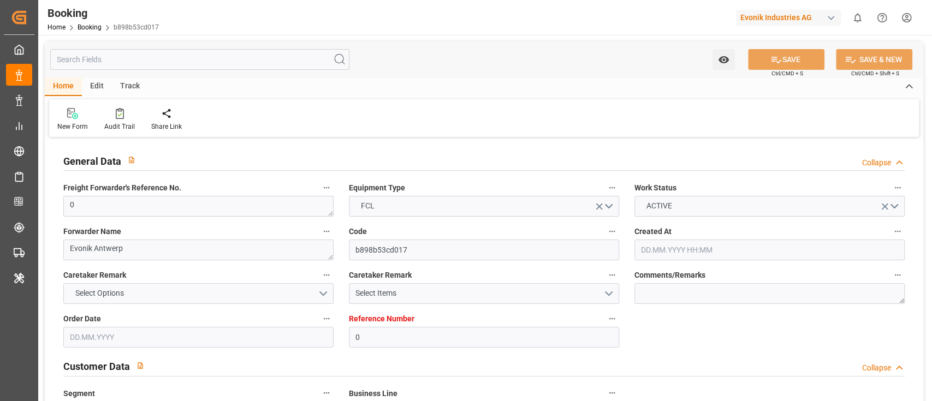
type input "EGEDK"
type input "13"
type input "0"
type input "[DATE] 09:38"
type input "[DATE]"
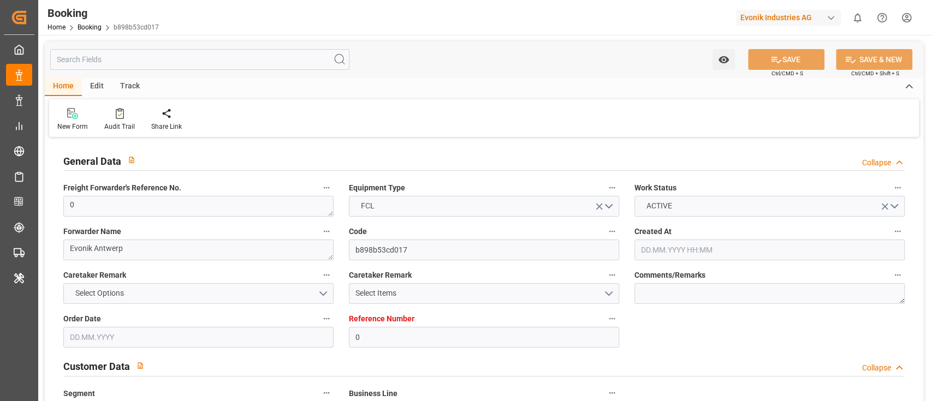
type input "[DATE]"
type input "[DATE] 00:00"
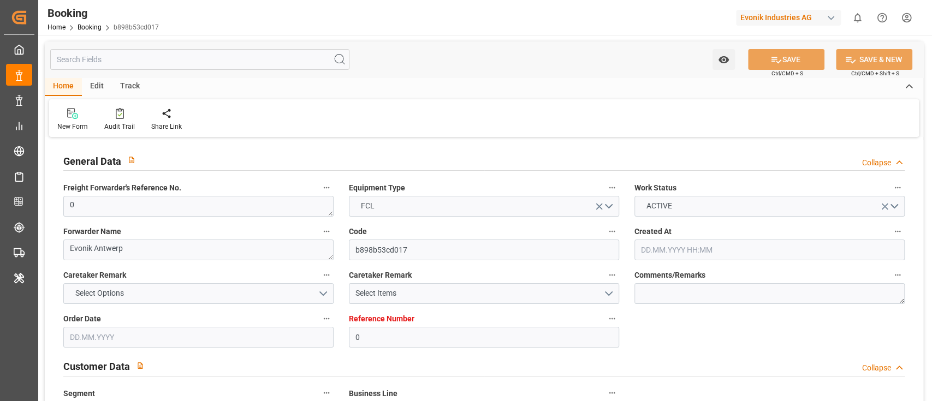
type input "28.08.2025 07:59"
type input "[DATE] 00:00"
type input "[DATE] 11:00"
type input "18.09.2025 07:46"
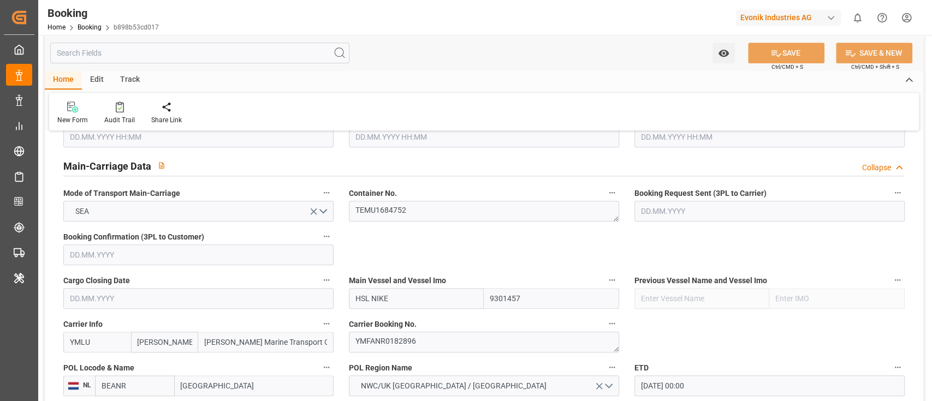
scroll to position [801, 0]
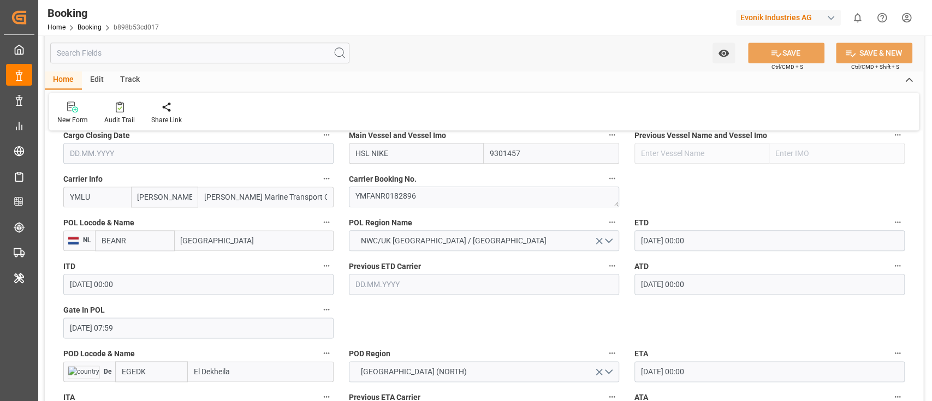
click at [159, 244] on input "BEANR" at bounding box center [135, 240] width 80 height 21
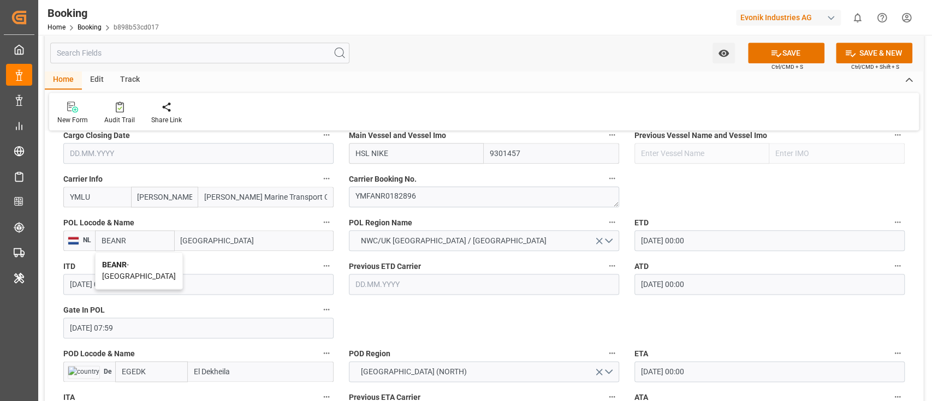
click at [135, 264] on span "BEANR - Antwerp" at bounding box center [139, 271] width 74 height 20
type input "BEANR"
click at [149, 366] on input "EGEDK" at bounding box center [151, 372] width 73 height 21
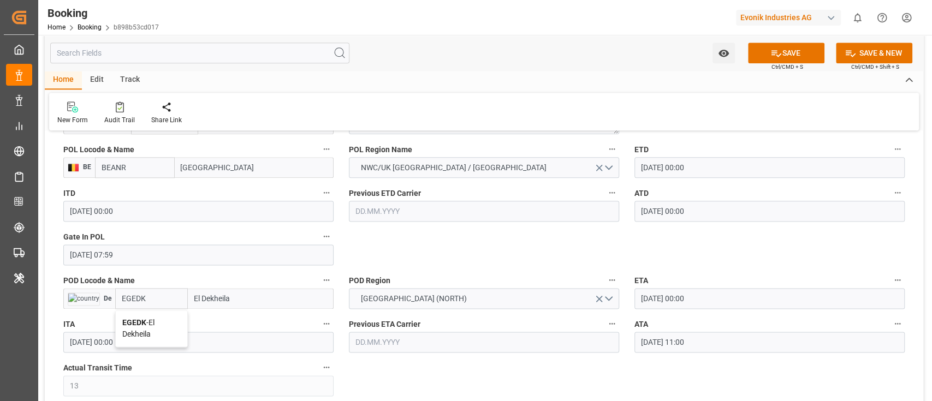
click at [153, 330] on div "EGEDK - El Dekheila" at bounding box center [152, 329] width 72 height 36
type input "EGEDK"
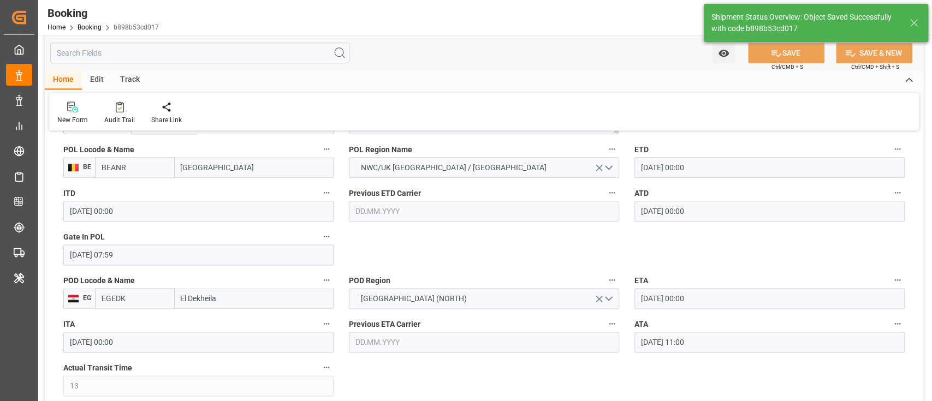
type textarea "businessDivision-businessLine-"
type input "18.09.2025 07:50"
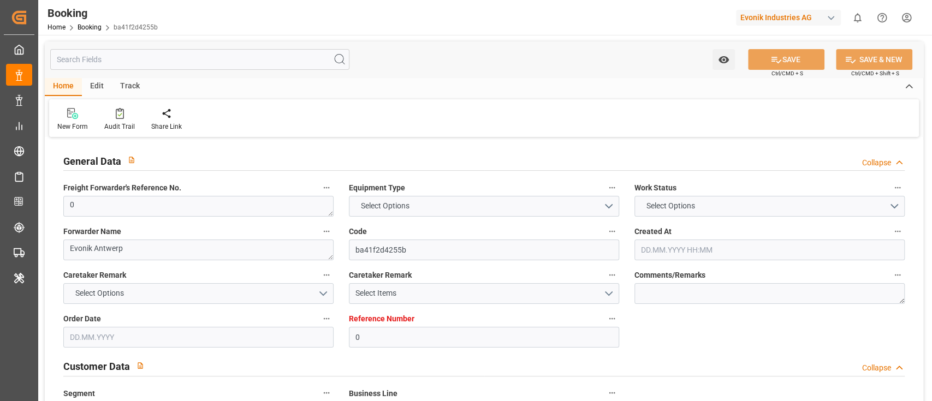
type textarea "0"
type textarea "Evonik Antwerp"
type input "ba41f2d4255b"
type input "0"
type textarea "AT-AN"
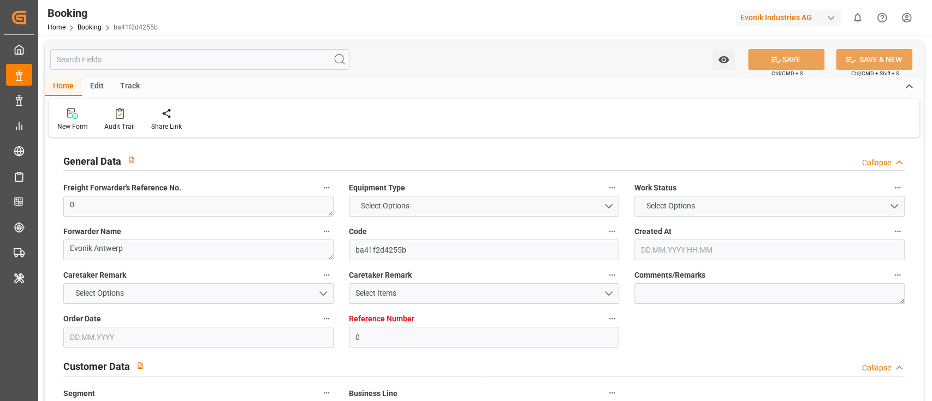
type input "4006686409"
type textarea "[PERSON_NAME][EMAIL_ADDRESS][DOMAIN_NAME]"
type textarea "CIF"
type textarea "Dekheila port"
type textarea "Evonik Plant 7000267201"
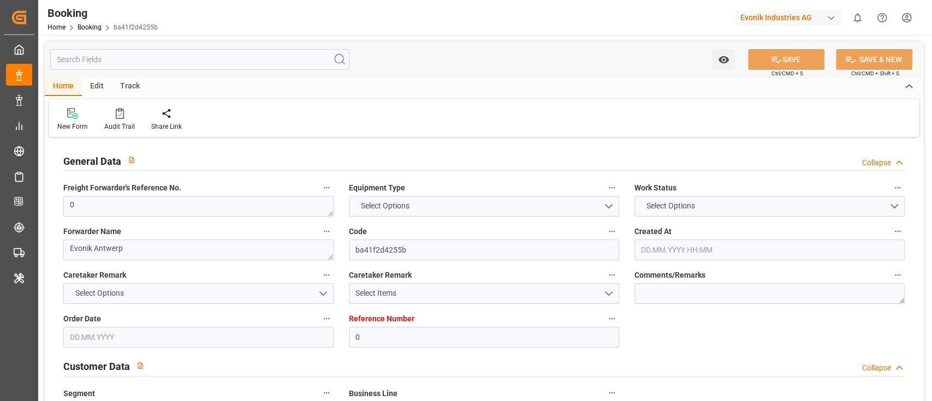
type textarea "[GEOGRAPHIC_DATA]"
type textarea "BEAU2293034"
type input "HSL NIKE"
type input "YMLU"
type textarea "YMFANR0182896"
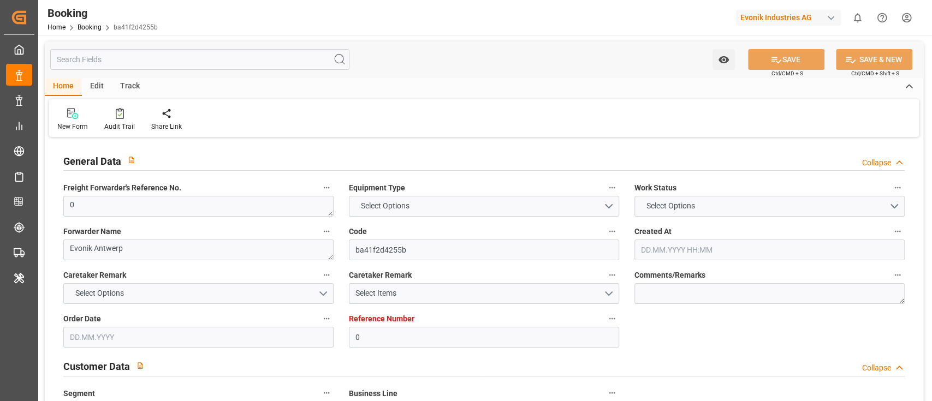
type input "[GEOGRAPHIC_DATA]"
type input "El Dekheila"
type textarea "INPUT_Evonik_Seeburger_LoadTenderOcean_1003091857_20250827173349084.xml"
type textarea "NWC/[GEOGRAPHIC_DATA] [GEOGRAPHIC_DATA] / [GEOGRAPHIC_DATA]-AN"
type textarea "INPUT_Evonik_Seeburger_LoadTenderOcean_1003012072_20250801113653337.xml,INPUT_E…"
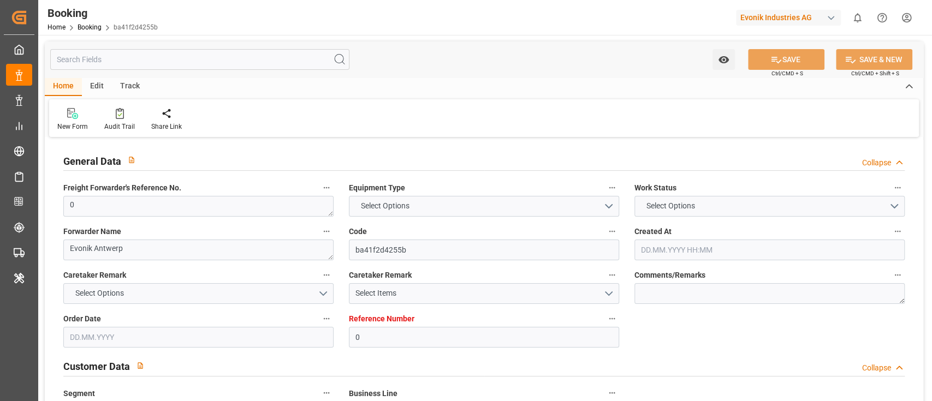
type textarea "1003091857"
type textarea "Meenakshi Manjunatha"
type textarea "PodCountry-PolCountry-businessDivision-businessLine-"
type textarea "EVONIK Load Tender XML"
type textarea "a011t00000LcJC5AAN"
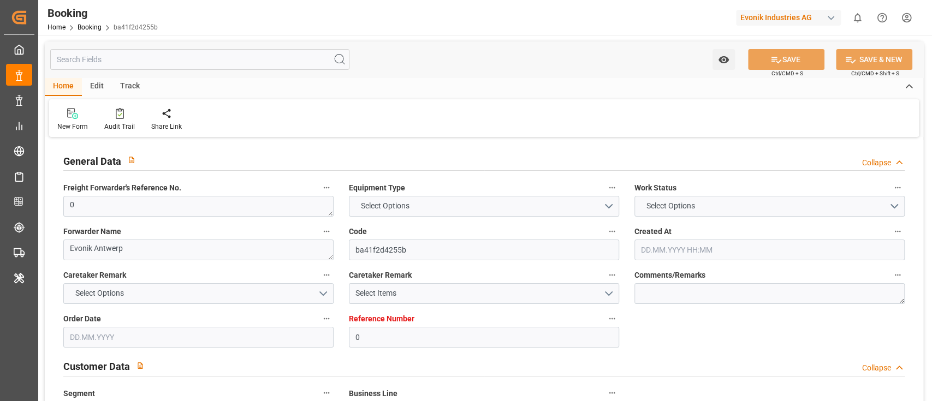
type textarea "No"
type input "0"
type input "9301457"
type input "[PERSON_NAME]"
type input "[PERSON_NAME] Marine Transport Corp."
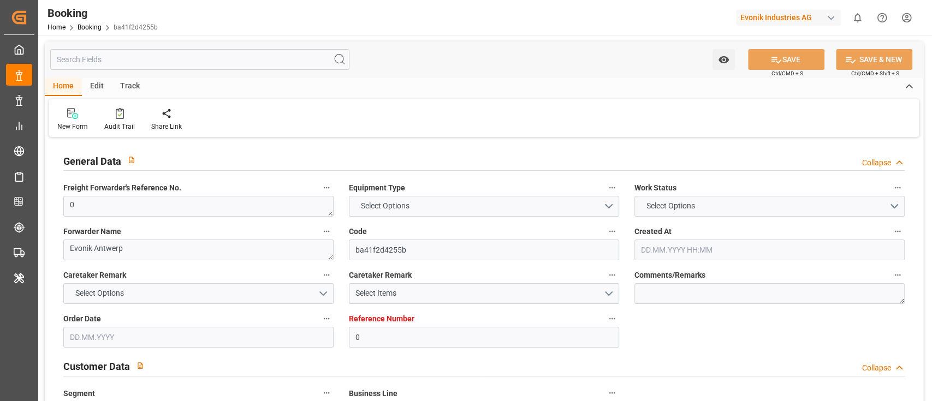
type input "BEANR"
type input "EGEDK"
type input "13"
type input "0"
type input "[DATE] 09:38"
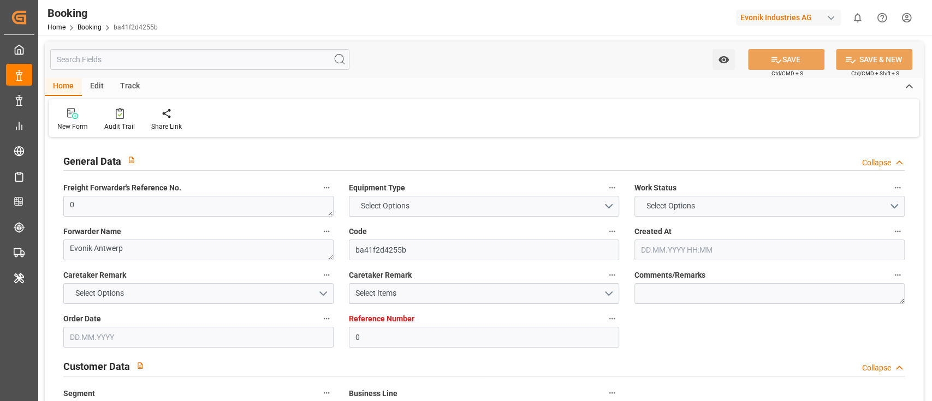
type input "[DATE]"
type input "[DATE] 00:00"
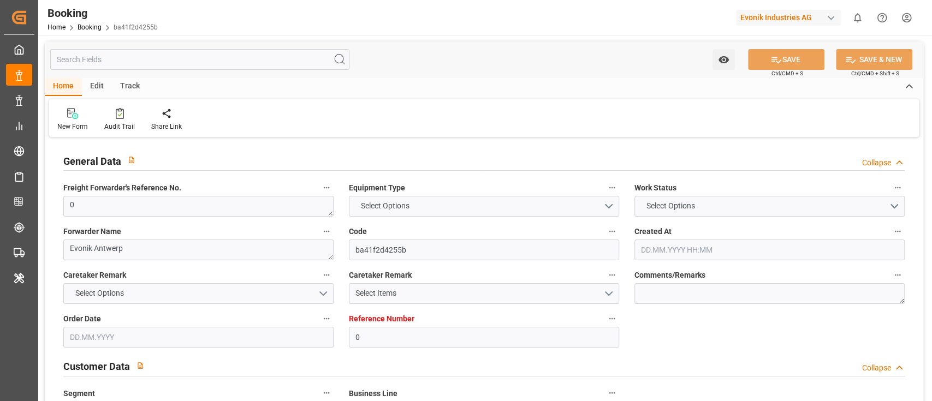
type input "[DATE] 00:00"
type input "[DATE] 07:59"
type input "[DATE] 00:00"
type input "[DATE] 11:00"
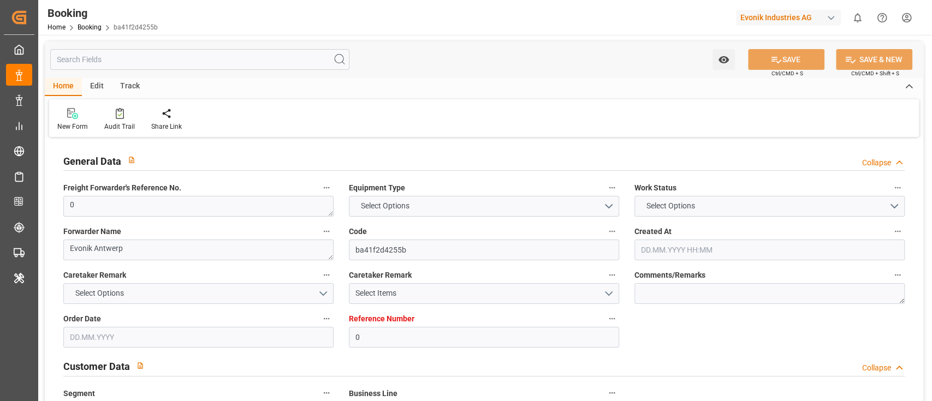
type input "18.09.2025 07:46"
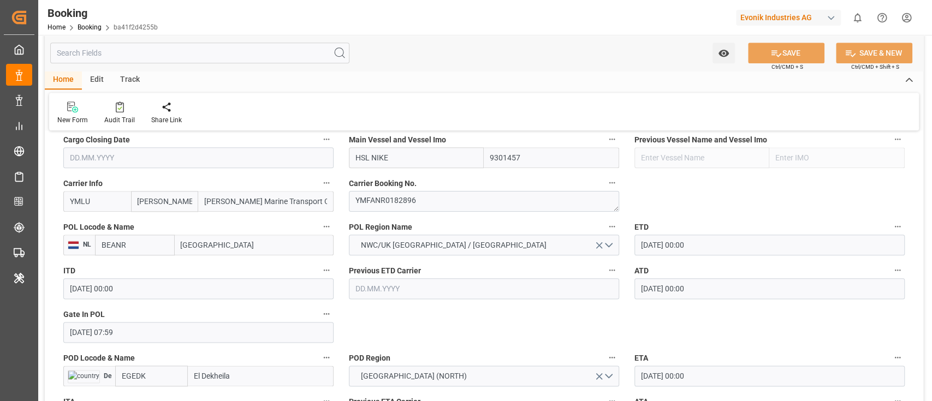
scroll to position [801, 0]
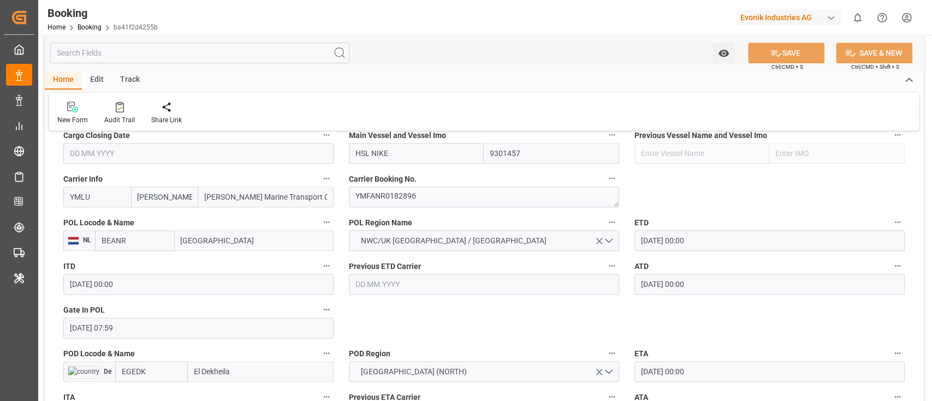
click at [138, 240] on input "BEANR" at bounding box center [135, 240] width 80 height 21
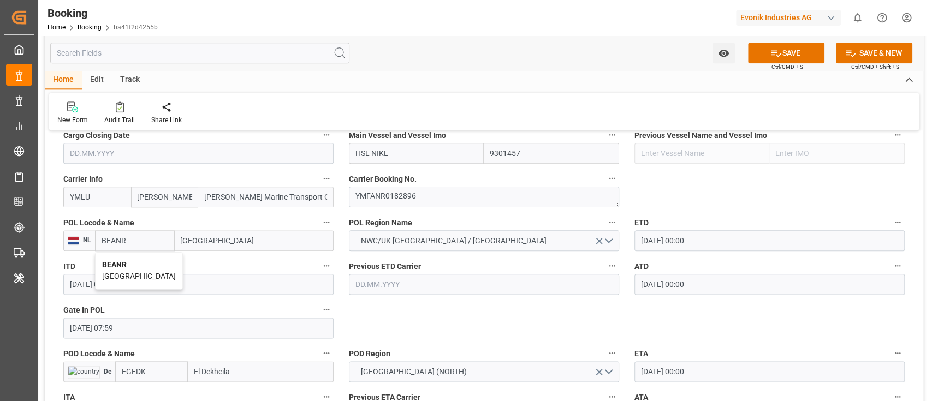
click at [130, 270] on div "BEANR - Antwerp" at bounding box center [139, 271] width 87 height 36
type input "BEANR"
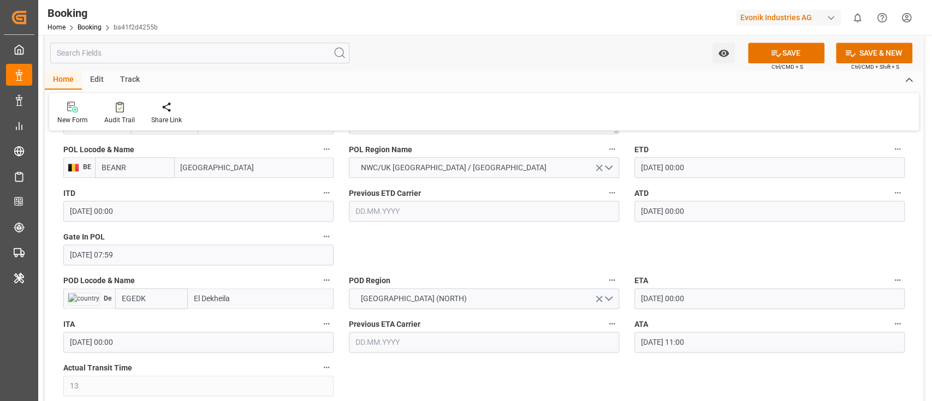
click at [167, 301] on input "EGEDK" at bounding box center [151, 298] width 73 height 21
click at [155, 321] on span "EGEDK - El Dekheila" at bounding box center [138, 328] width 32 height 20
type input "EGEDK"
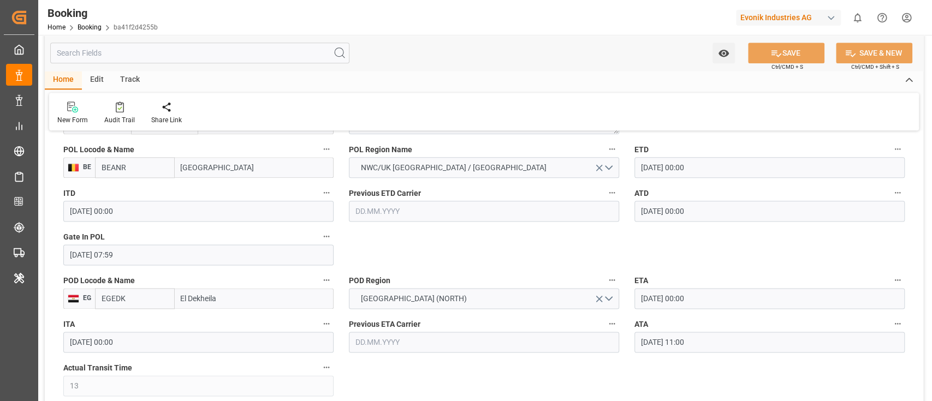
type textarea "businessDivision-businessLine-"
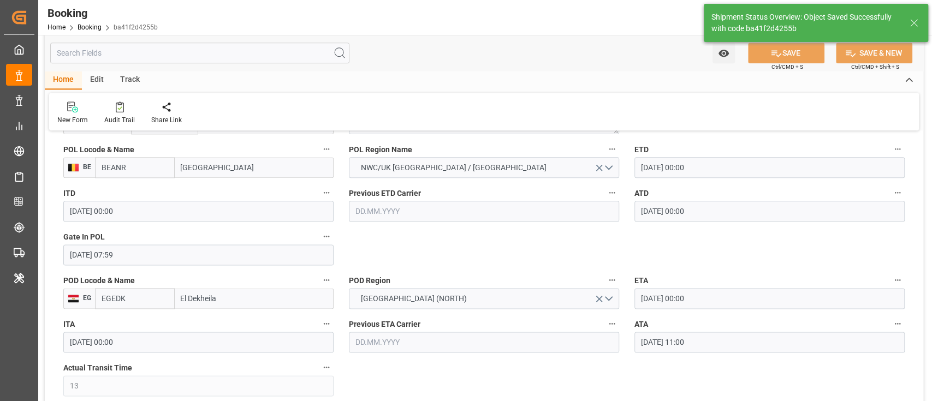
type input "18.09.2025 07:51"
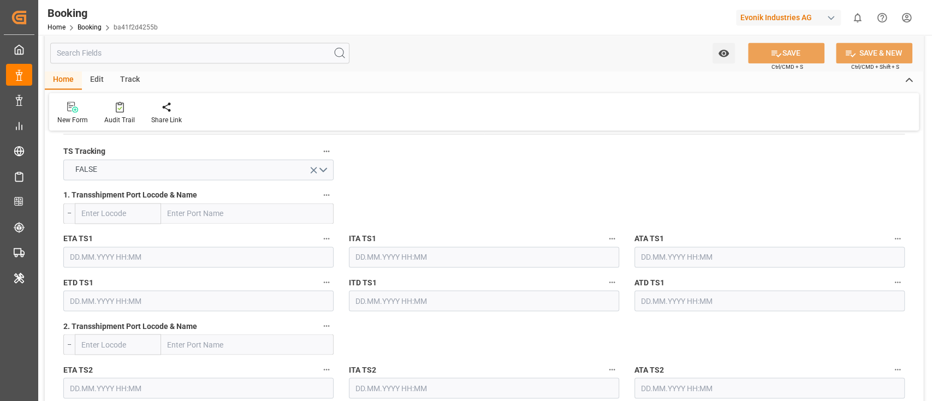
scroll to position [1019, 0]
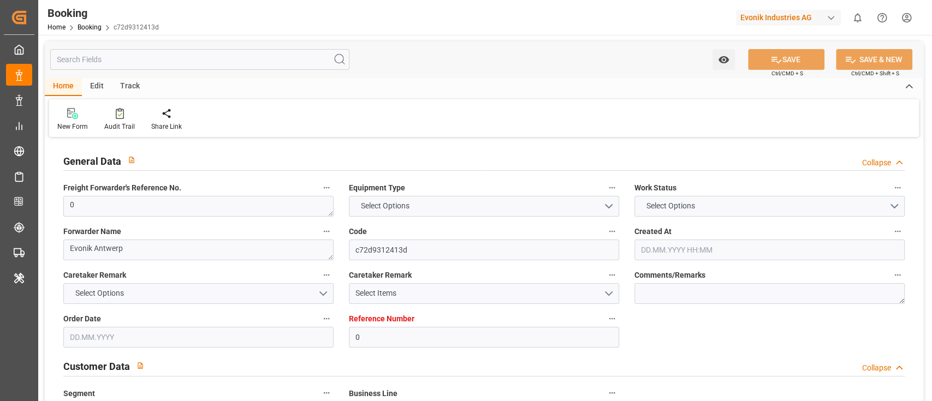
type textarea "0"
type textarea "Evonik Antwerp"
type input "c72d9312413d"
type input "0"
type textarea "AT-AN"
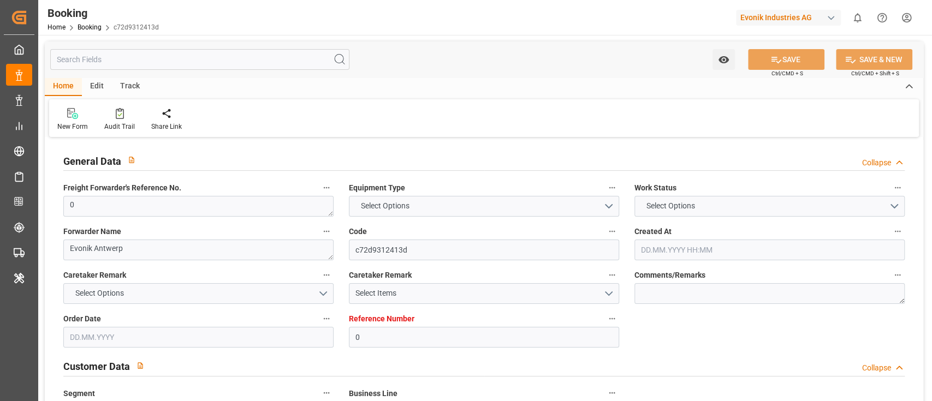
type input "4006686409"
type textarea "[PERSON_NAME][EMAIL_ADDRESS][DOMAIN_NAME]"
type textarea "CIF"
type textarea "Dekheila port"
type textarea "Evonik Plant 7000267201"
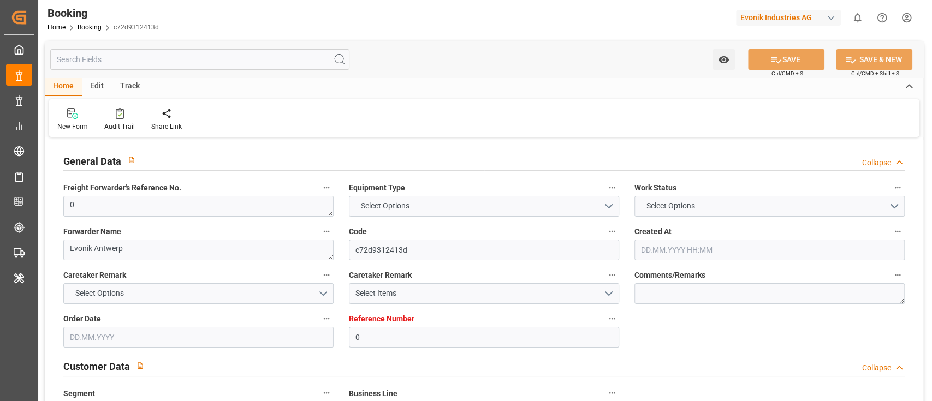
type textarea "[GEOGRAPHIC_DATA]"
type textarea "YMMU1084024"
type input "HSL NIKE"
type input "YMLU"
type textarea "YMFANR0182896"
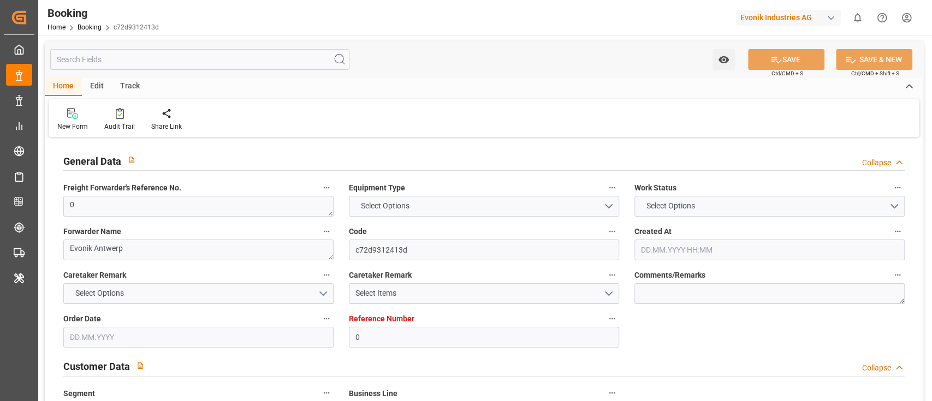
type input "[GEOGRAPHIC_DATA]"
type input "El Dekheila"
type textarea "INPUT_Evonik_Seeburger_LoadTenderOcean_1003091857_20250827173349084.xml"
type textarea "NWC/[GEOGRAPHIC_DATA] [GEOGRAPHIC_DATA] / [GEOGRAPHIC_DATA]-AN"
type textarea "INPUT_Evonik_Seeburger_LoadTenderOcean_1003012072_20250801113653337.xml,INPUT_E…"
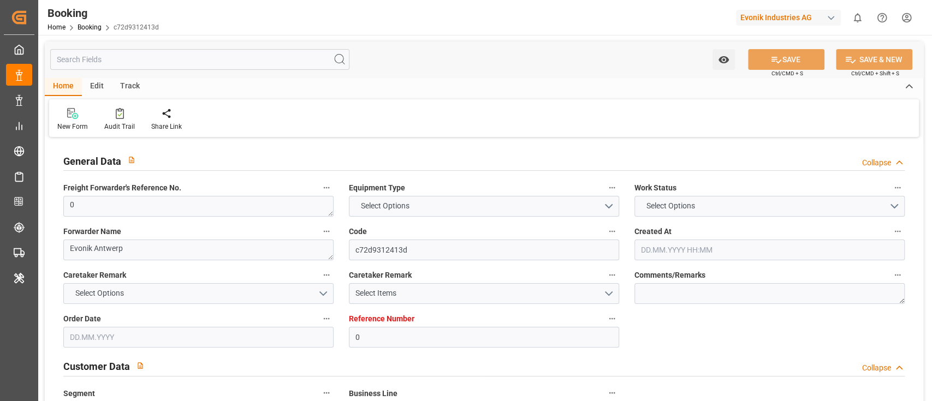
type textarea "1003091857"
type textarea "Meenakshi Manjunatha"
type textarea "PodCountry-PolCountry-businessDivision-businessLine-"
type textarea "EVONIK Load Tender XML"
type textarea "a011t00000LcJC5AAN"
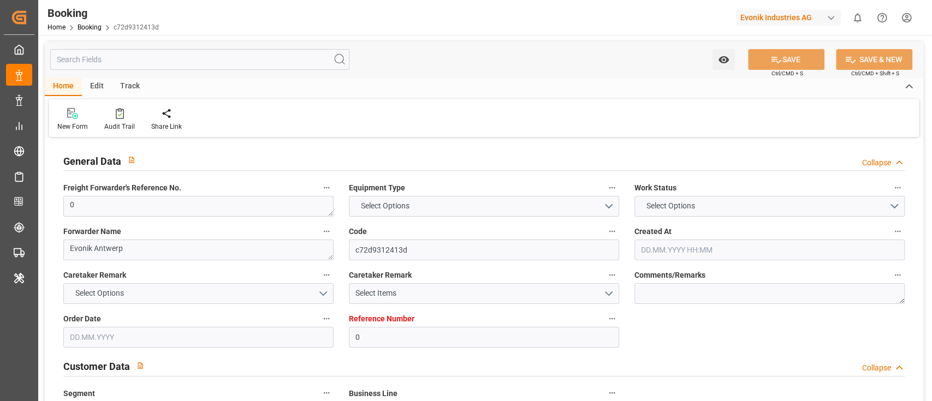
type textarea "No"
type input "0"
type input "9301457"
type input "[PERSON_NAME]"
type input "[PERSON_NAME] Marine Transport Corp."
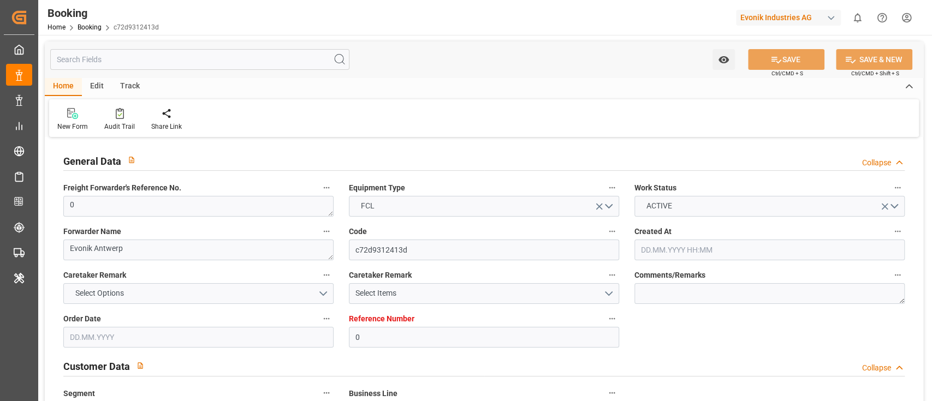
type input "BEANR"
type input "EGEDK"
type input "13"
type input "0"
type input "[DATE] 09:38"
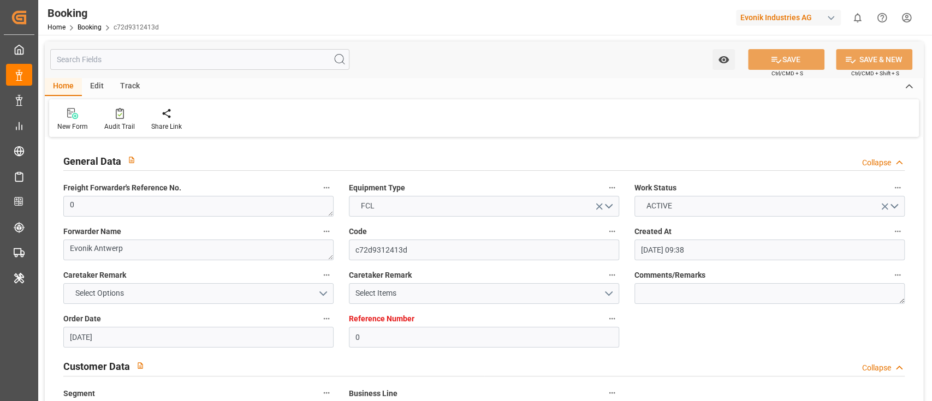
type input "[DATE]"
type input "[DATE] 00:00"
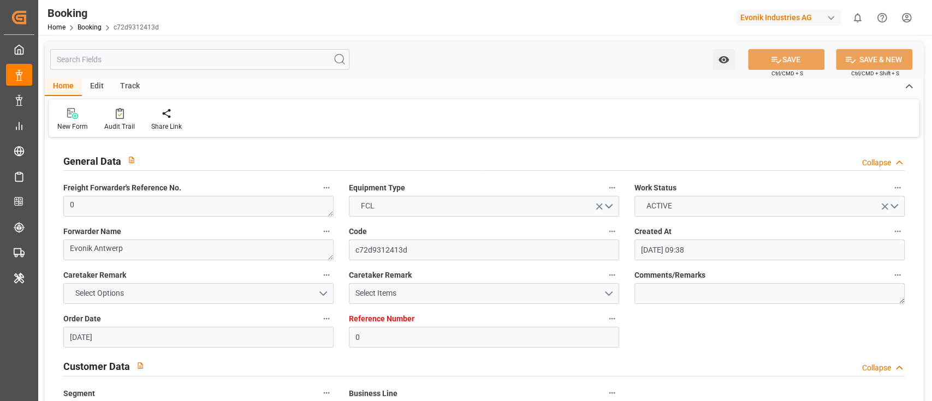
type input "[DATE] 00:00"
type input "28.08.2025 07:59"
type input "[DATE] 00:00"
type input "[DATE] 11:00"
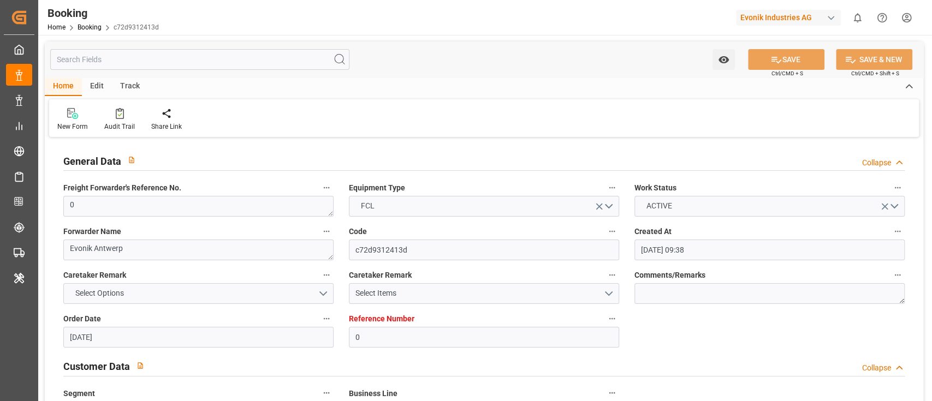
type input "18.09.2025 07:46"
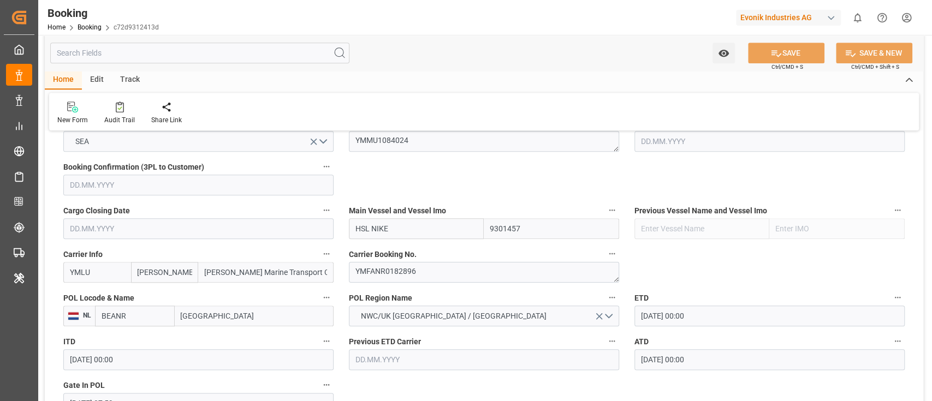
scroll to position [728, 0]
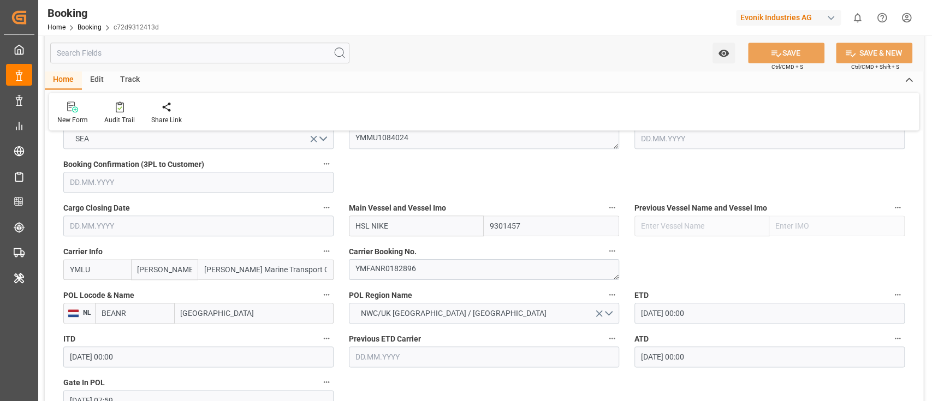
click at [153, 309] on input "BEANR" at bounding box center [135, 313] width 80 height 21
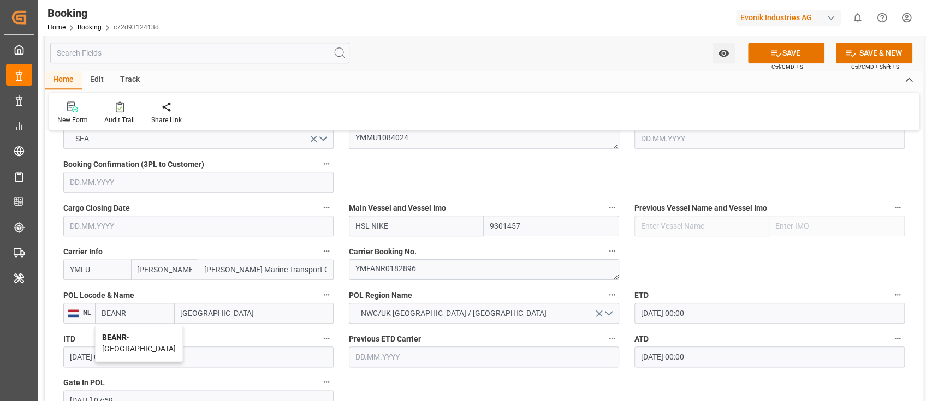
click at [123, 338] on b "BEANR" at bounding box center [114, 337] width 25 height 9
type input "BEANR"
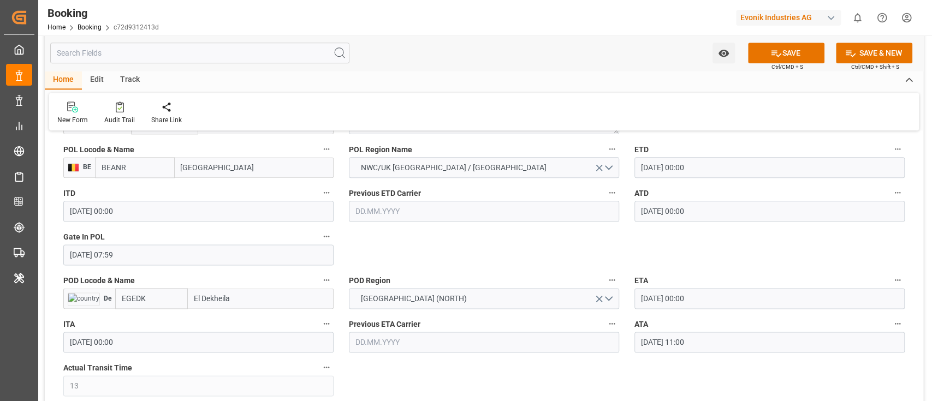
click at [149, 296] on input "EGEDK" at bounding box center [151, 298] width 73 height 21
click at [148, 323] on span "EGEDK - El Dekheila" at bounding box center [138, 328] width 32 height 20
type input "EGEDK"
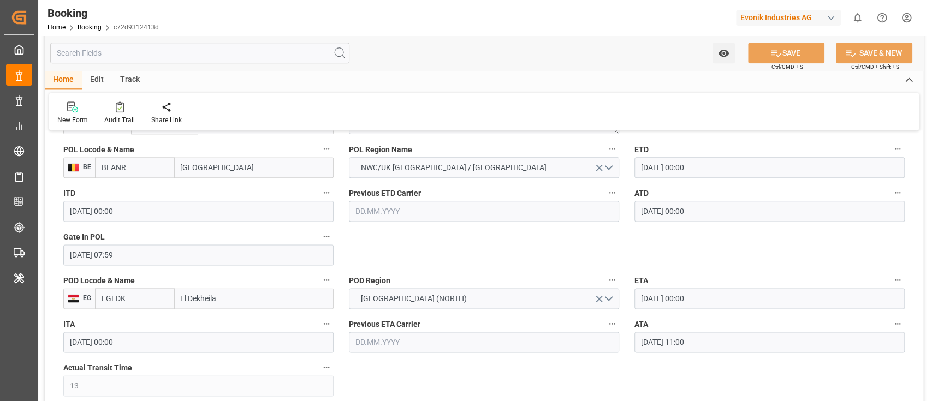
type textarea "businessDivision-businessLine-"
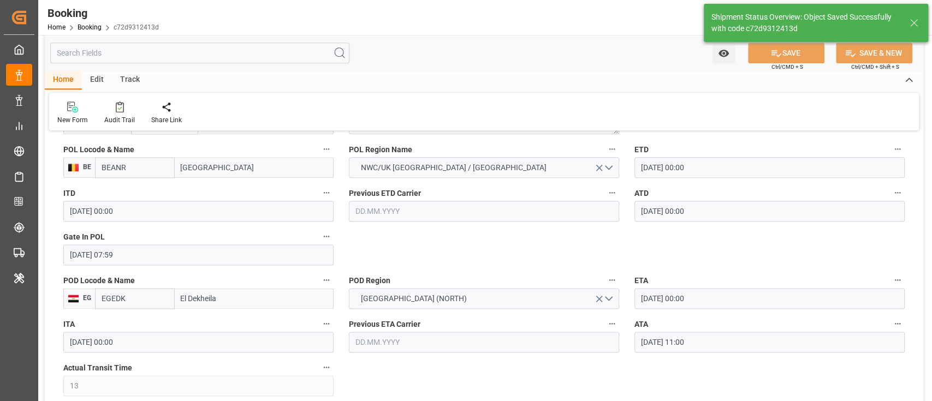
type input "18.09.2025 07:52"
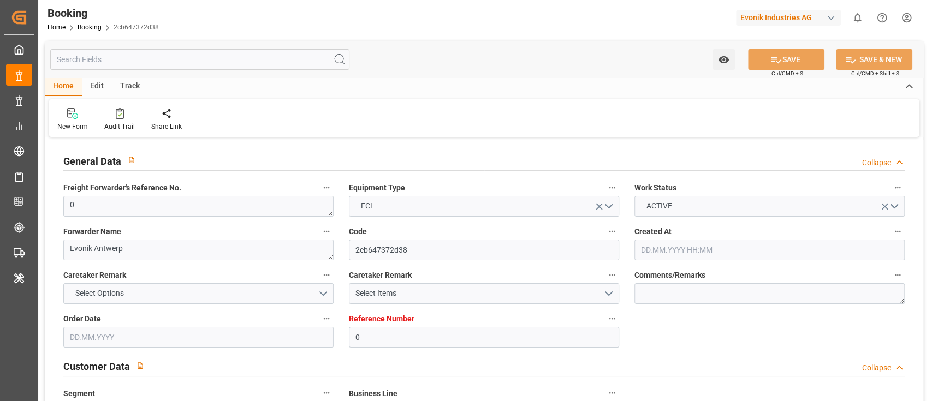
type input "0"
type input "9301457"
type input "[PERSON_NAME]"
type input "[PERSON_NAME] Marine Transport Corp."
type input "BEANR"
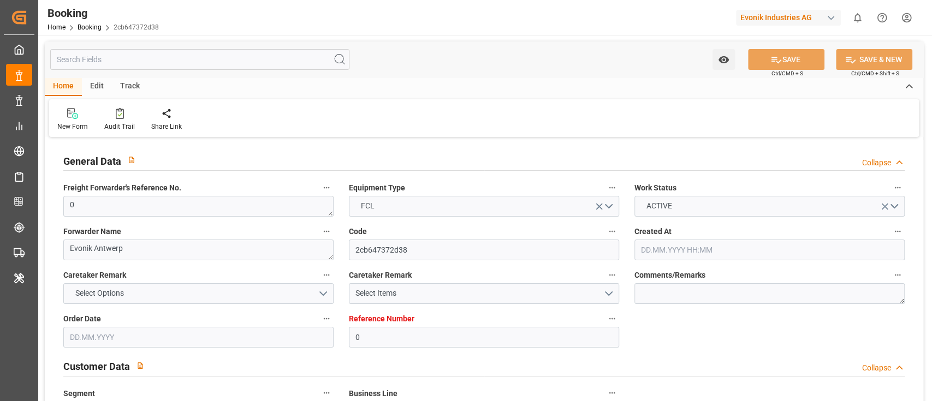
type input "EGEDK"
type input "13"
type input "0"
type input "BEANR"
type input "EGEDK"
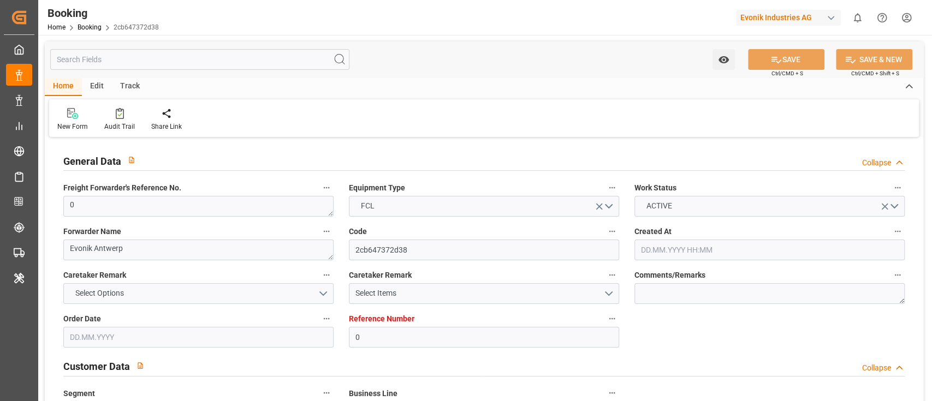
type input "[DATE] 09:38"
type input "[DATE]"
type input "[DATE] 00:00"
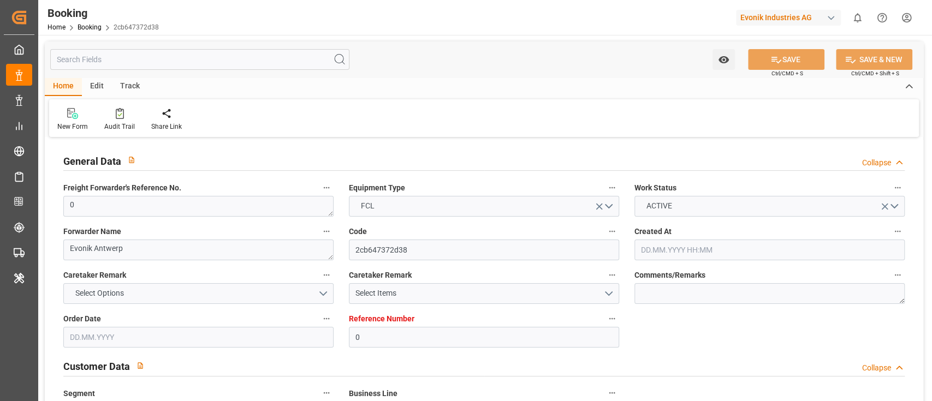
type input "[DATE] 00:00"
type input "[DATE] 04:22"
type input "[DATE] 07:59"
type input "[DATE] 00:00"
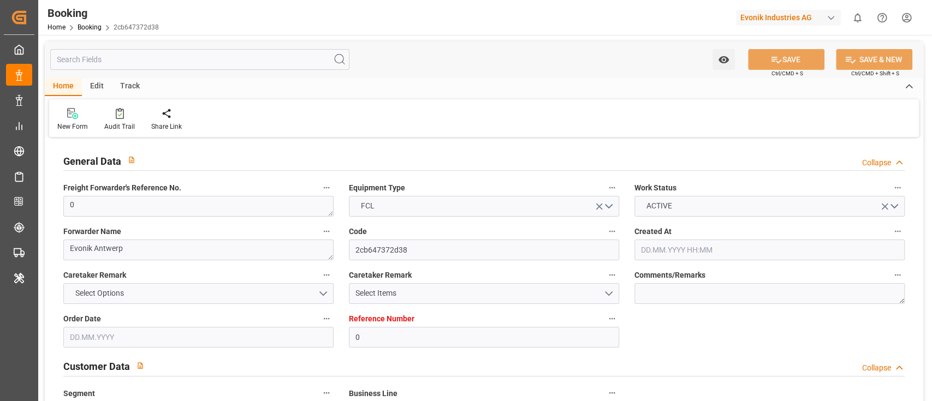
type input "[DATE] 11:00"
type input "[DATE] 12:09"
type input "[DATE]"
type input "[DATE] 21:14"
type input "[DATE] 04:30"
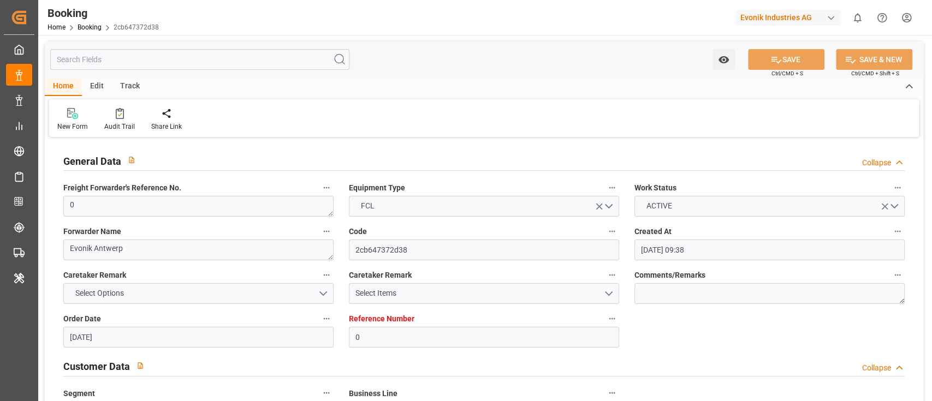
type input "[DATE] 12:00"
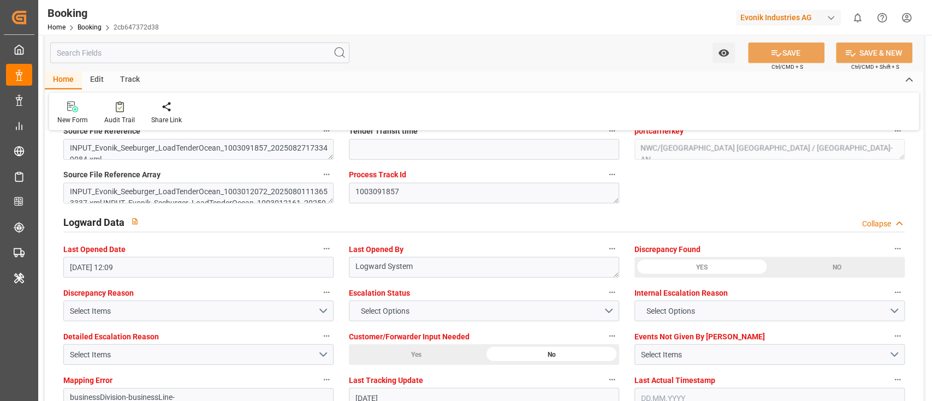
scroll to position [1820, 0]
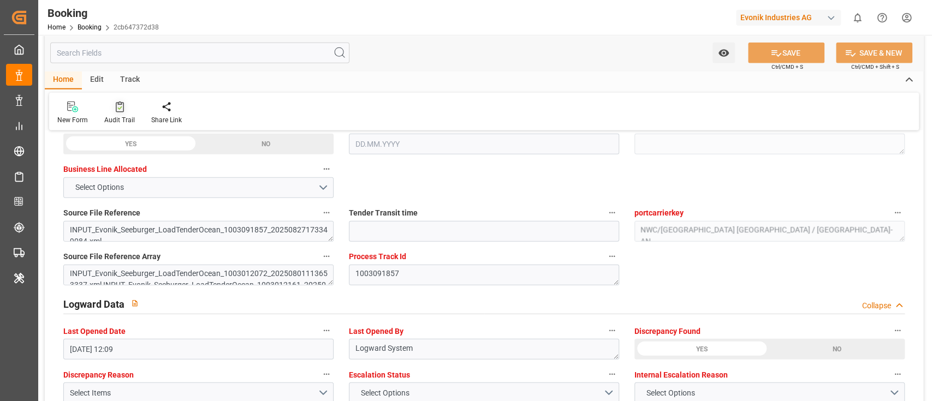
click at [118, 121] on div "Audit Trail" at bounding box center [119, 120] width 31 height 10
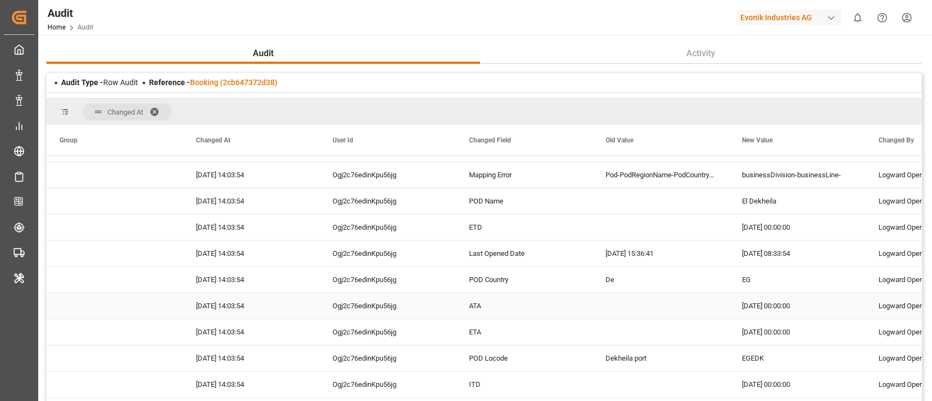
scroll to position [582, 0]
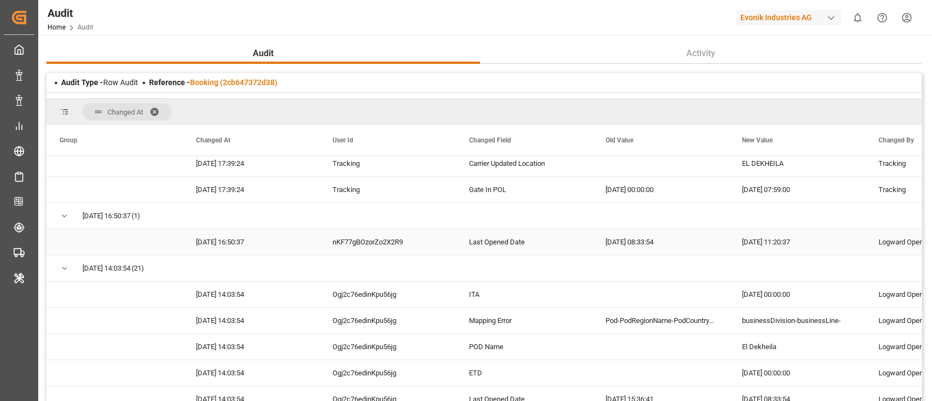
click at [366, 238] on div "nKF77gBOzorZo2X2R9" at bounding box center [387, 242] width 137 height 26
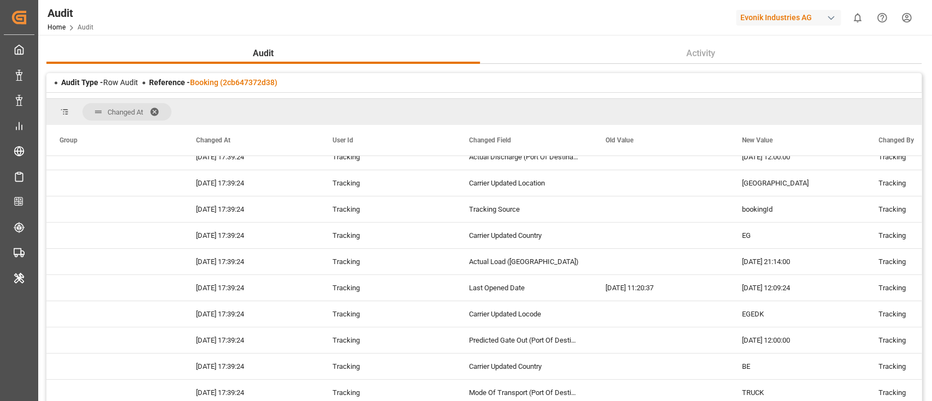
scroll to position [0, 0]
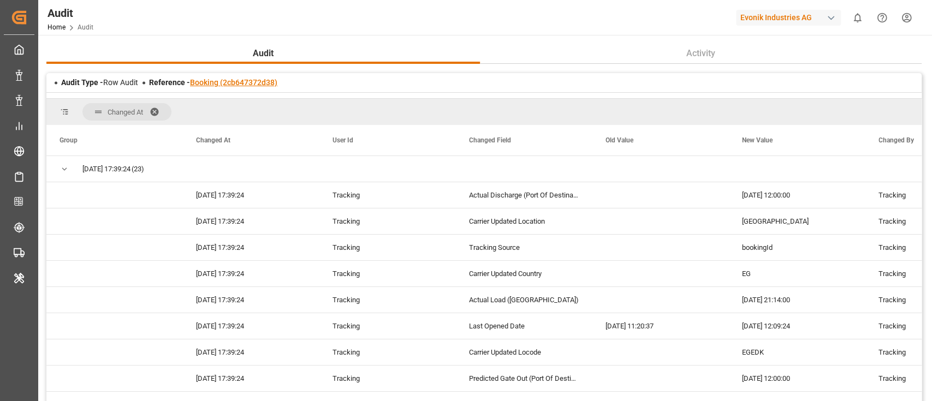
click at [214, 84] on link "Booking (2cb647372d38)" at bounding box center [233, 82] width 87 height 9
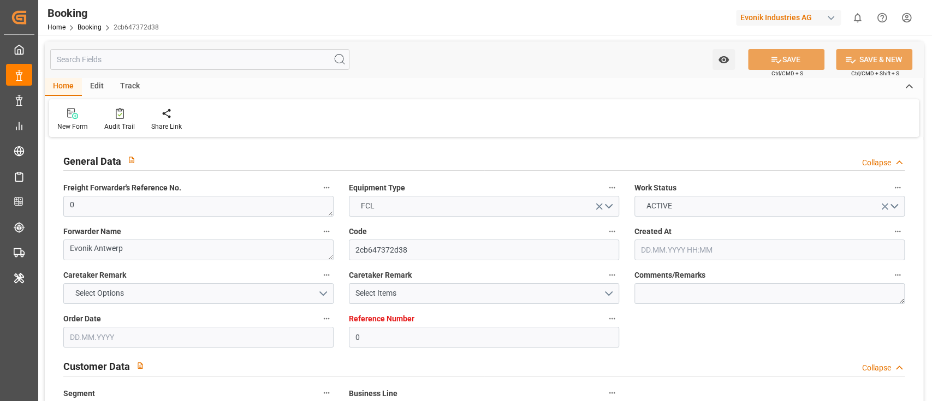
type input "0"
type input "9301457"
type input "[PERSON_NAME]"
type input "[PERSON_NAME] Marine Transport Corp."
type input "BEANR"
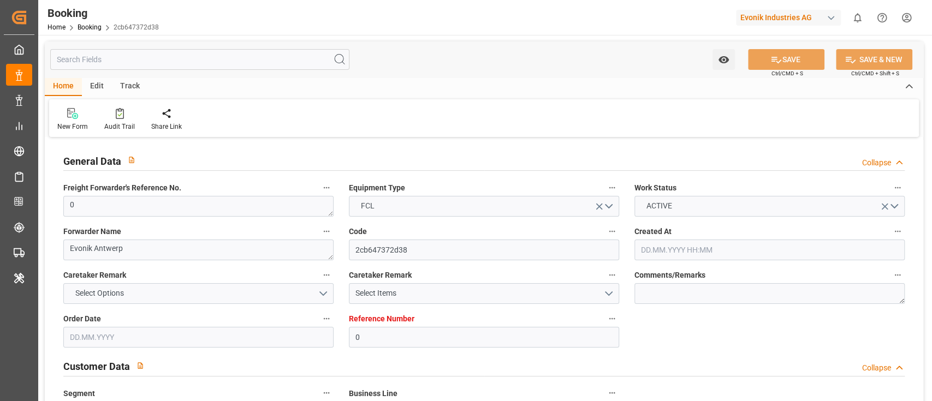
type input "EGEDK"
type input "13"
type input "0"
type input "BEANR"
type input "EGEDK"
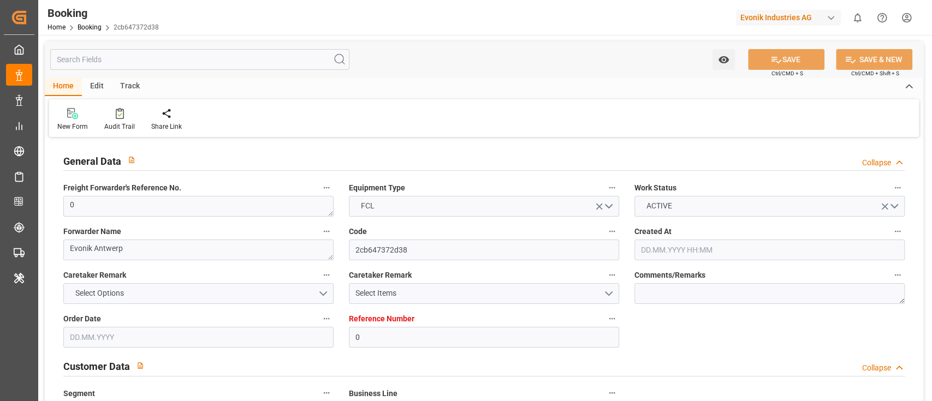
type input "[DATE] 09:38"
type input "[DATE]"
type input "[DATE] 00:00"
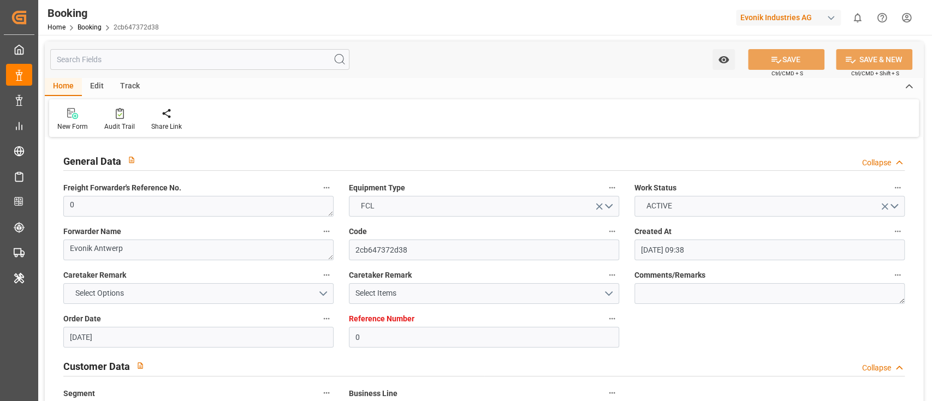
type input "[DATE] 00:00"
type input "[DATE] 04:22"
type input "[DATE] 07:59"
type input "[DATE] 00:00"
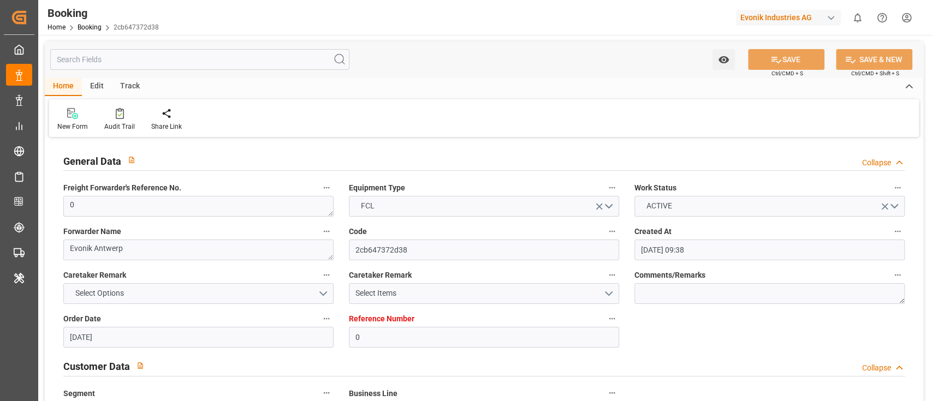
type input "[DATE] 11:00"
type input "[DATE] 12:09"
type input "[DATE]"
type input "[DATE] 21:14"
type input "[DATE] 04:30"
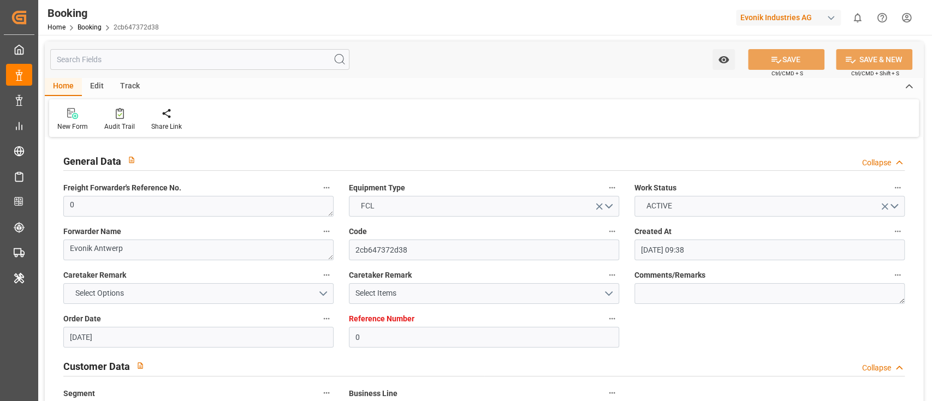
type input "[DATE] 12:00"
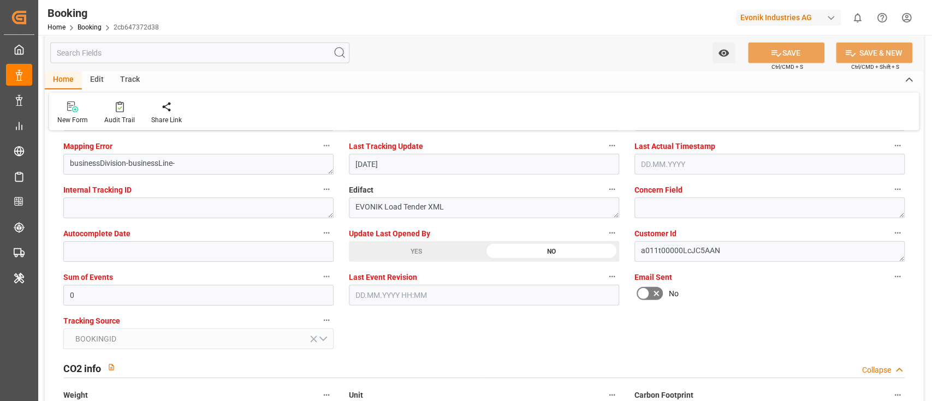
scroll to position [2185, 0]
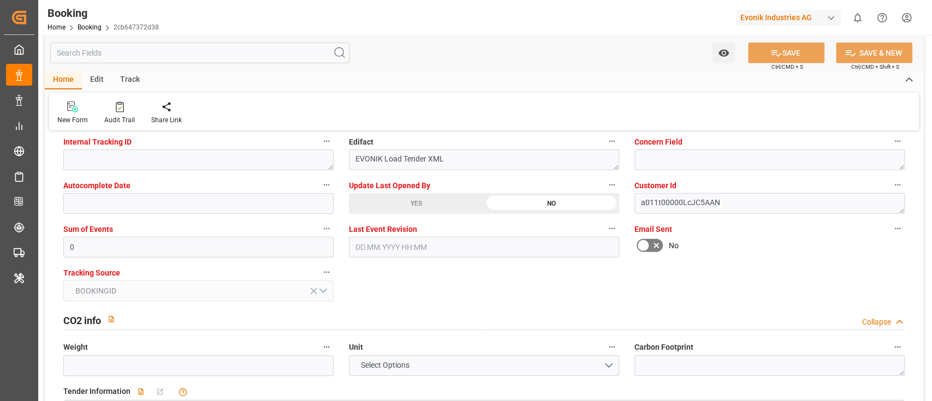
click at [369, 190] on span "Update Last Opened By" at bounding box center [389, 185] width 81 height 11
click at [605, 190] on button "Update Last Opened By" at bounding box center [612, 185] width 14 height 14
click at [374, 202] on div at bounding box center [466, 200] width 932 height 401
click at [406, 212] on div "YES" at bounding box center [416, 203] width 135 height 21
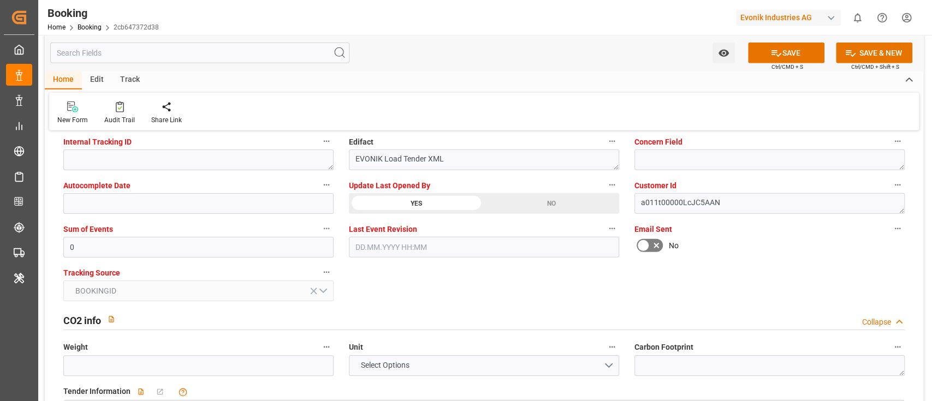
click at [417, 199] on div "YES" at bounding box center [416, 203] width 135 height 21
